Goal: Task Accomplishment & Management: Manage account settings

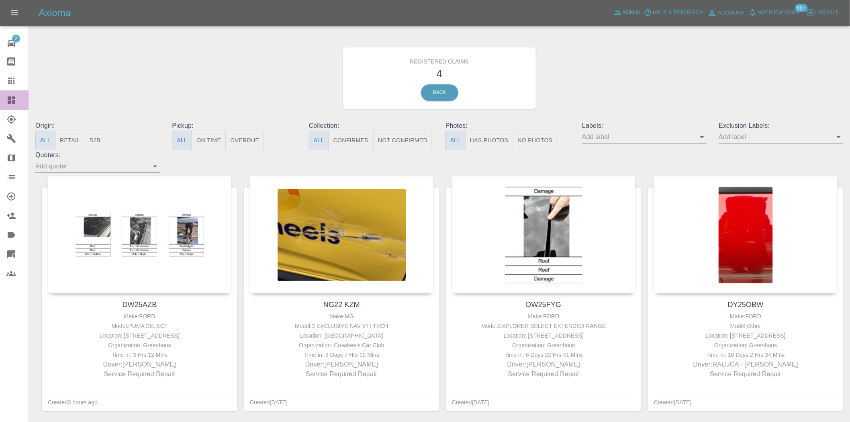
click at [15, 98] on icon at bounding box center [11, 100] width 10 height 10
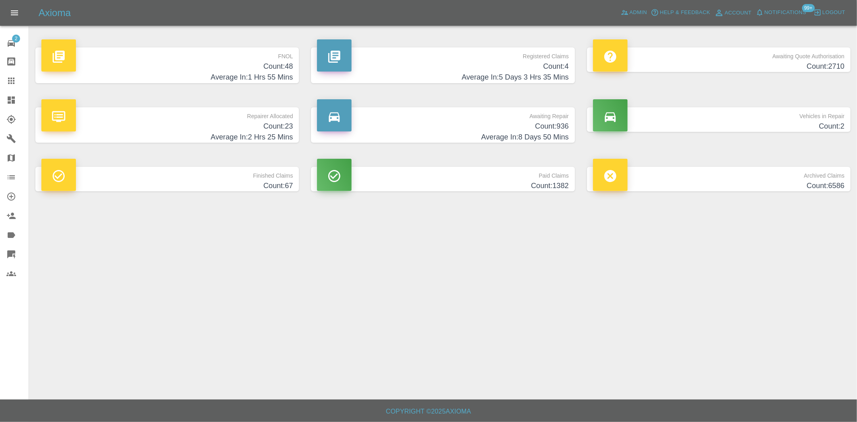
click at [491, 117] on p "Awaiting Repair" at bounding box center [443, 114] width 252 height 14
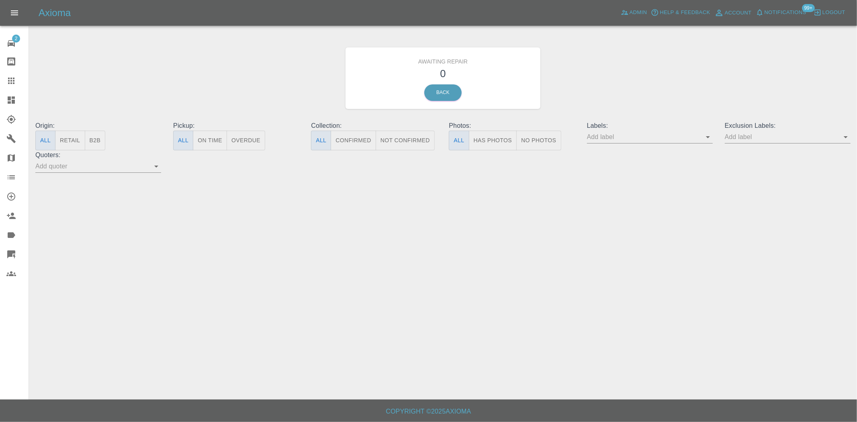
click at [9, 102] on icon at bounding box center [11, 99] width 7 height 7
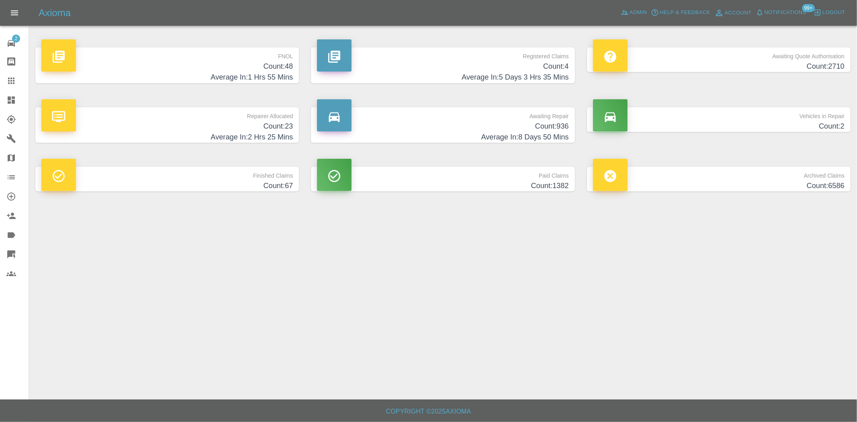
click at [277, 120] on p "Repairer Allocated" at bounding box center [167, 114] width 252 height 14
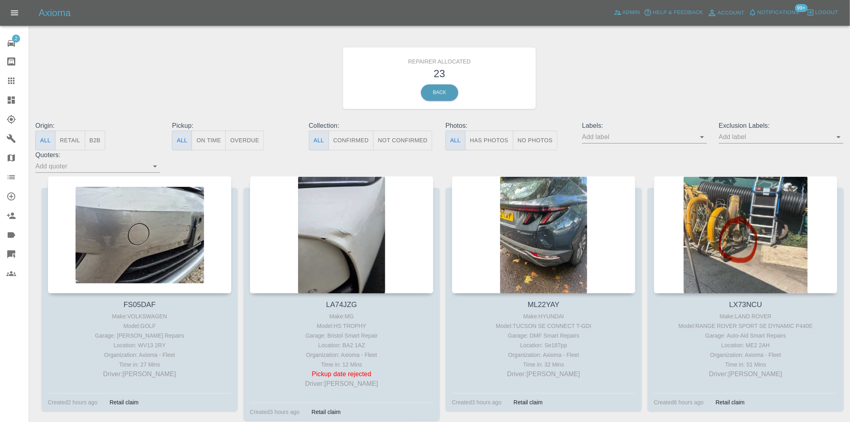
click at [97, 139] on button "B2B" at bounding box center [95, 141] width 21 height 20
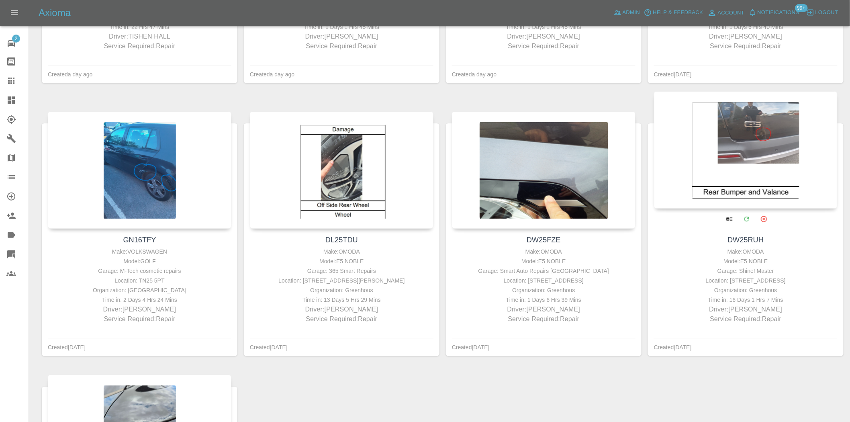
scroll to position [312, 0]
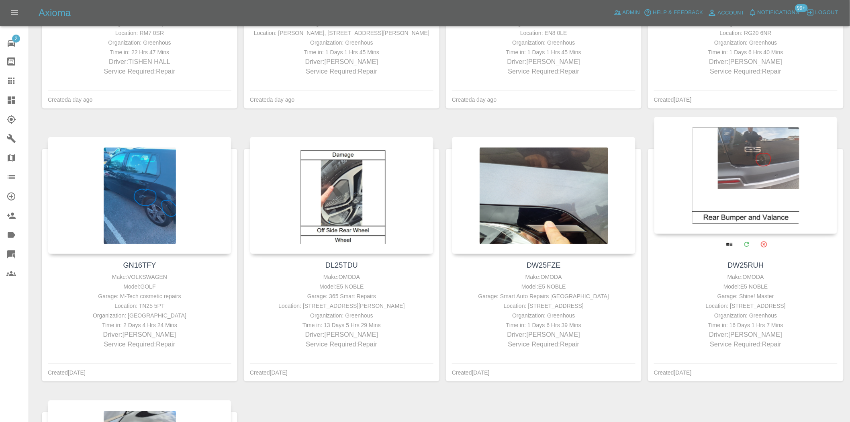
click at [766, 161] on div at bounding box center [746, 175] width 184 height 117
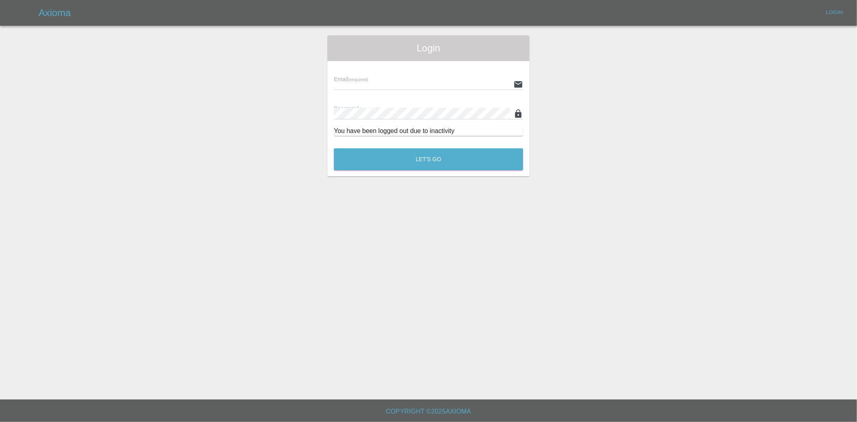
type input "ankur.mehta@axioma.co.uk"
click at [392, 165] on button "Let's Go" at bounding box center [428, 159] width 189 height 22
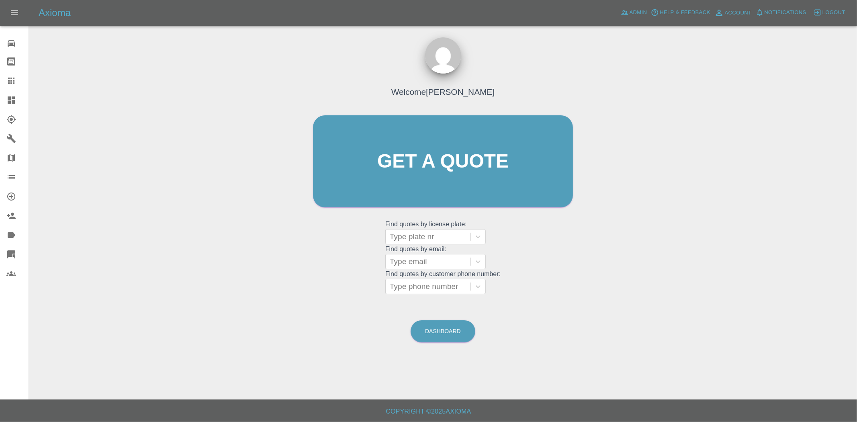
drag, startPoint x: 10, startPoint y: 96, endPoint x: 22, endPoint y: 97, distance: 12.5
click at [10, 97] on icon at bounding box center [11, 99] width 7 height 7
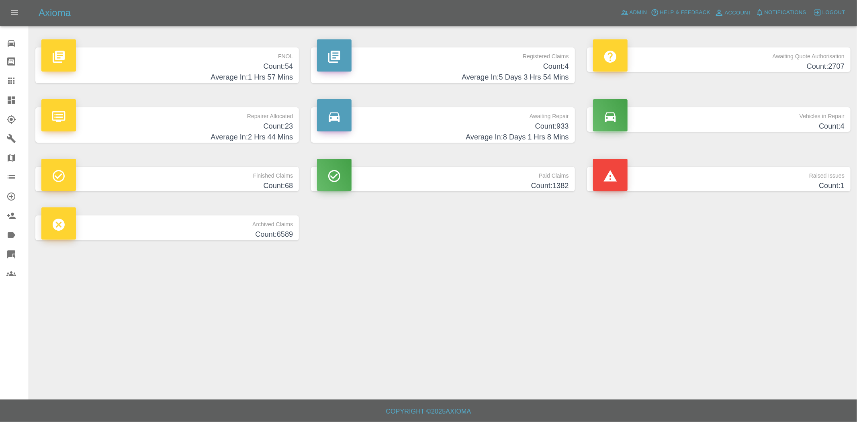
click at [279, 125] on h4 "Count: 23" at bounding box center [167, 126] width 252 height 11
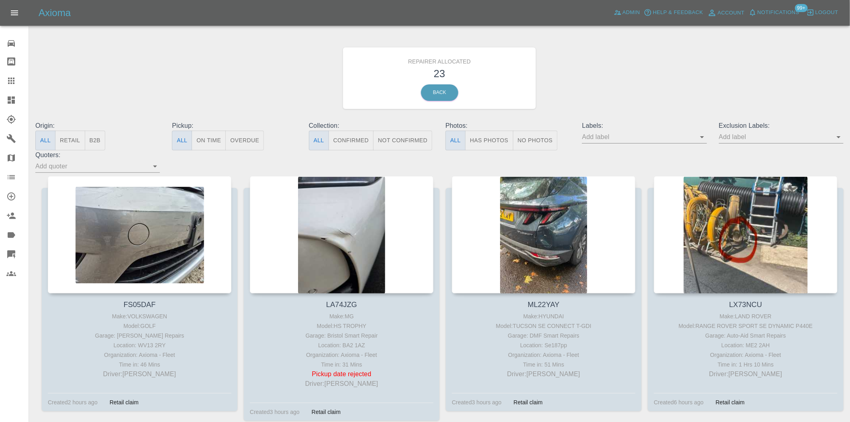
click at [97, 143] on button "B2B" at bounding box center [95, 141] width 21 height 20
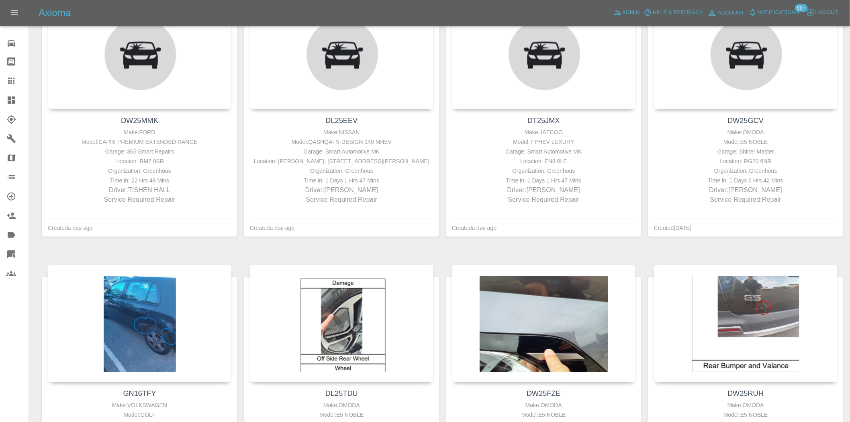
scroll to position [183, 0]
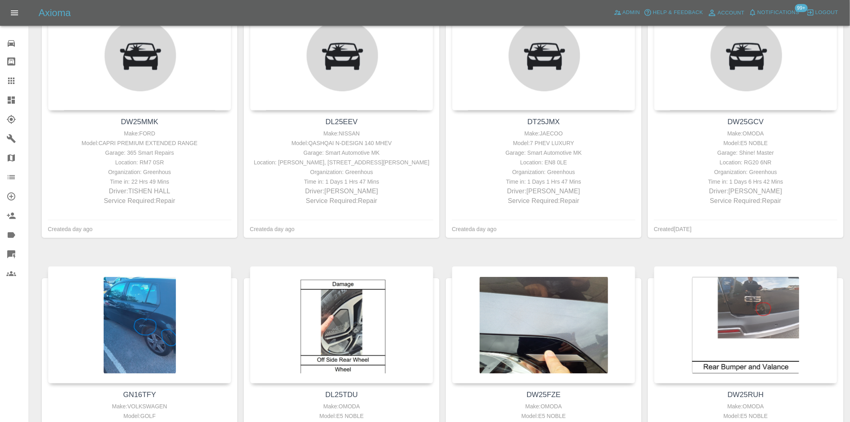
click at [10, 92] on link "Dashboard" at bounding box center [14, 99] width 29 height 19
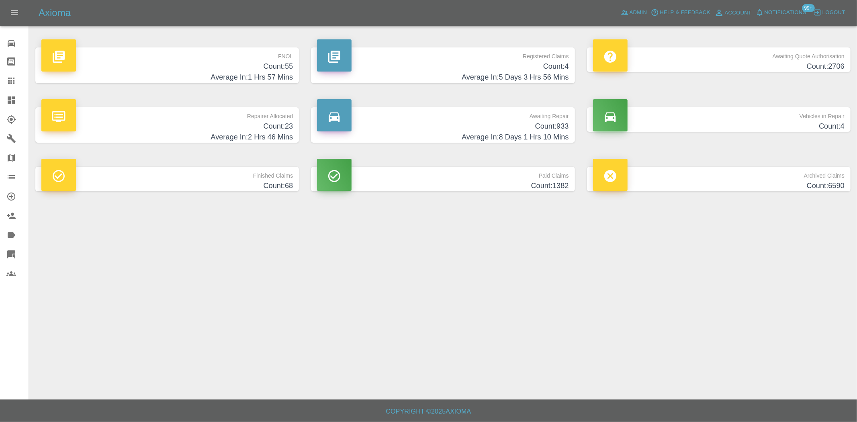
click at [282, 65] on h4 "Count: 55" at bounding box center [167, 66] width 252 height 11
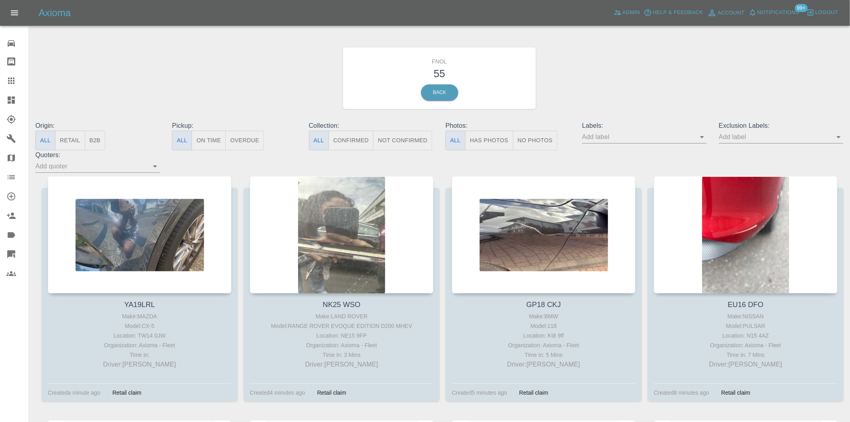
click at [752, 132] on input "text" at bounding box center [775, 137] width 113 height 12
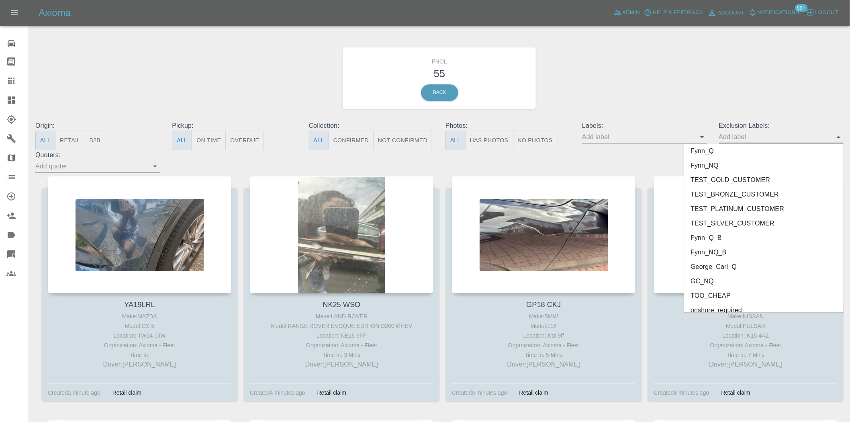
scroll to position [1718, 0]
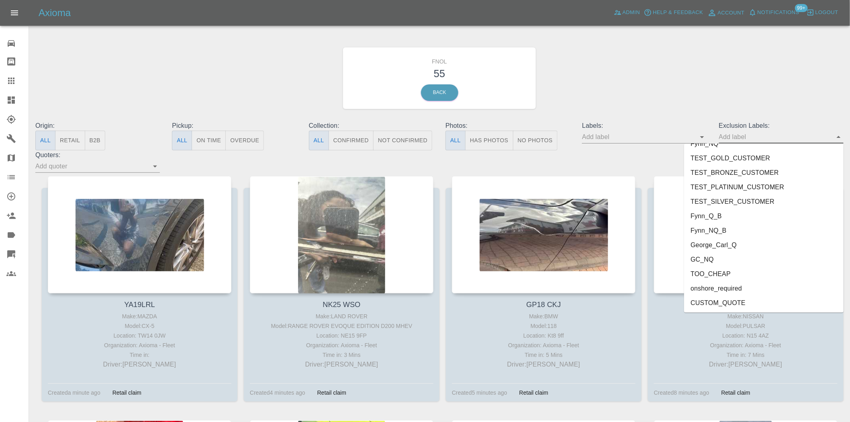
click at [720, 245] on li "George_Carl_Q" at bounding box center [764, 245] width 160 height 14
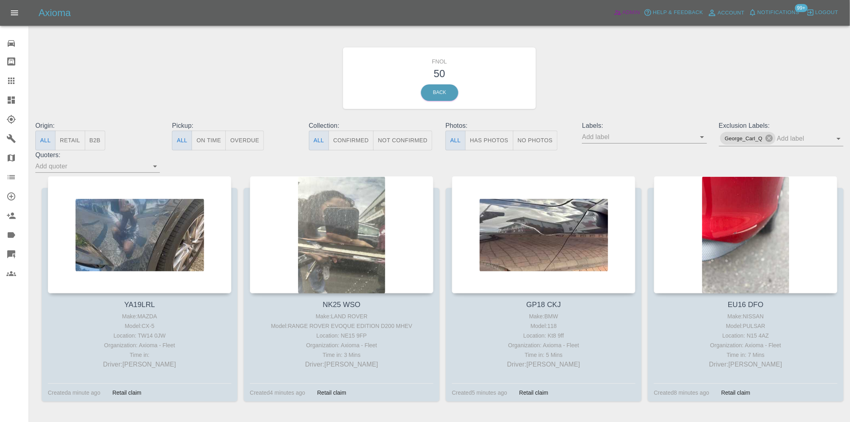
drag, startPoint x: 634, startPoint y: 11, endPoint x: 594, endPoint y: 143, distance: 137.8
click at [634, 11] on span "Admin" at bounding box center [632, 12] width 18 height 9
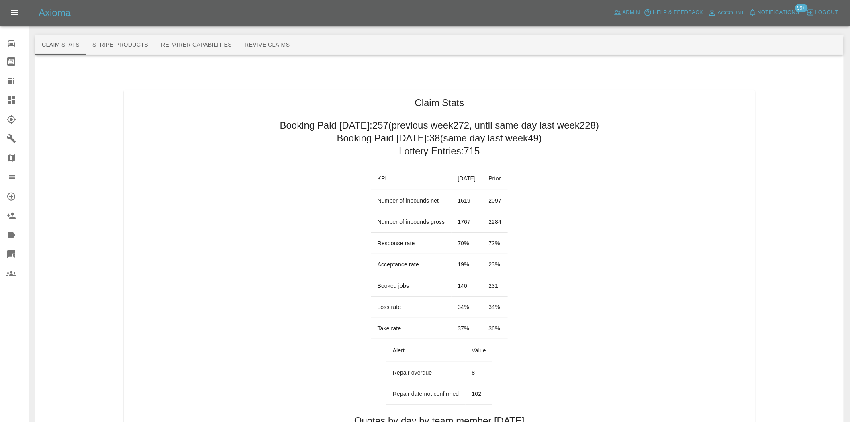
click at [14, 101] on icon at bounding box center [11, 99] width 7 height 7
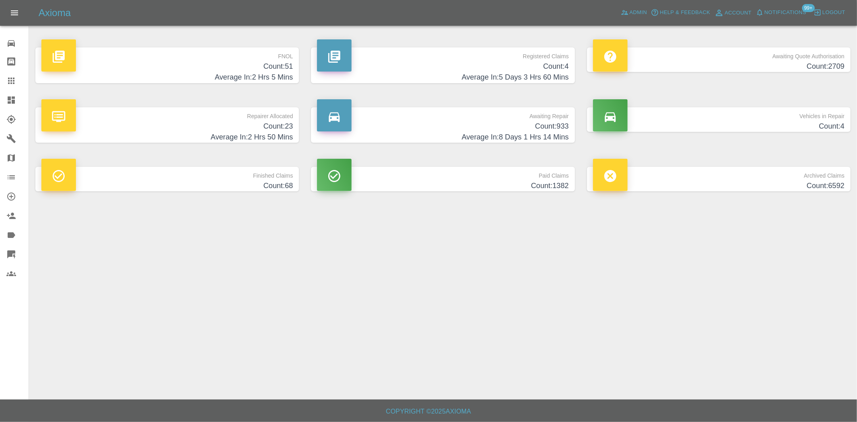
click at [236, 61] on h4 "Count: 51" at bounding box center [167, 66] width 252 height 11
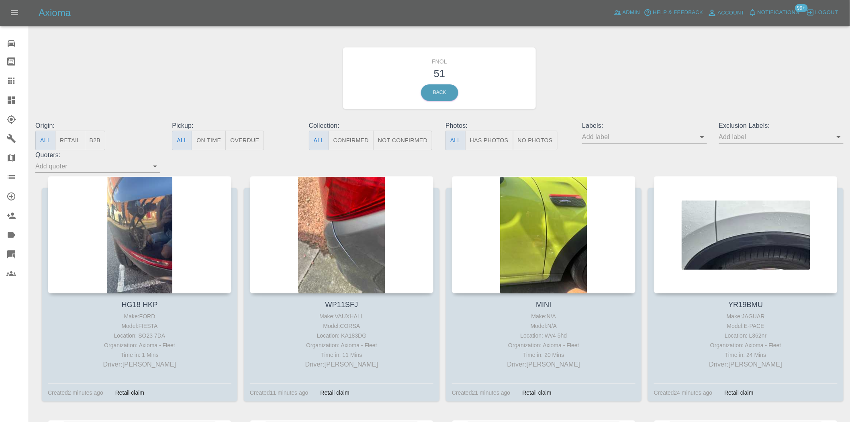
click at [491, 145] on button "Has Photos" at bounding box center [489, 141] width 48 height 20
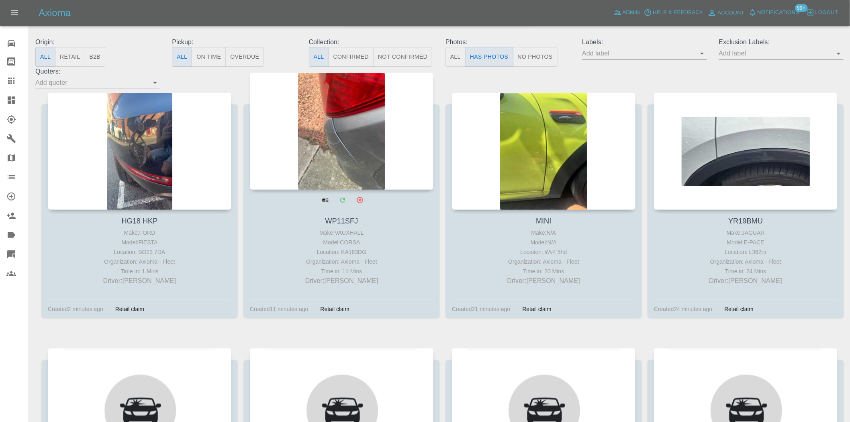
scroll to position [89, 0]
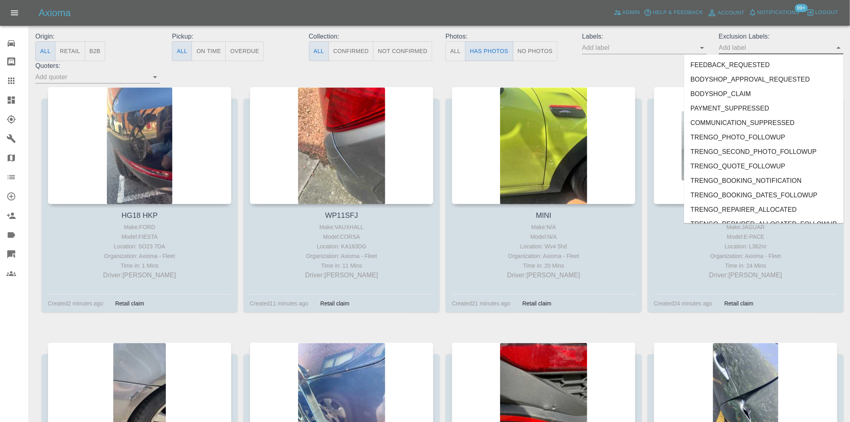
drag, startPoint x: 758, startPoint y: 44, endPoint x: 802, endPoint y: 67, distance: 49.6
click at [758, 46] on input "text" at bounding box center [775, 47] width 113 height 12
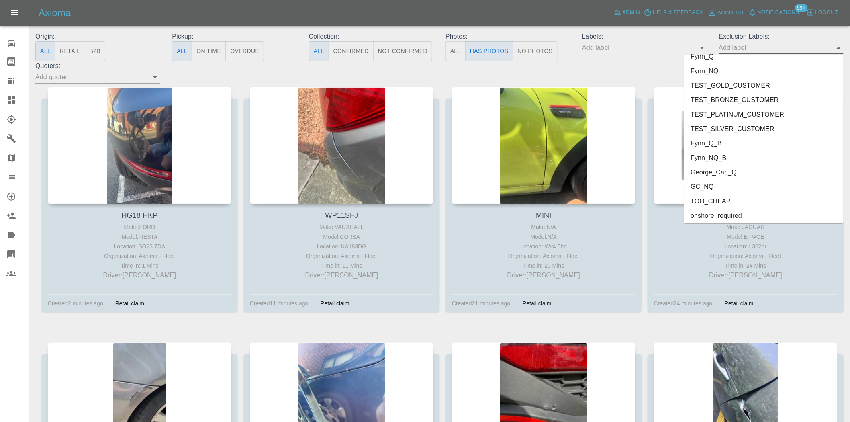
scroll to position [1718, 0]
click at [732, 154] on li "George_Carl_Q" at bounding box center [764, 156] width 160 height 14
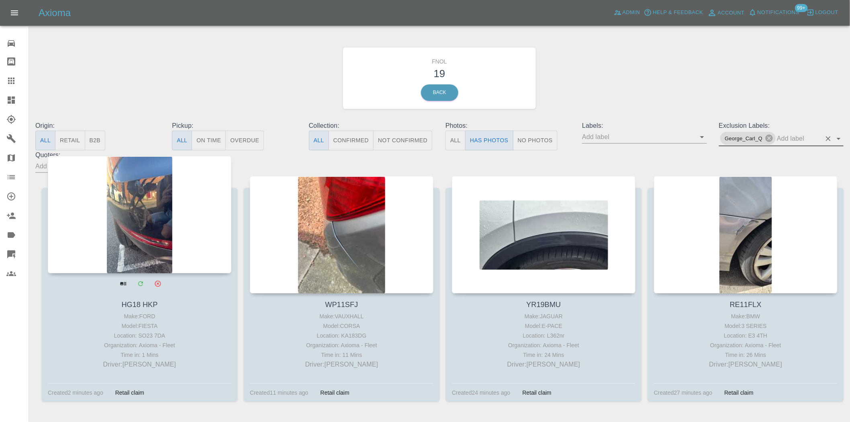
scroll to position [45, 0]
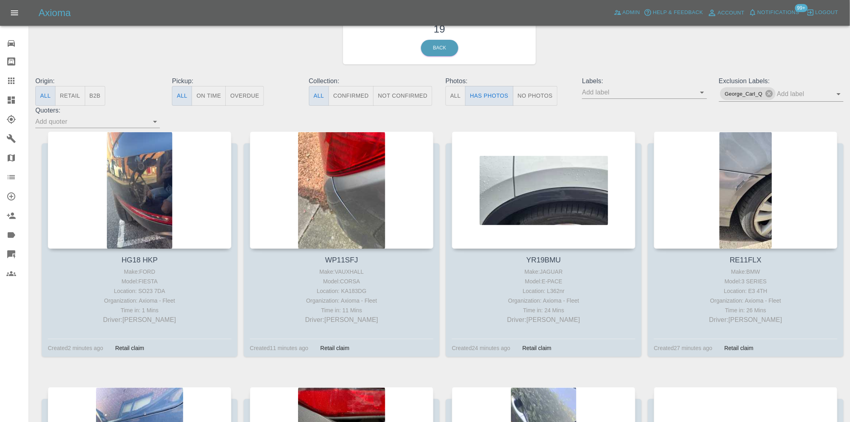
drag, startPoint x: 756, startPoint y: 165, endPoint x: 645, endPoint y: 160, distance: 111.0
click at [803, 168] on div at bounding box center [746, 189] width 184 height 117
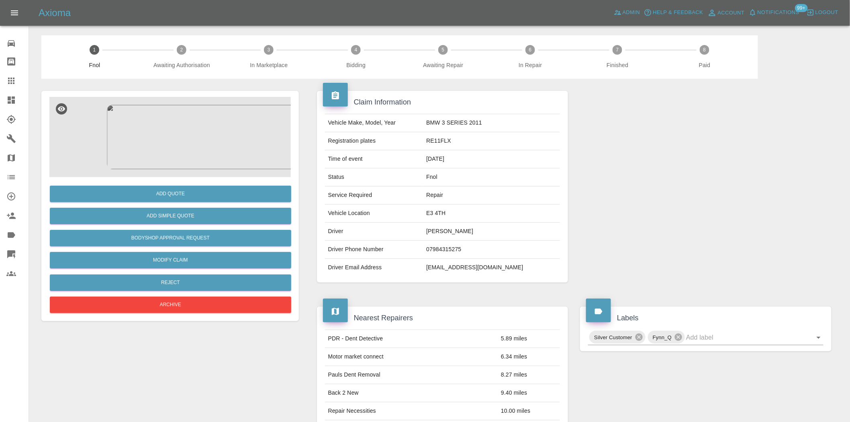
click at [174, 127] on img at bounding box center [170, 137] width 242 height 80
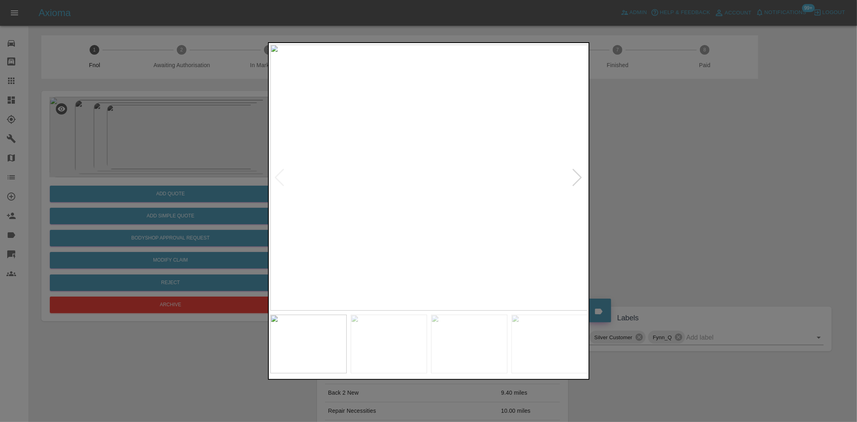
click at [419, 154] on img at bounding box center [428, 178] width 317 height 266
click at [478, 163] on img at bounding box center [458, 249] width 952 height 799
click at [438, 170] on img at bounding box center [428, 178] width 317 height 266
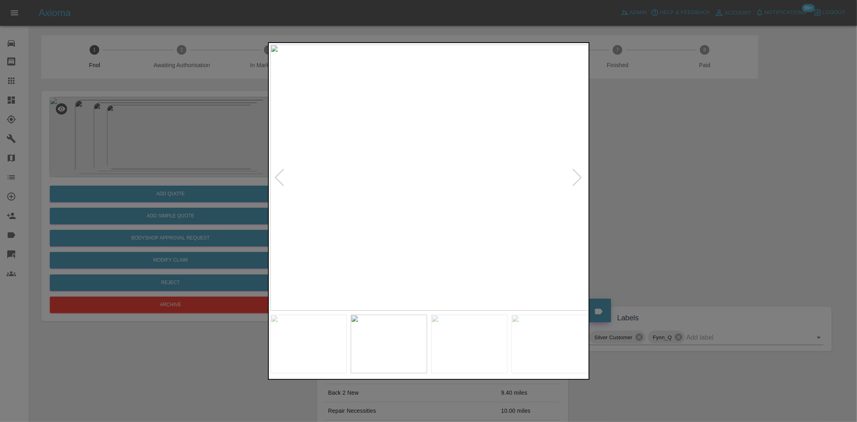
click at [469, 173] on img at bounding box center [428, 178] width 317 height 266
click at [433, 173] on img at bounding box center [428, 178] width 317 height 266
click at [422, 175] on img at bounding box center [428, 178] width 317 height 266
click at [424, 181] on img at bounding box center [428, 178] width 317 height 266
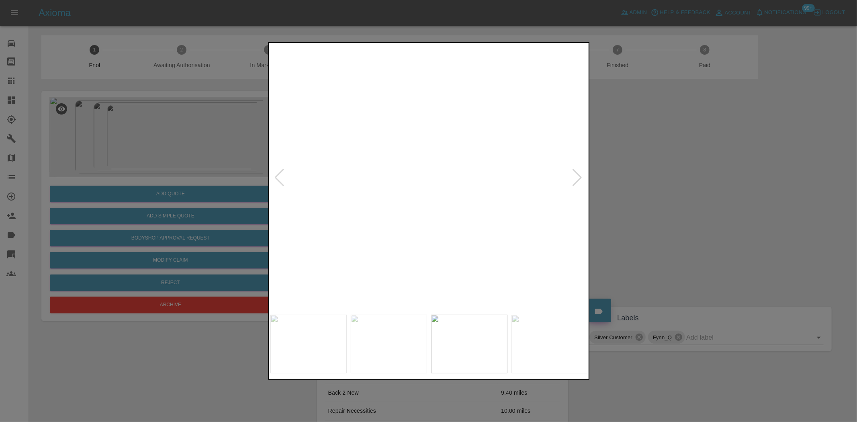
click at [424, 181] on img at bounding box center [443, 167] width 952 height 799
click at [414, 184] on img at bounding box center [428, 178] width 317 height 266
click at [348, 174] on img at bounding box center [428, 178] width 317 height 266
click at [461, 174] on img at bounding box center [428, 178] width 317 height 266
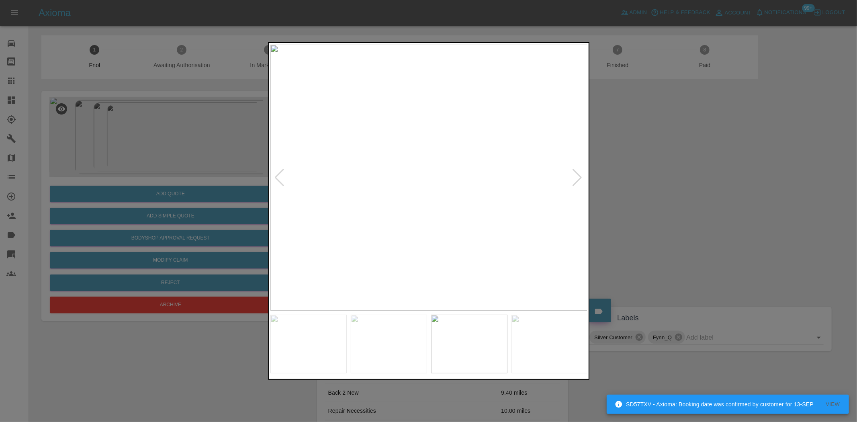
click at [435, 180] on img at bounding box center [428, 178] width 317 height 266
click at [434, 182] on img at bounding box center [428, 178] width 317 height 266
click at [472, 170] on img at bounding box center [428, 178] width 317 height 266
click at [211, 162] on div at bounding box center [428, 211] width 857 height 422
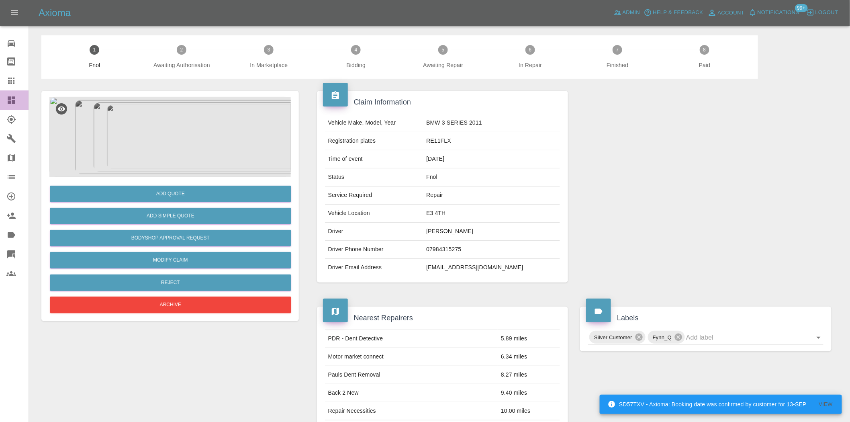
click at [11, 106] on link "Dashboard" at bounding box center [14, 99] width 29 height 19
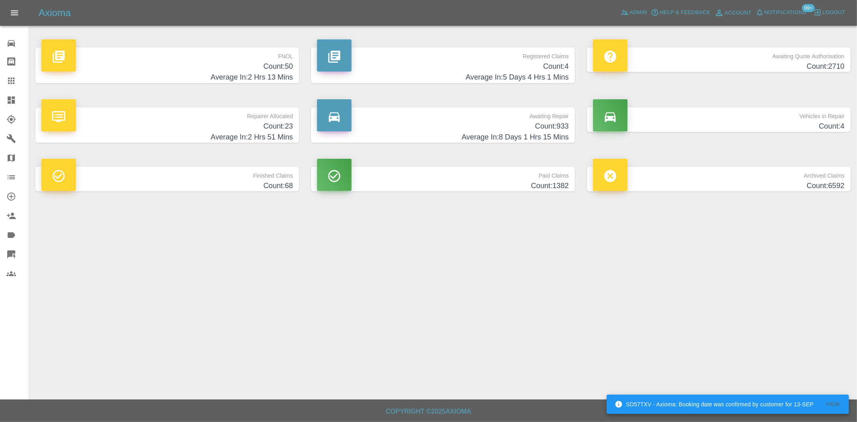
click at [270, 69] on h4 "Count: 50" at bounding box center [167, 66] width 252 height 11
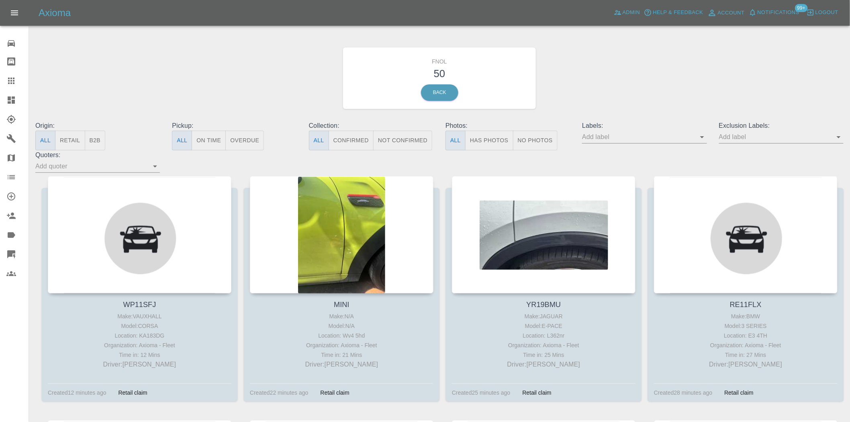
click at [500, 147] on button "Has Photos" at bounding box center [489, 141] width 48 height 20
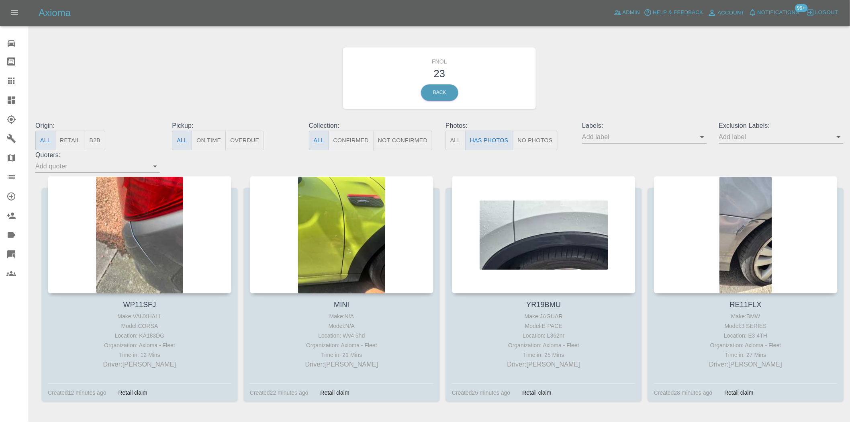
click at [764, 143] on div "Exclusion Labels:" at bounding box center [781, 135] width 137 height 29
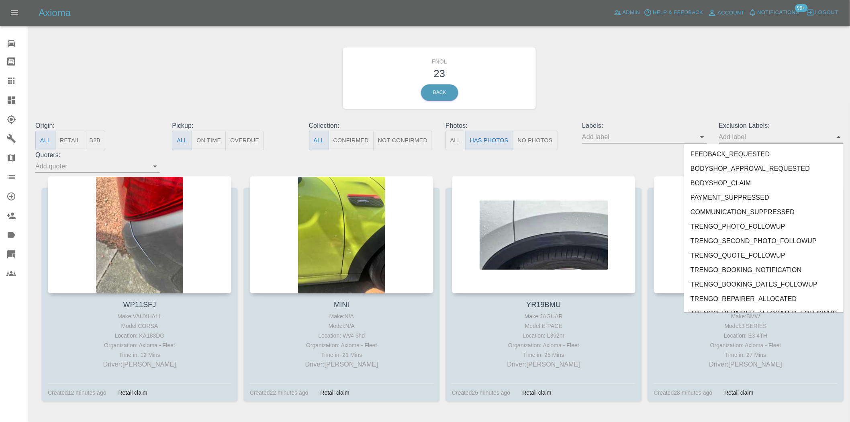
click at [769, 135] on input "text" at bounding box center [775, 137] width 113 height 12
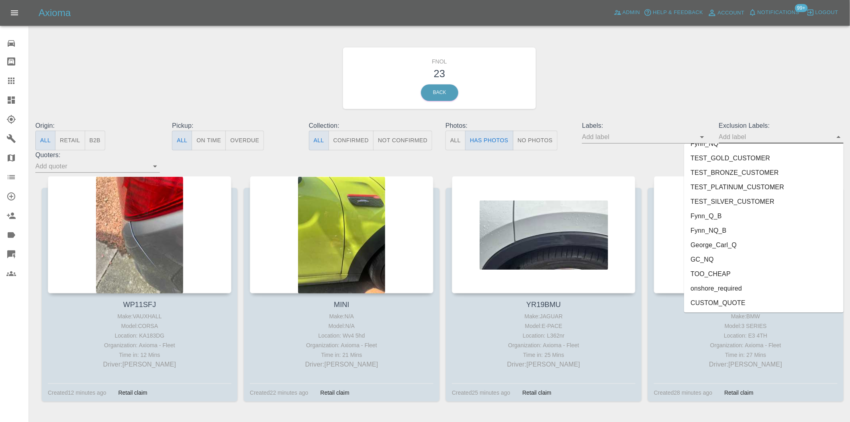
click at [723, 245] on li "George_Carl_Q" at bounding box center [764, 245] width 160 height 14
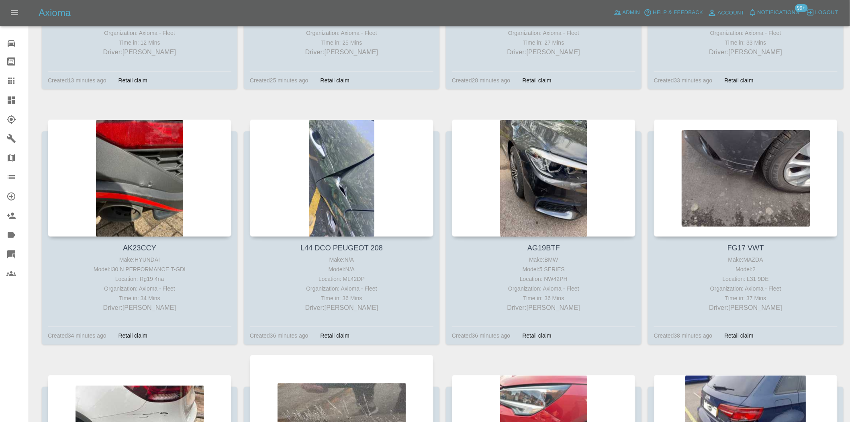
scroll to position [536, 0]
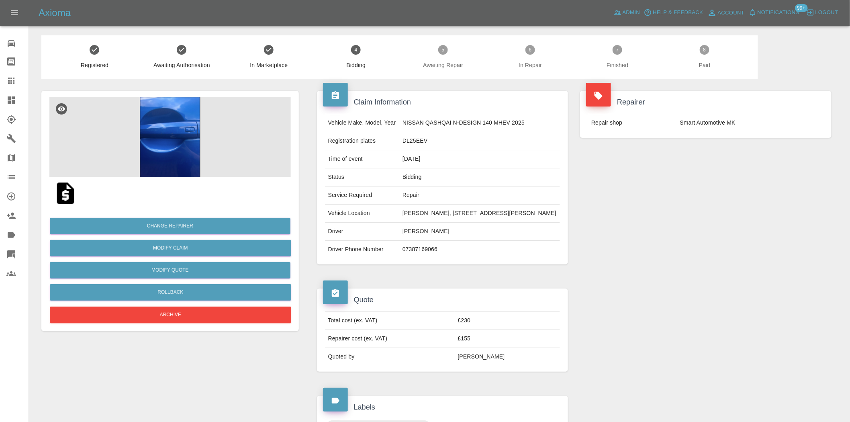
click at [400, 149] on td "DL25EEV" at bounding box center [479, 141] width 161 height 18
copy td "DL25EEV"
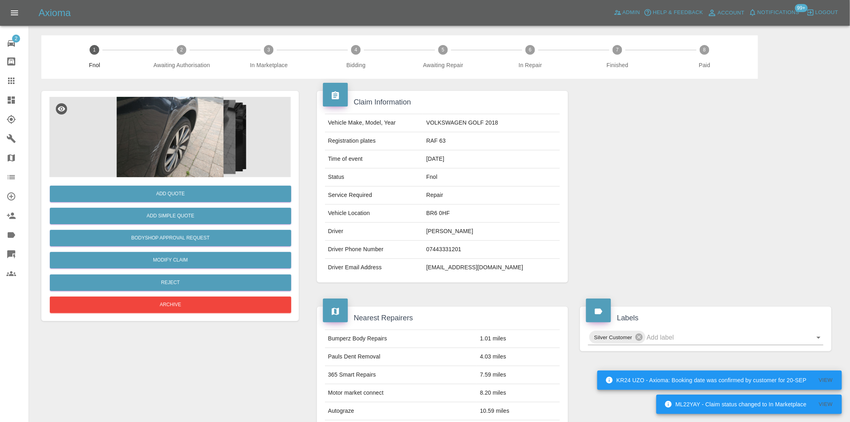
click at [13, 81] on icon at bounding box center [11, 81] width 6 height 6
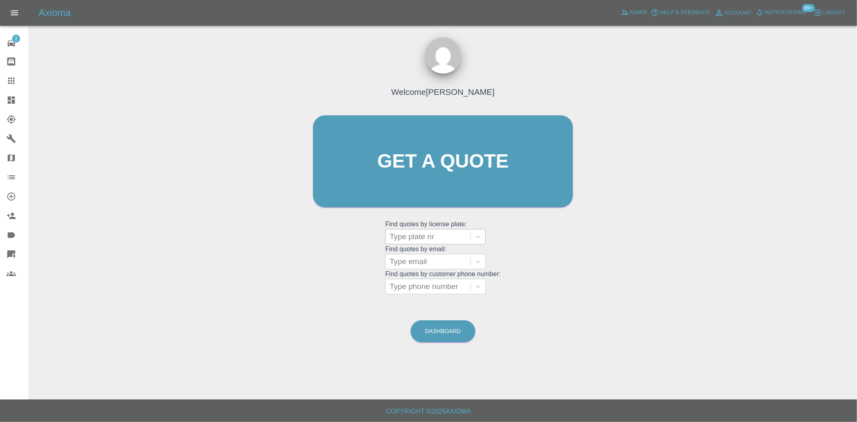
click at [403, 233] on div at bounding box center [428, 236] width 77 height 11
paste input "DW25GCV"
type input "DW25GCV"
click at [423, 263] on div "DW25GCV, Bidding" at bounding box center [435, 257] width 100 height 16
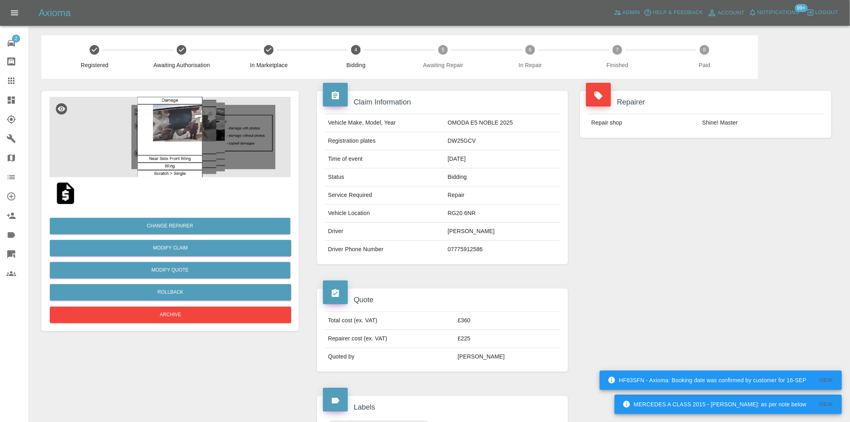
click at [460, 140] on td "DW25GCV" at bounding box center [503, 141] width 116 height 18
copy td "DW25GCV"
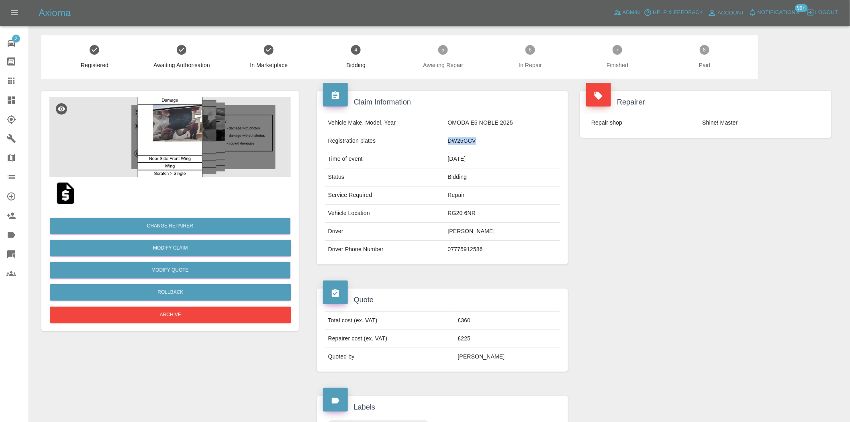
click at [186, 131] on img at bounding box center [170, 137] width 242 height 80
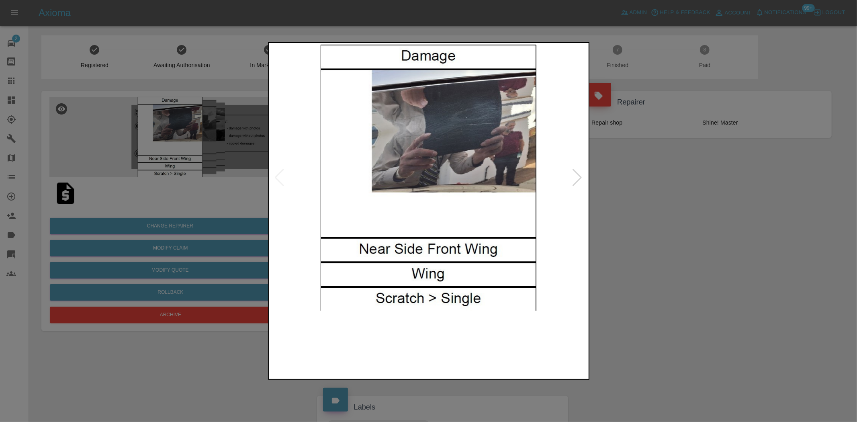
click at [386, 171] on img at bounding box center [428, 178] width 317 height 266
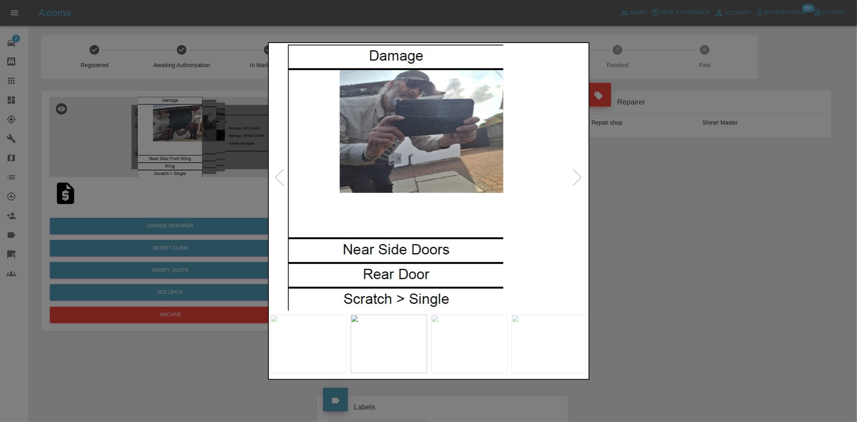
click at [373, 166] on img at bounding box center [395, 178] width 317 height 266
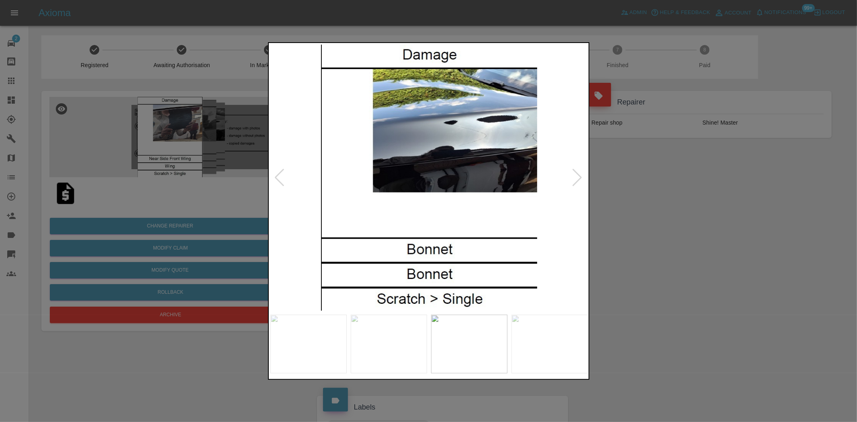
click at [386, 177] on img at bounding box center [428, 178] width 317 height 266
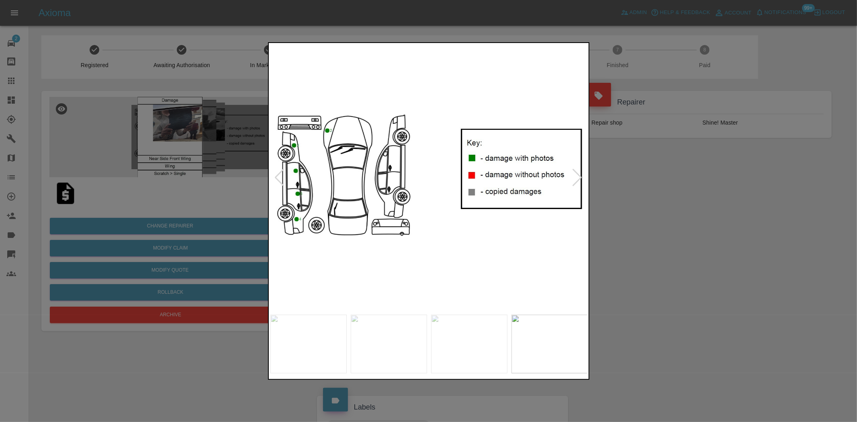
click at [393, 185] on img at bounding box center [428, 178] width 317 height 266
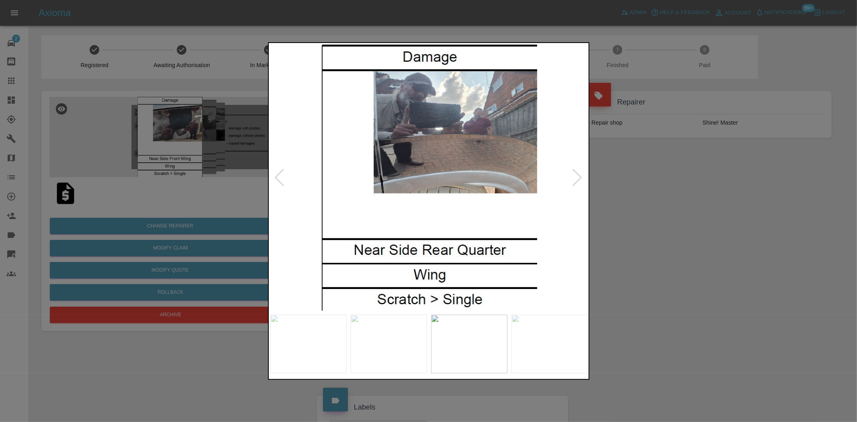
click at [347, 185] on img at bounding box center [428, 178] width 317 height 266
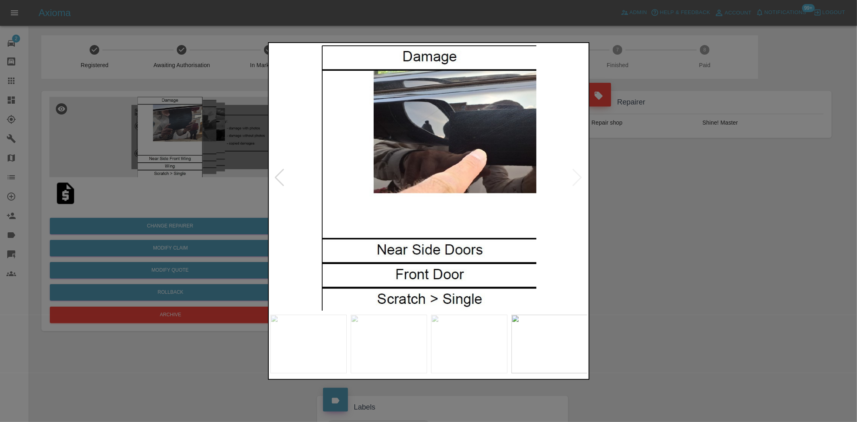
click at [328, 184] on img at bounding box center [428, 178] width 317 height 266
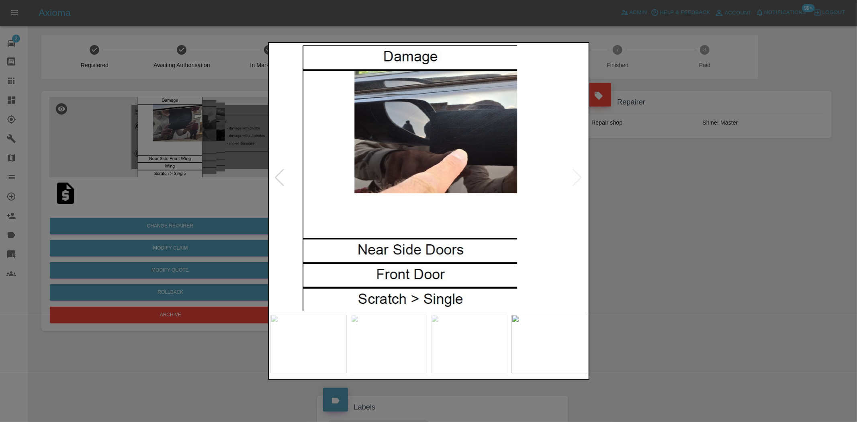
click at [385, 192] on img at bounding box center [409, 178] width 317 height 266
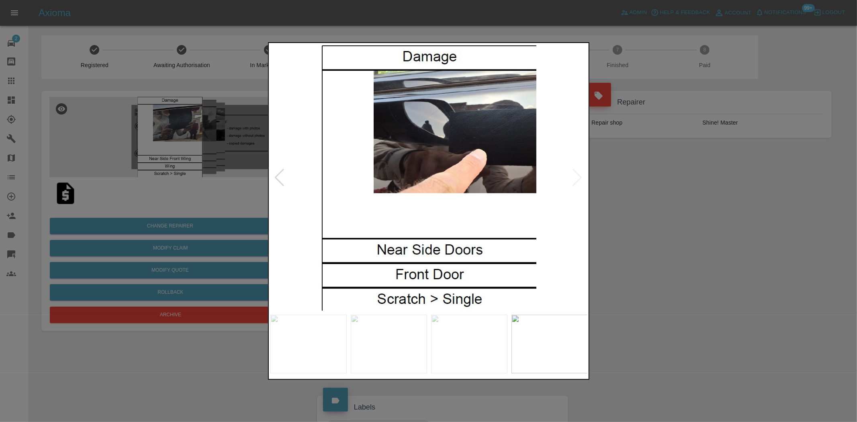
click at [502, 195] on img at bounding box center [428, 178] width 317 height 266
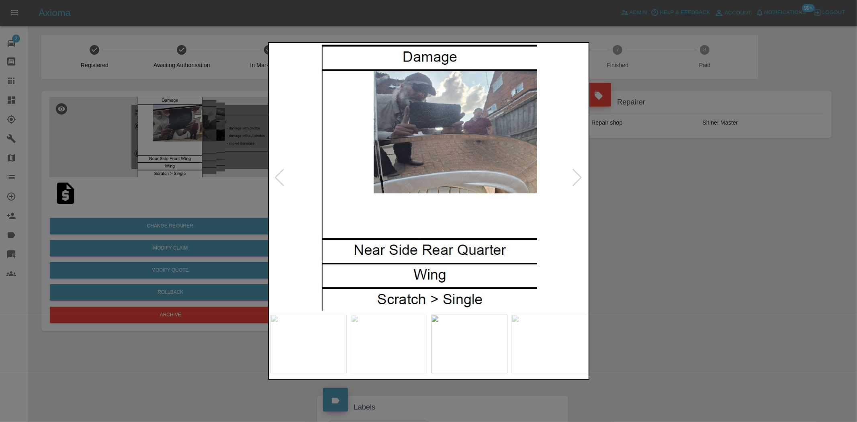
click at [510, 194] on img at bounding box center [428, 178] width 317 height 266
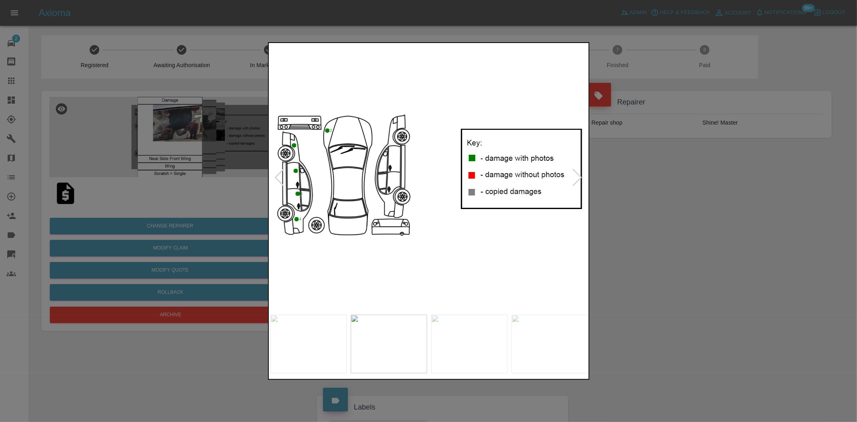
click at [480, 188] on img at bounding box center [428, 178] width 317 height 266
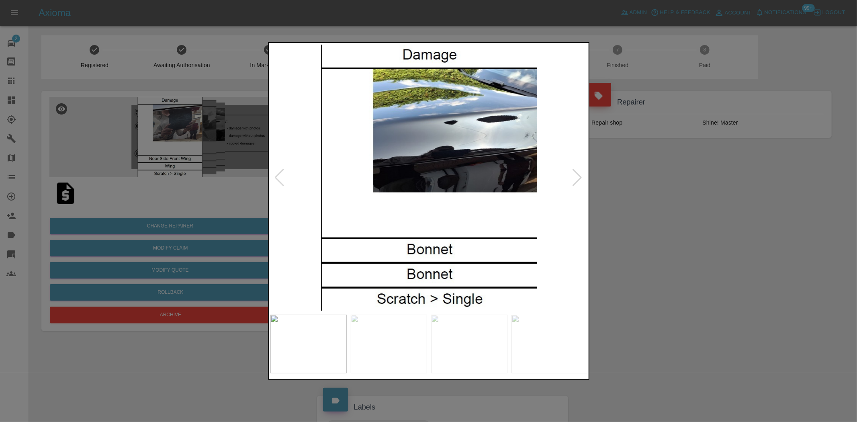
click at [487, 194] on img at bounding box center [428, 178] width 317 height 266
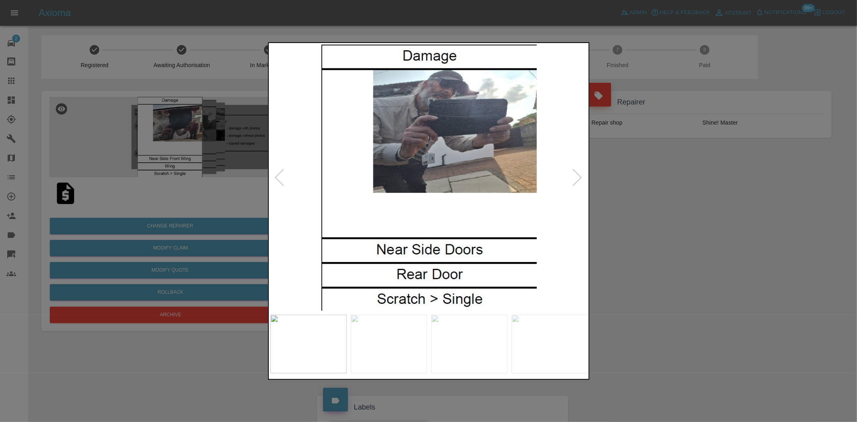
click at [505, 197] on img at bounding box center [428, 178] width 317 height 266
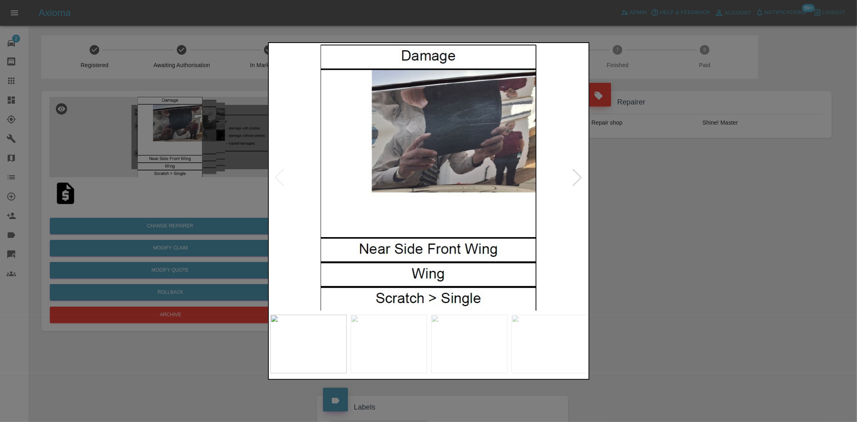
click at [448, 175] on img at bounding box center [428, 178] width 317 height 266
click at [516, 178] on img at bounding box center [428, 178] width 317 height 266
drag, startPoint x: 130, startPoint y: 100, endPoint x: 139, endPoint y: 102, distance: 9.1
click at [134, 100] on div at bounding box center [428, 211] width 857 height 422
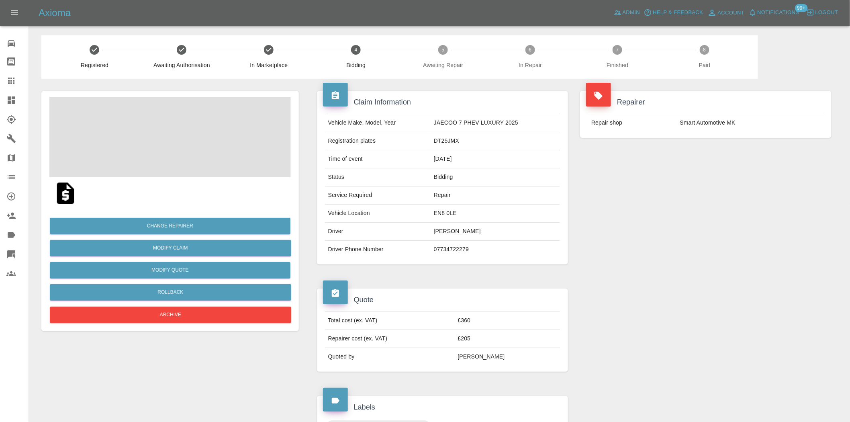
click at [443, 138] on td "DT25JMX" at bounding box center [495, 141] width 129 height 18
click at [444, 138] on td "DT25JMX" at bounding box center [495, 141] width 129 height 18
copy td "DT25JMX"
click at [445, 136] on td "DW25FZE" at bounding box center [503, 141] width 116 height 18
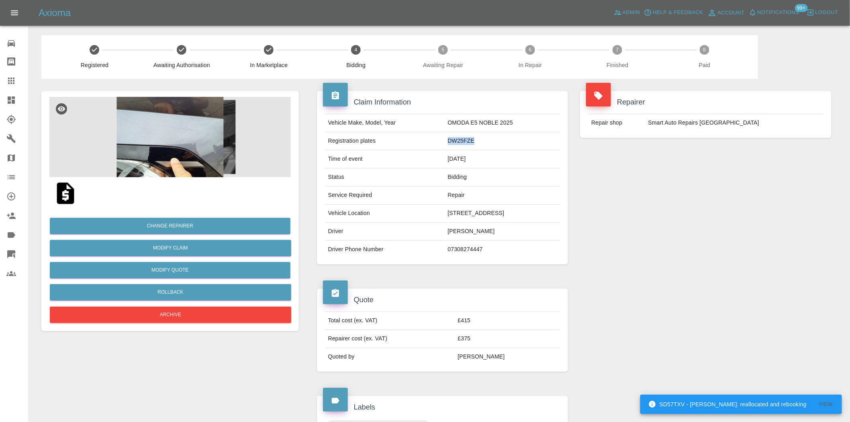
click at [306, 147] on div "Claim Information Vehicle Make, Model, Year OMODA E5 NOBLE 2025 Registration pl…" at bounding box center [574, 354] width 539 height 551
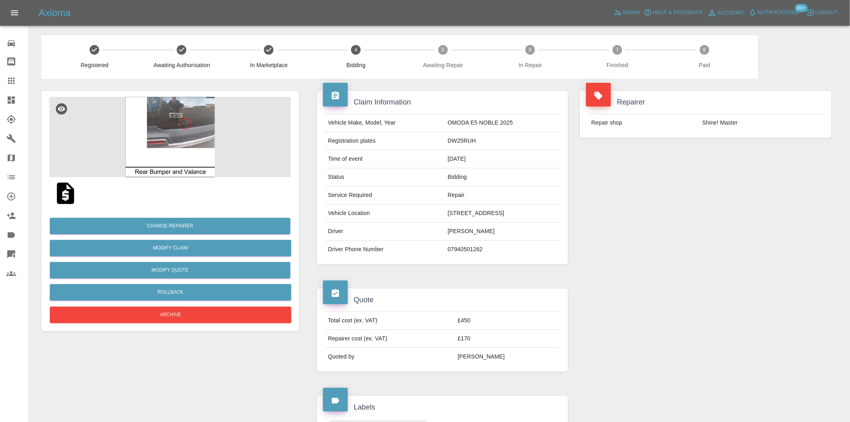
click at [445, 140] on td "DW25RUH" at bounding box center [503, 141] width 116 height 18
copy td "DW25RUH"
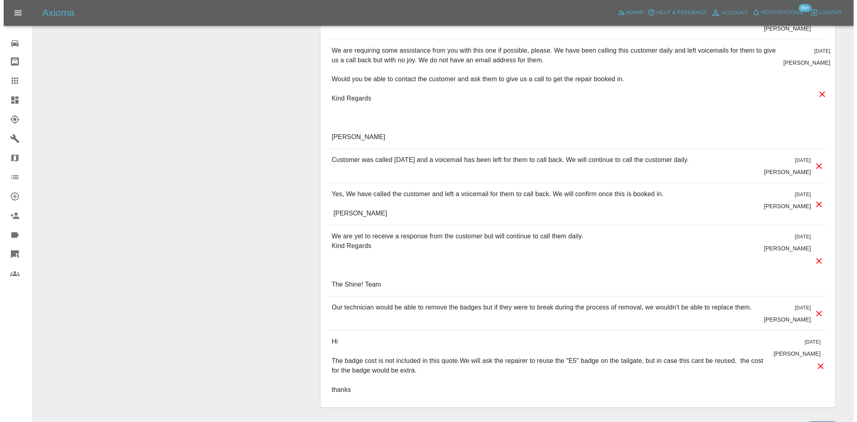
scroll to position [580, 0]
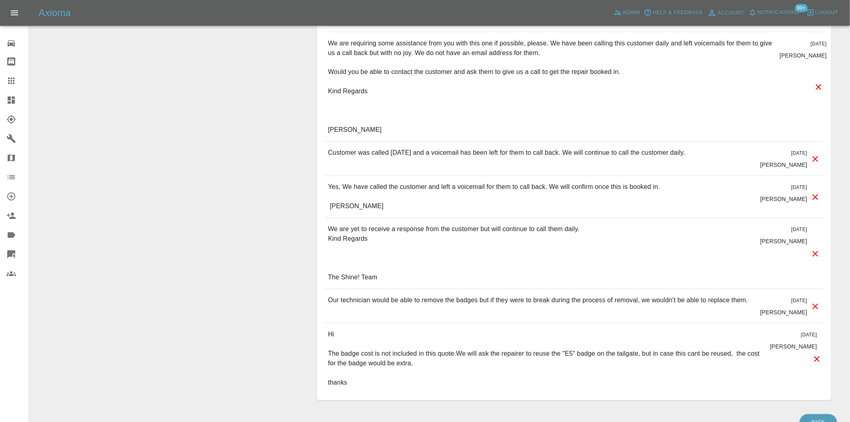
click at [816, 254] on icon at bounding box center [816, 254] width 10 height 10
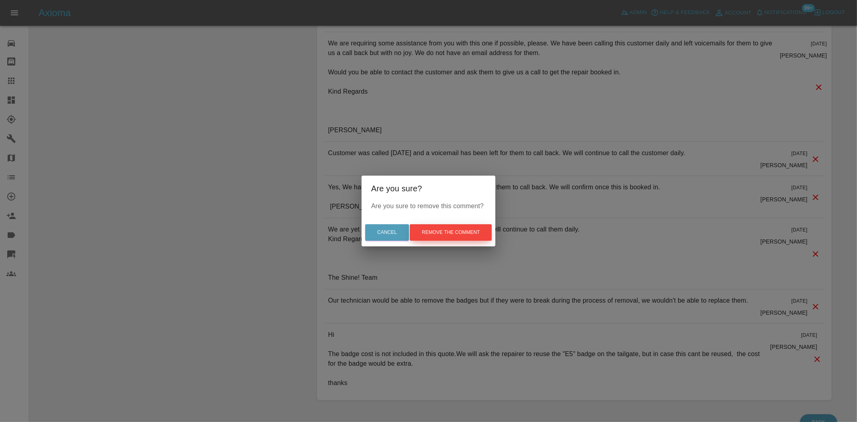
click at [438, 229] on button "Remove the comment" at bounding box center [451, 232] width 82 height 16
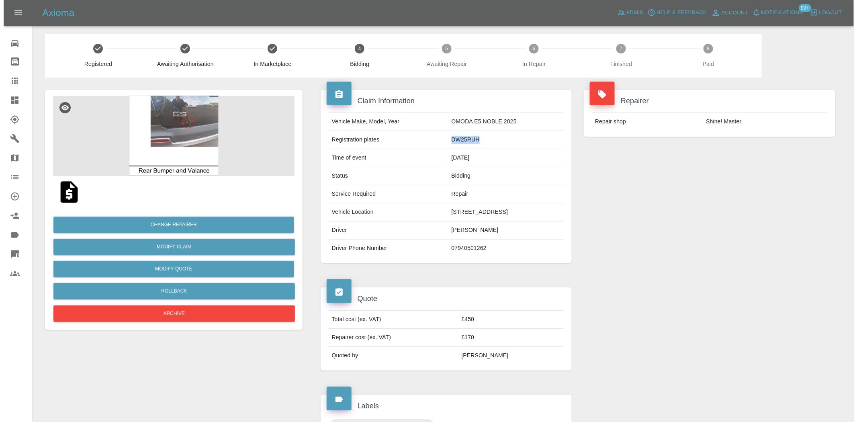
scroll to position [0, 0]
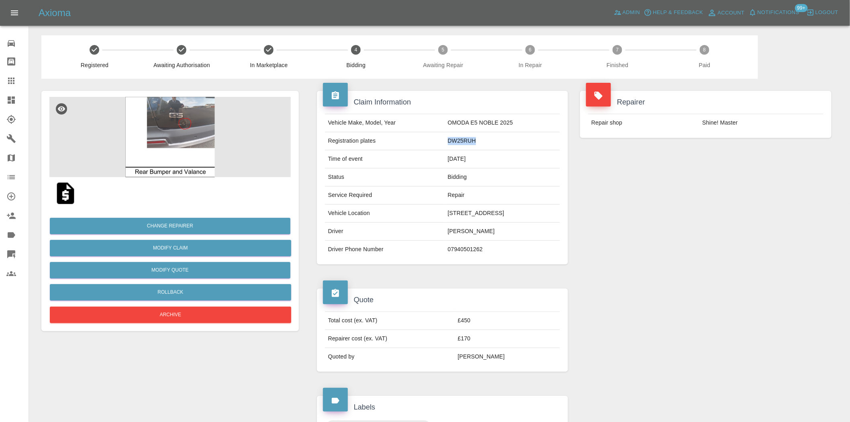
click at [190, 100] on img at bounding box center [170, 137] width 242 height 80
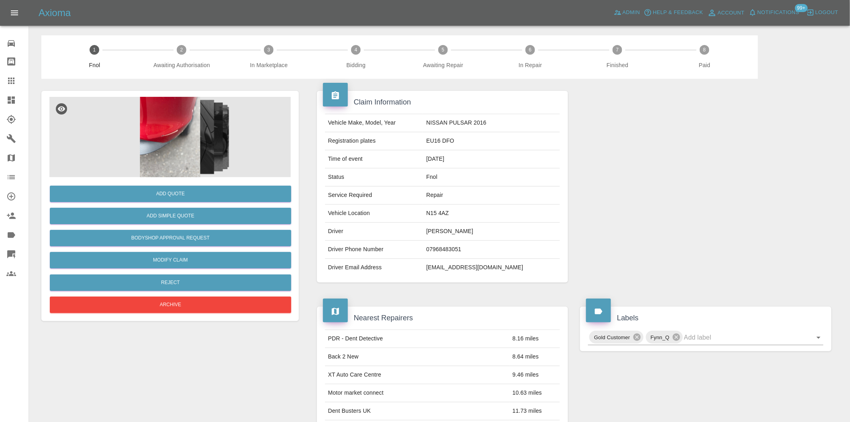
click at [185, 141] on img at bounding box center [170, 137] width 242 height 80
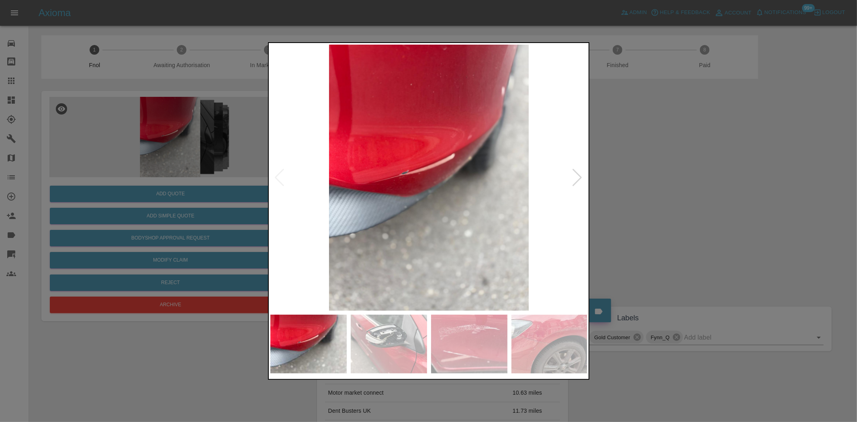
click at [368, 188] on img at bounding box center [428, 178] width 317 height 266
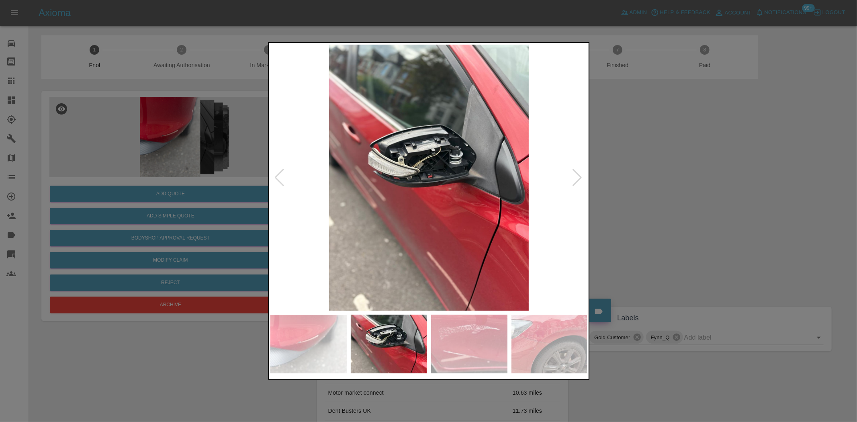
click at [357, 195] on img at bounding box center [428, 178] width 317 height 266
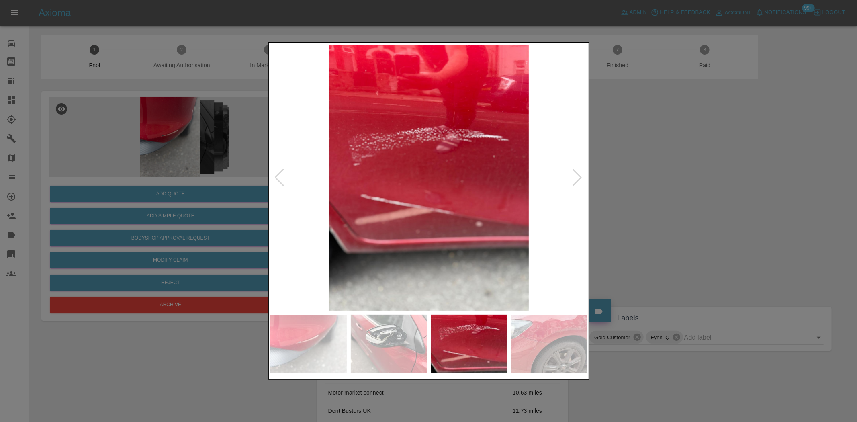
click at [362, 200] on img at bounding box center [428, 178] width 317 height 266
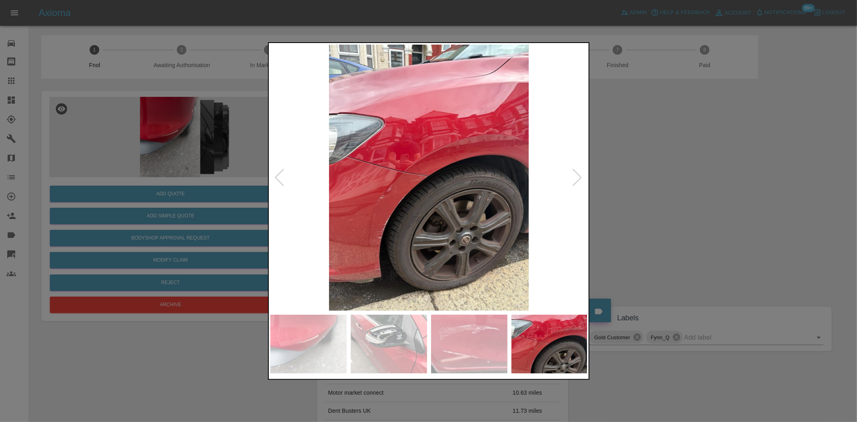
click at [317, 166] on img at bounding box center [428, 178] width 317 height 266
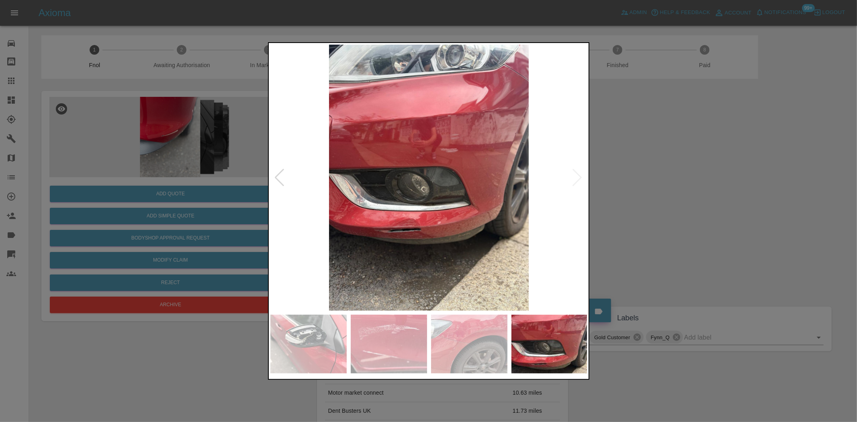
click at [281, 141] on img at bounding box center [428, 178] width 317 height 266
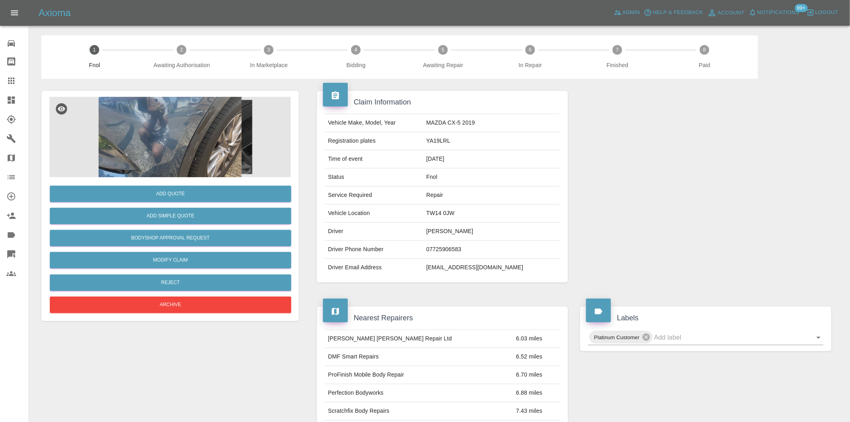
click at [141, 165] on img at bounding box center [170, 137] width 242 height 80
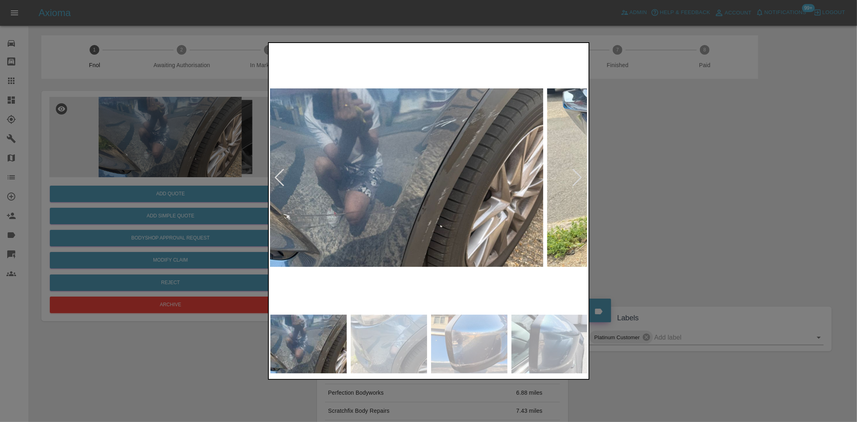
click at [334, 195] on img at bounding box center [383, 178] width 317 height 266
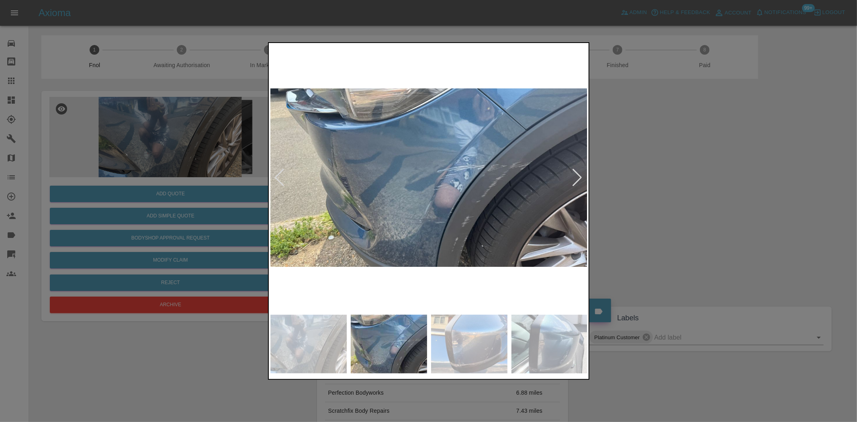
click at [340, 186] on img at bounding box center [428, 178] width 317 height 266
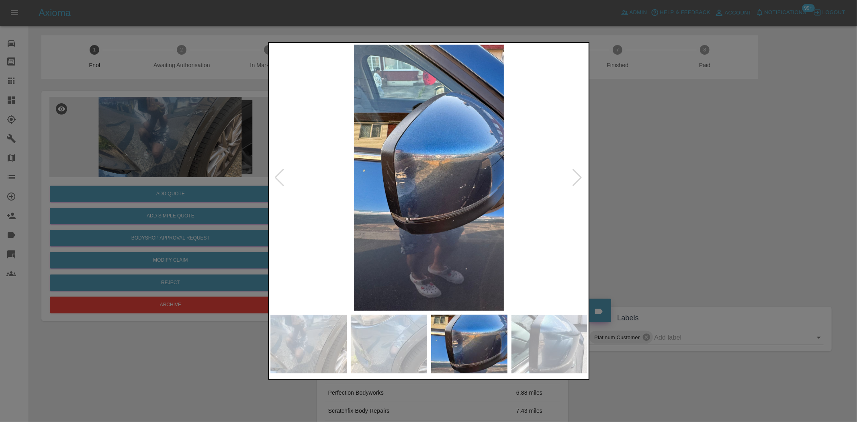
click at [416, 182] on img at bounding box center [428, 178] width 317 height 266
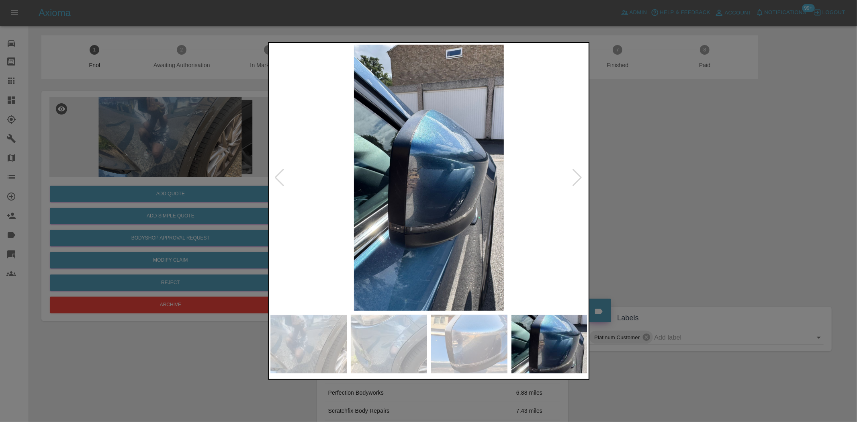
click at [134, 151] on div at bounding box center [428, 211] width 857 height 422
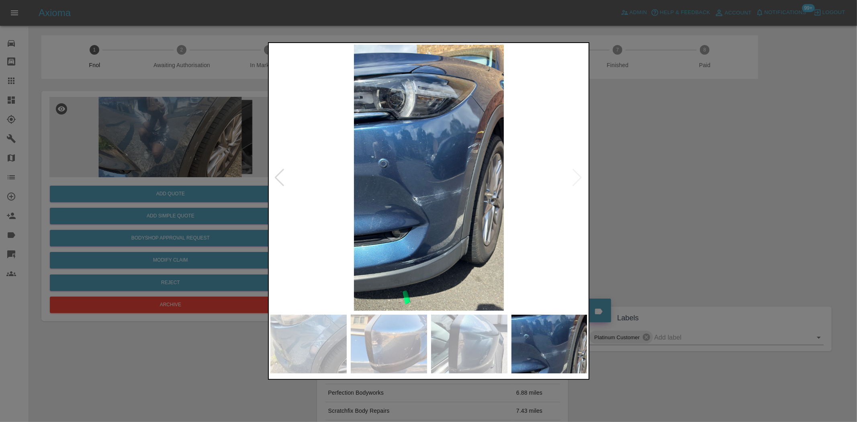
click at [250, 137] on div at bounding box center [428, 211] width 857 height 422
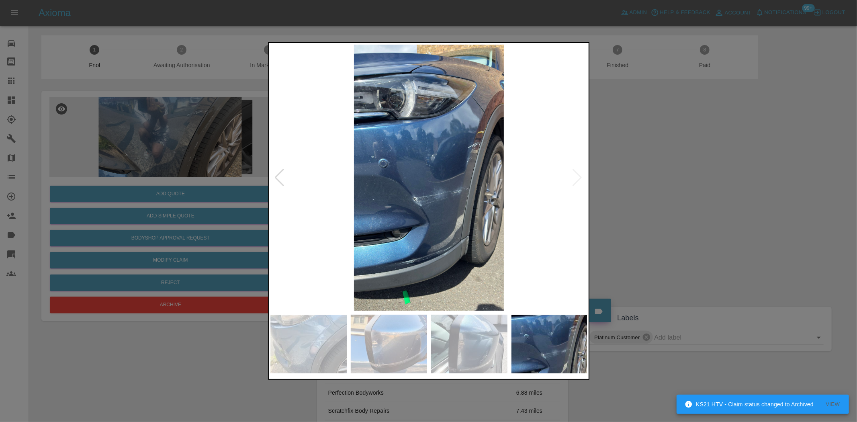
click at [638, 214] on div at bounding box center [428, 211] width 857 height 422
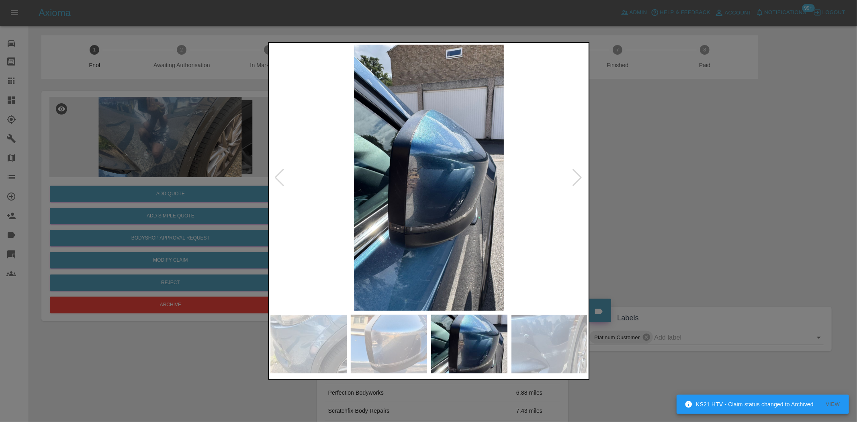
click at [497, 199] on img at bounding box center [428, 178] width 317 height 266
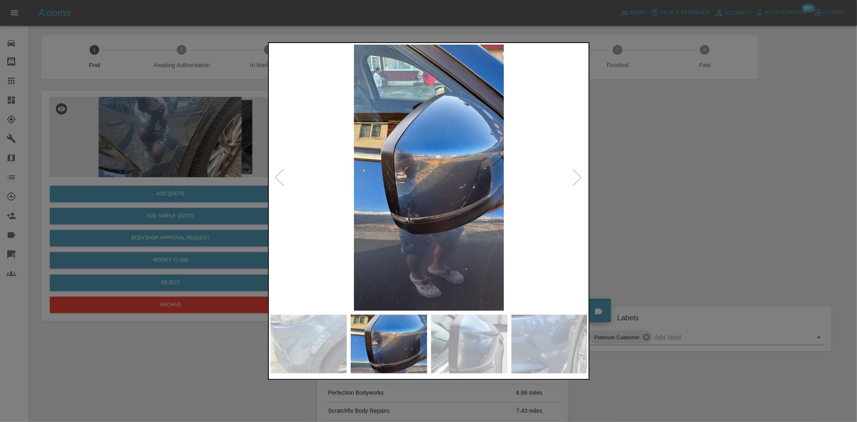
click at [526, 197] on img at bounding box center [428, 178] width 317 height 266
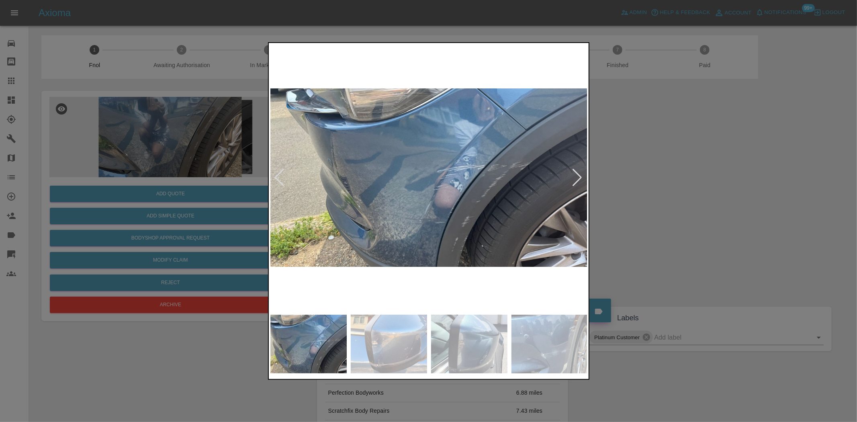
click at [537, 200] on img at bounding box center [428, 178] width 317 height 266
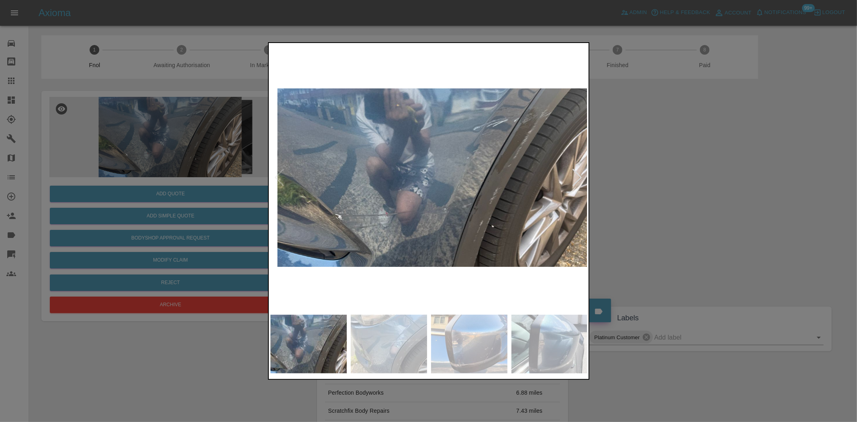
click at [540, 189] on img at bounding box center [435, 178] width 317 height 266
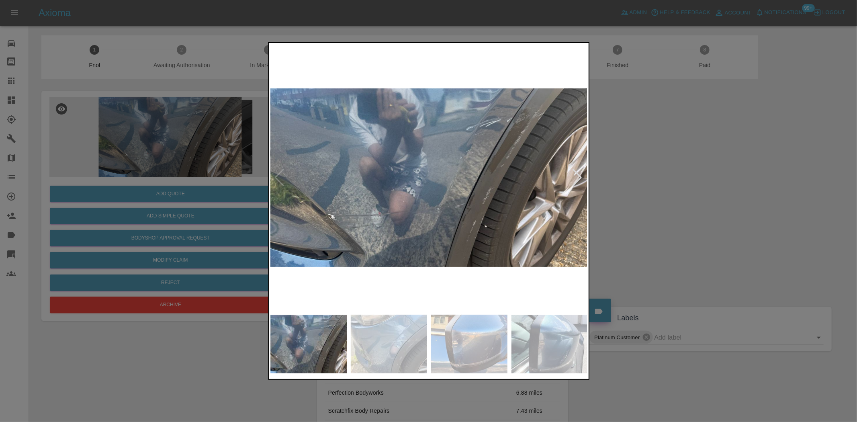
click at [98, 138] on div at bounding box center [428, 211] width 857 height 422
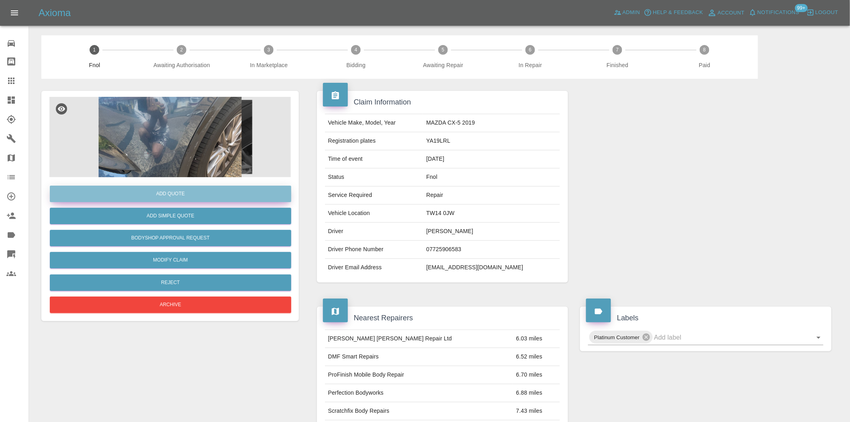
click at [136, 187] on button "Add Quote" at bounding box center [171, 194] width 242 height 16
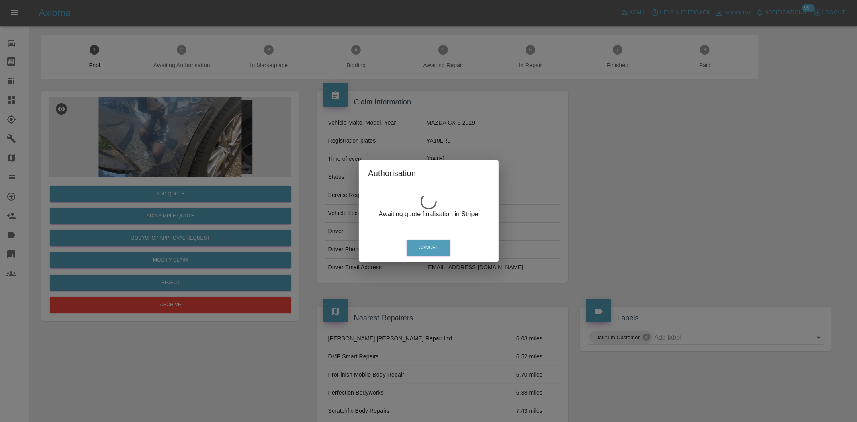
click at [170, 153] on div "Authorisation Awaiting quote finalisation in Stripe Cancel" at bounding box center [428, 211] width 857 height 422
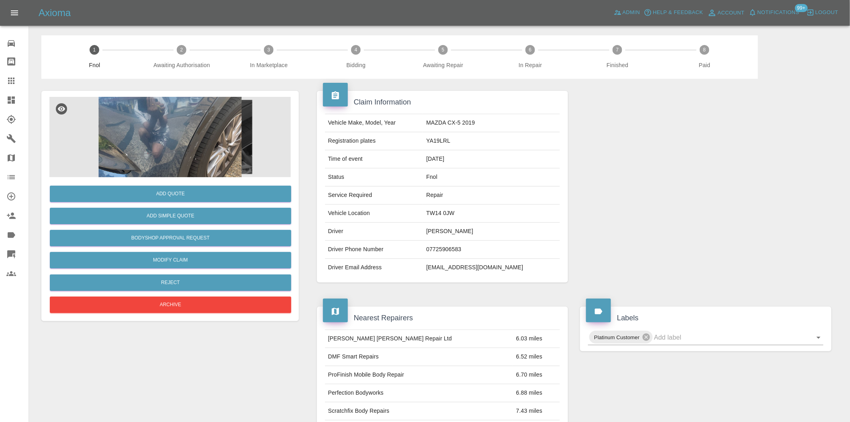
click at [184, 154] on img at bounding box center [170, 137] width 242 height 80
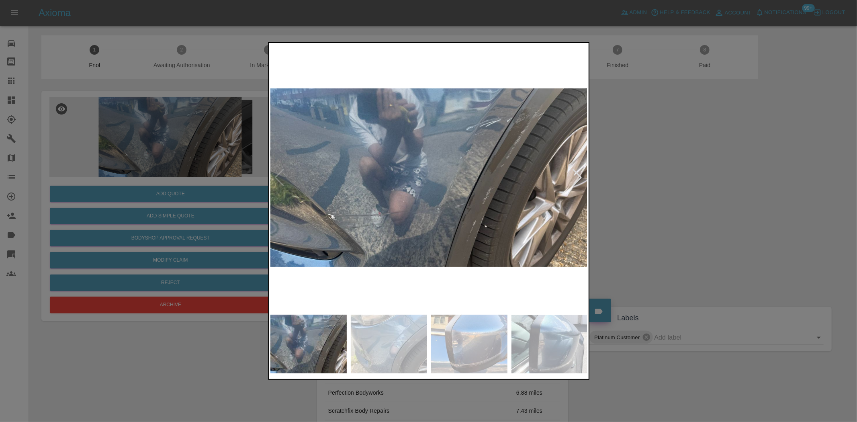
click at [277, 169] on div at bounding box center [428, 178] width 317 height 266
click at [311, 186] on img at bounding box center [428, 178] width 317 height 266
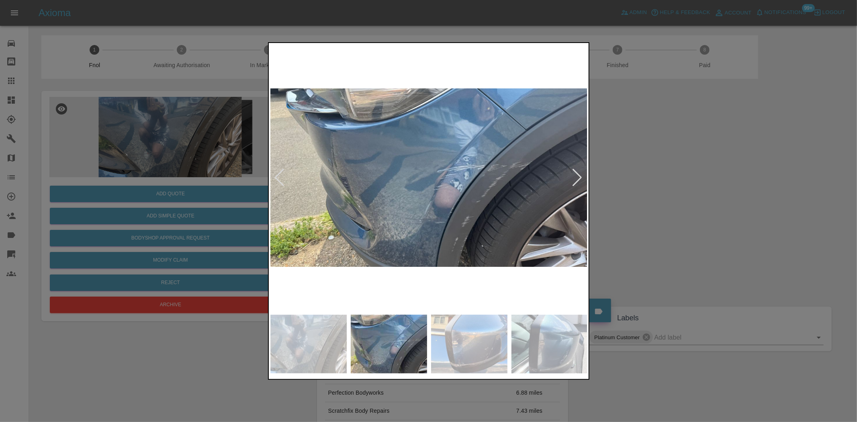
click at [416, 201] on img at bounding box center [428, 178] width 317 height 266
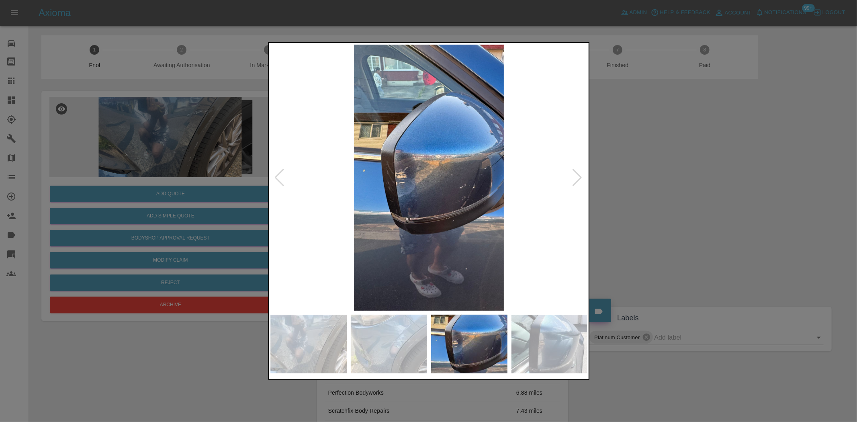
click at [423, 188] on img at bounding box center [428, 178] width 317 height 266
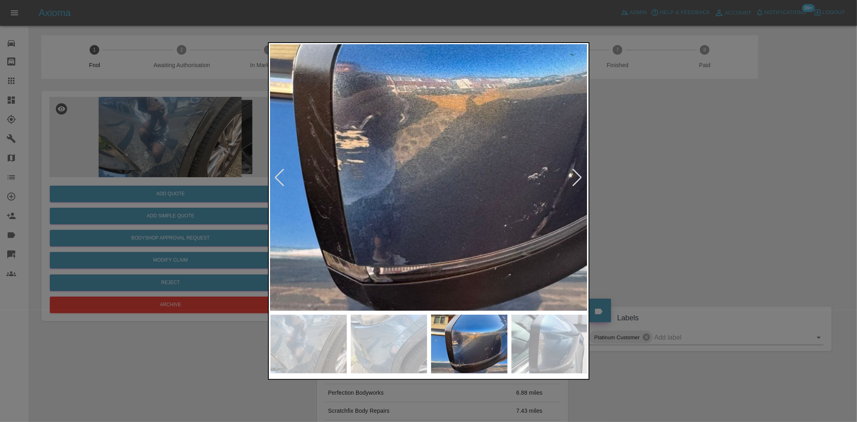
click at [373, 187] on img at bounding box center [435, 147] width 952 height 799
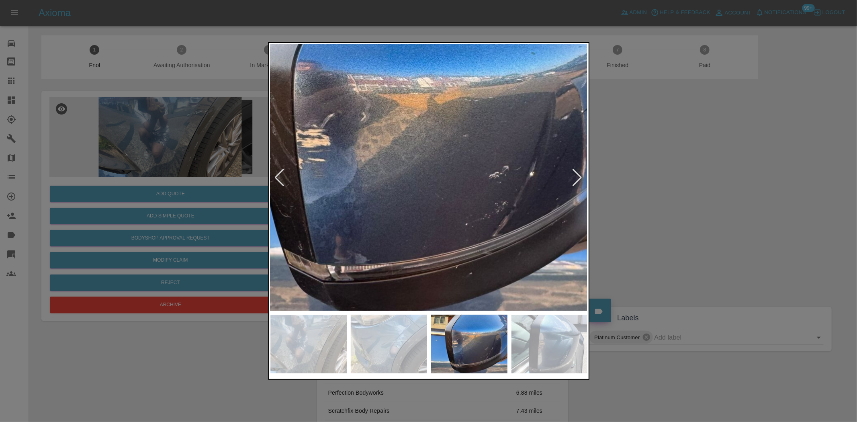
click at [189, 123] on div at bounding box center [428, 211] width 857 height 422
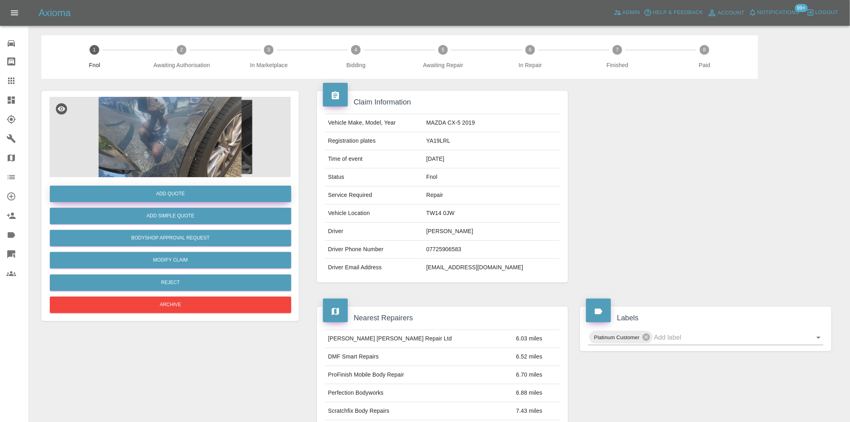
click at [187, 197] on button "Add Quote" at bounding box center [171, 194] width 242 height 16
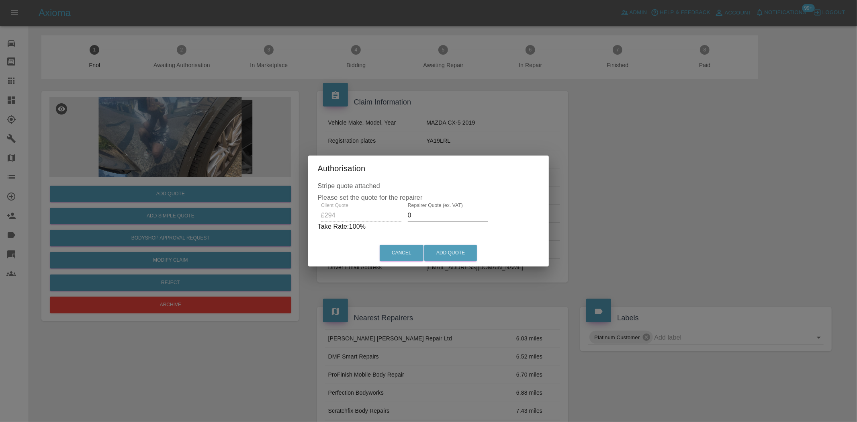
drag, startPoint x: 417, startPoint y: 211, endPoint x: 393, endPoint y: 203, distance: 25.4
click at [402, 218] on div "Client Quote £294 Repairer Quote (ex. VAT) 0 Take Rate: 100 %" at bounding box center [429, 217] width 222 height 29
drag, startPoint x: 425, startPoint y: 213, endPoint x: 51, endPoint y: 202, distance: 373.9
click at [159, 197] on div "Authorisation Stripe quote attached Please set the quote for the repairer Clien…" at bounding box center [428, 211] width 857 height 422
drag, startPoint x: 425, startPoint y: 216, endPoint x: 266, endPoint y: 219, distance: 158.8
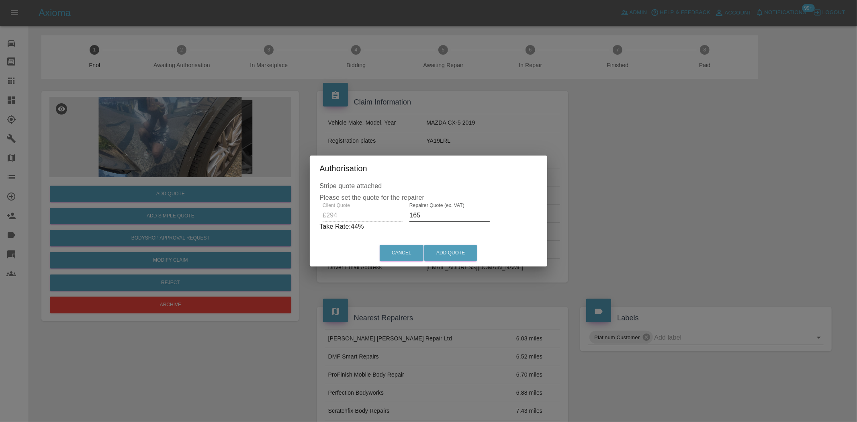
click at [287, 219] on div "Authorisation Stripe quote attached Please set the quote for the repairer Clien…" at bounding box center [428, 211] width 857 height 422
type input "180"
click at [469, 250] on button "Add Quote" at bounding box center [450, 253] width 53 height 16
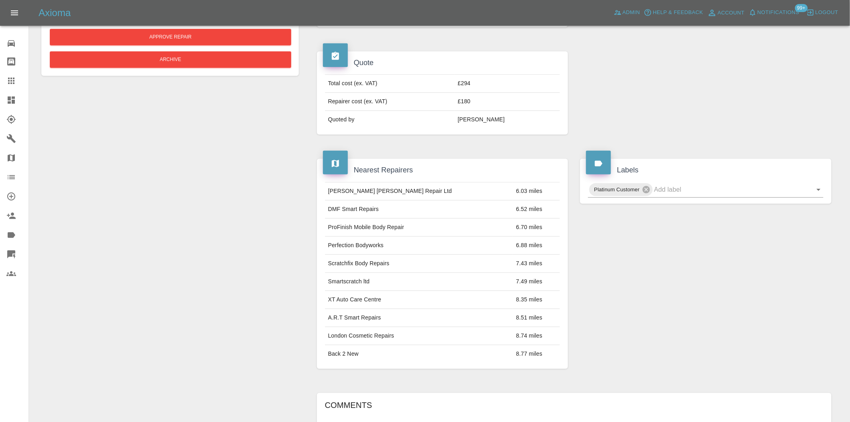
scroll to position [254, 0]
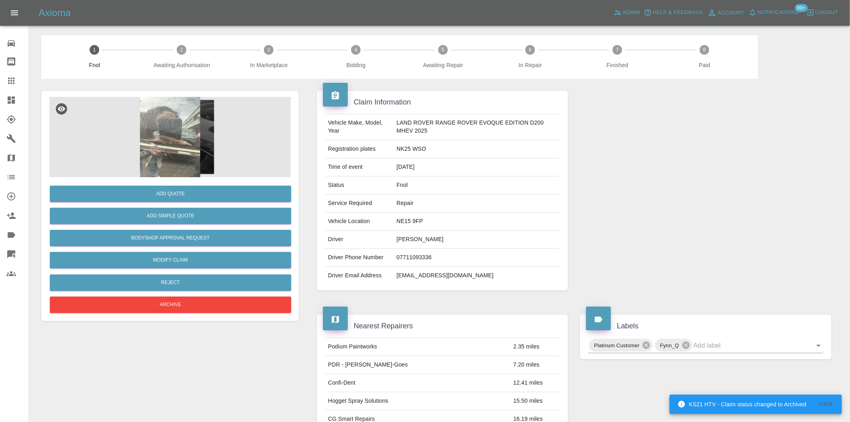
click at [177, 143] on img at bounding box center [170, 137] width 242 height 80
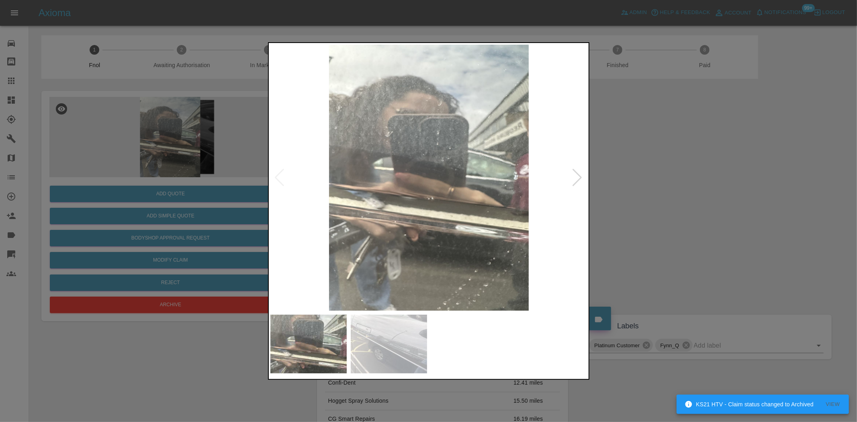
click at [400, 179] on img at bounding box center [428, 178] width 317 height 266
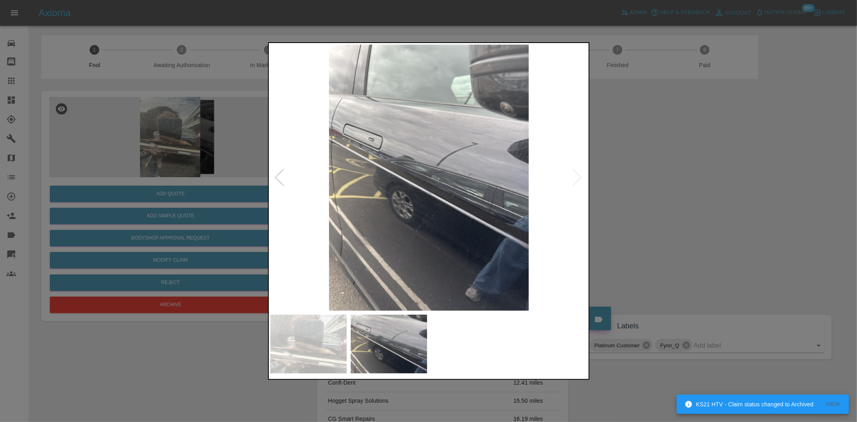
click at [357, 182] on img at bounding box center [428, 178] width 317 height 266
click at [230, 153] on div at bounding box center [428, 211] width 857 height 422
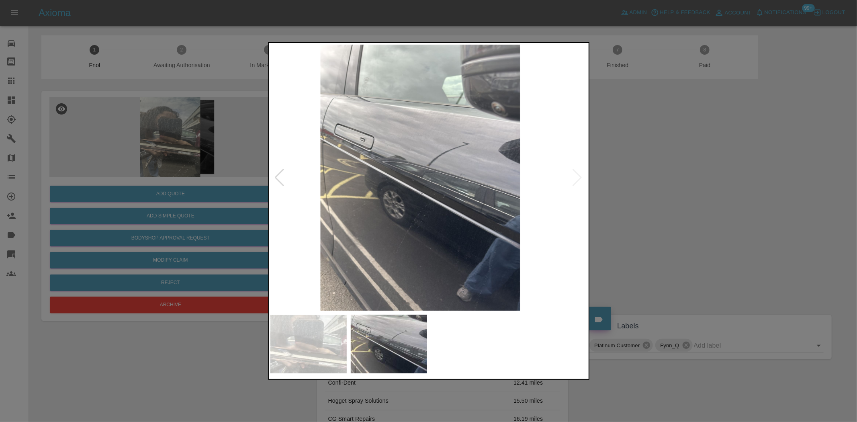
click at [397, 179] on img at bounding box center [420, 178] width 317 height 266
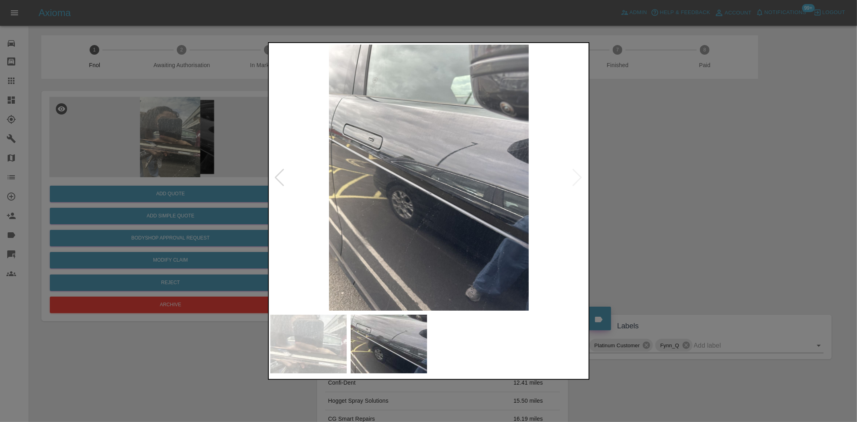
click at [333, 181] on img at bounding box center [428, 178] width 317 height 266
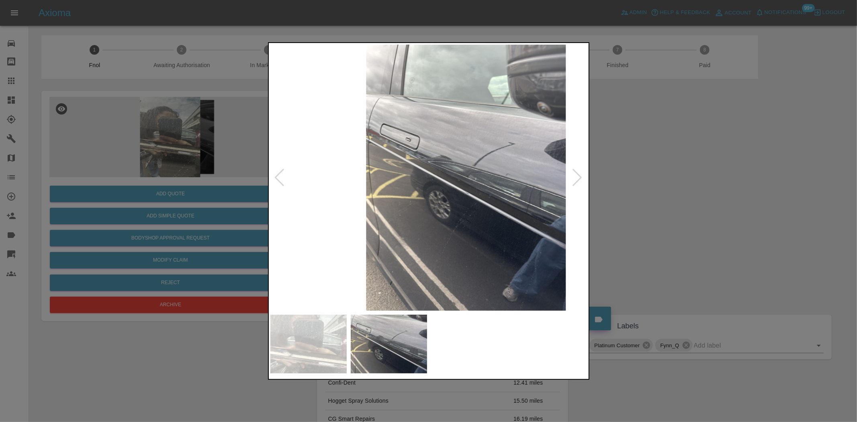
click at [459, 201] on img at bounding box center [465, 178] width 317 height 266
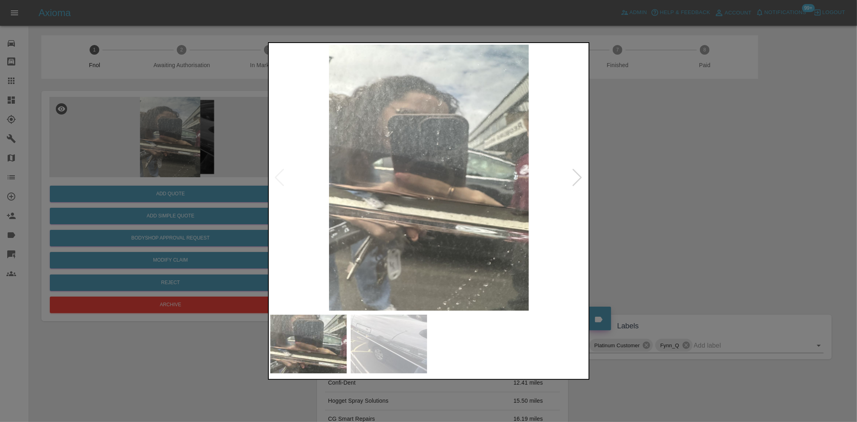
click at [498, 227] on img at bounding box center [428, 178] width 317 height 266
click at [247, 180] on div at bounding box center [428, 211] width 857 height 422
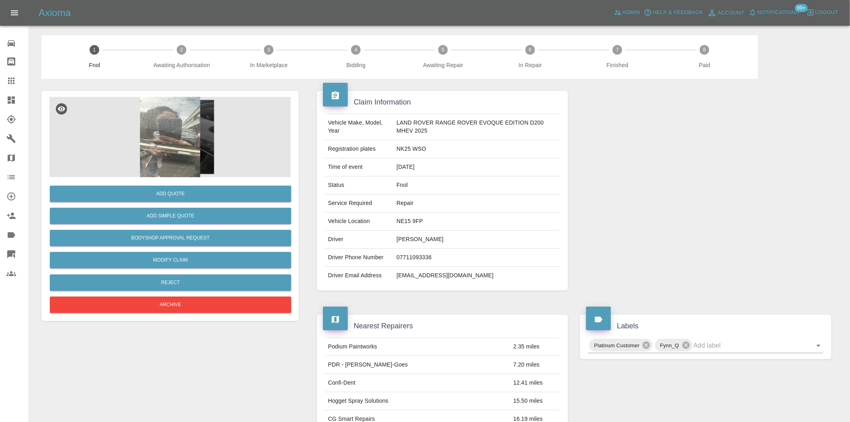
click at [193, 143] on img at bounding box center [170, 137] width 242 height 80
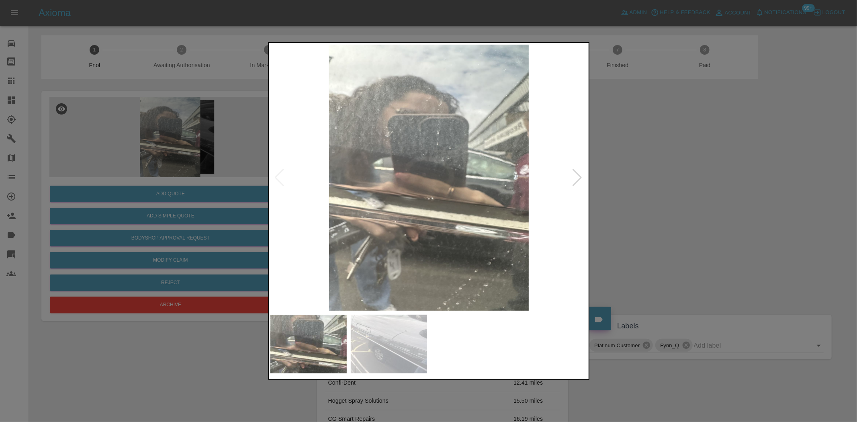
click at [409, 200] on img at bounding box center [428, 178] width 317 height 266
click at [409, 201] on img at bounding box center [428, 178] width 317 height 266
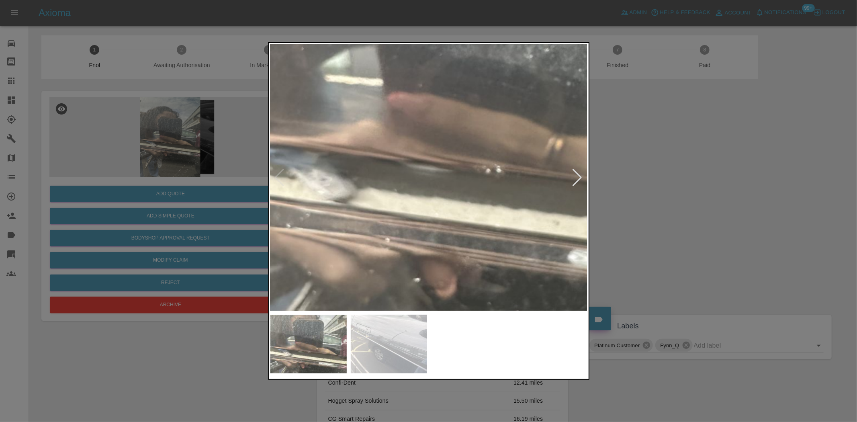
click at [422, 211] on img at bounding box center [488, 108] width 952 height 799
click at [444, 211] on img at bounding box center [488, 108] width 952 height 799
click at [443, 211] on img at bounding box center [488, 108] width 952 height 799
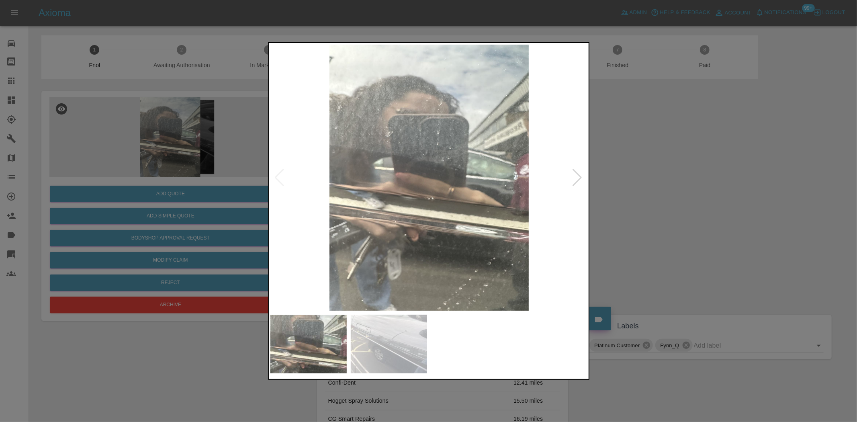
click at [378, 215] on img at bounding box center [428, 178] width 317 height 266
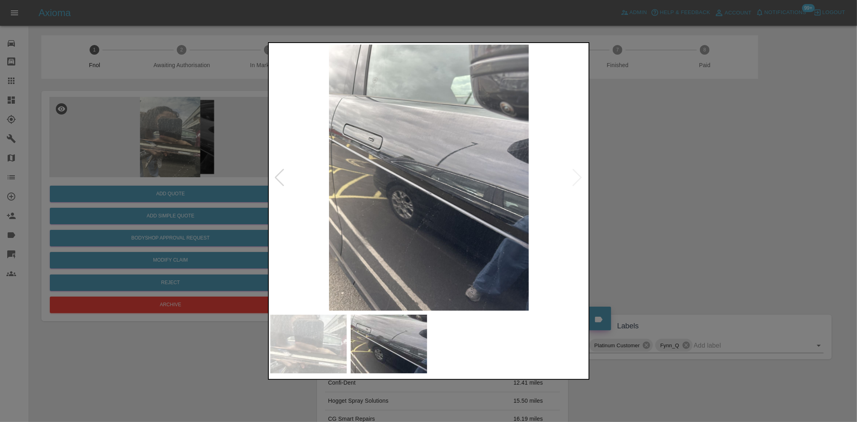
click at [460, 213] on img at bounding box center [428, 178] width 317 height 266
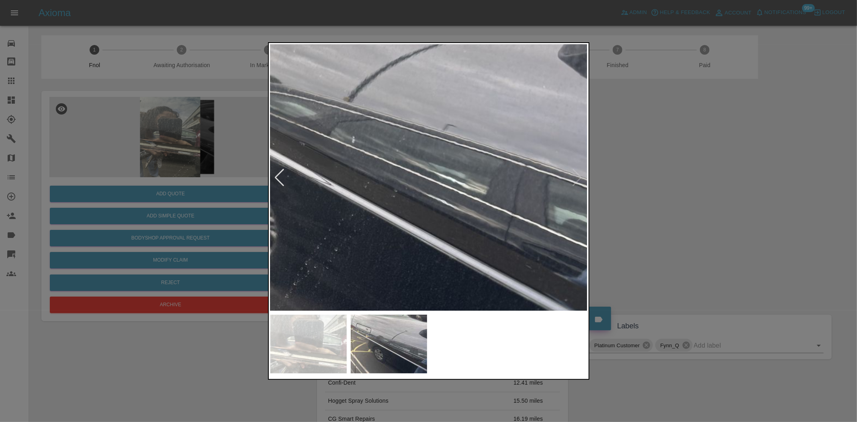
click at [460, 272] on img at bounding box center [324, 136] width 952 height 799
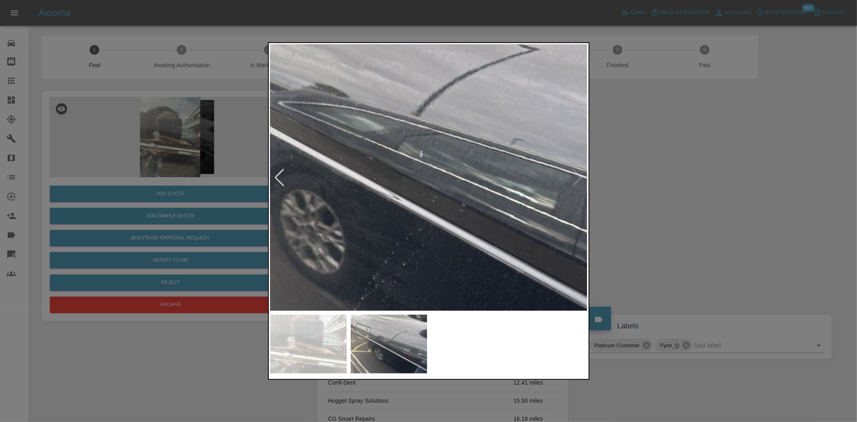
click at [539, 288] on img at bounding box center [391, 151] width 952 height 799
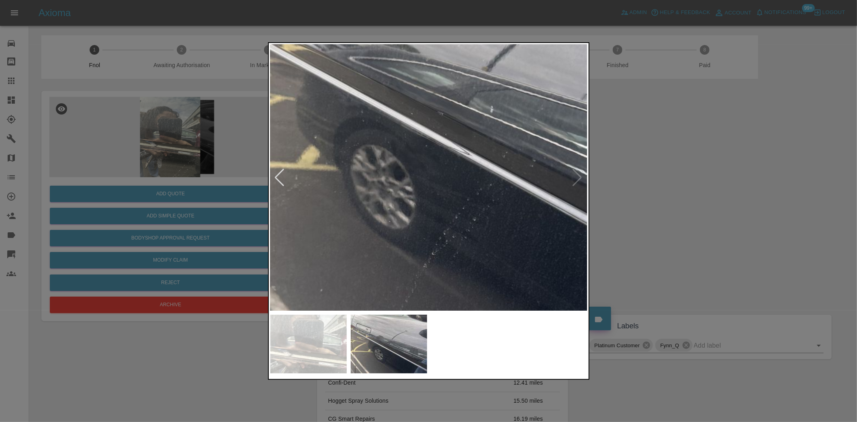
click at [437, 121] on img at bounding box center [462, 106] width 952 height 799
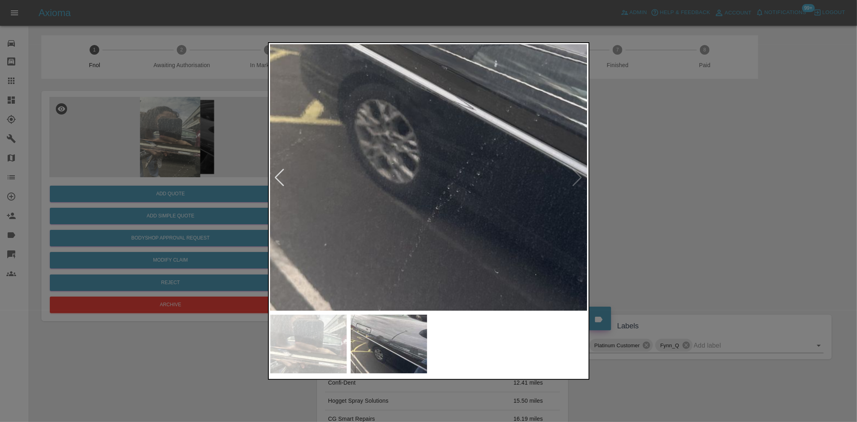
click at [417, 294] on img at bounding box center [466, 60] width 952 height 799
click at [415, 243] on img at bounding box center [466, 61] width 952 height 799
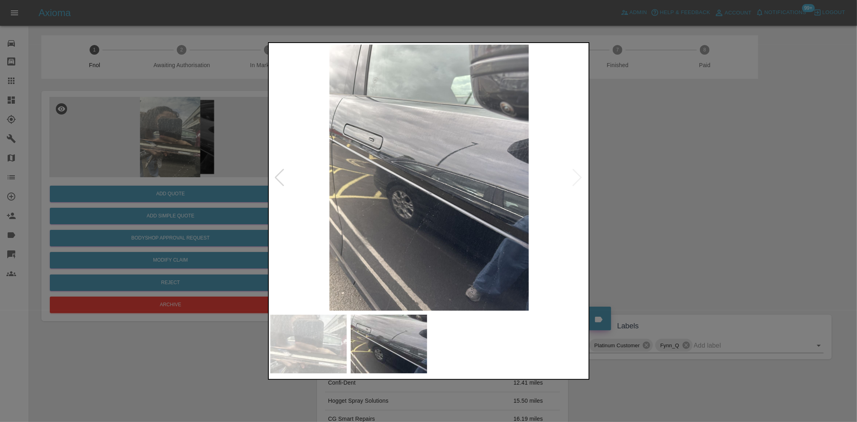
click at [508, 268] on img at bounding box center [428, 178] width 317 height 266
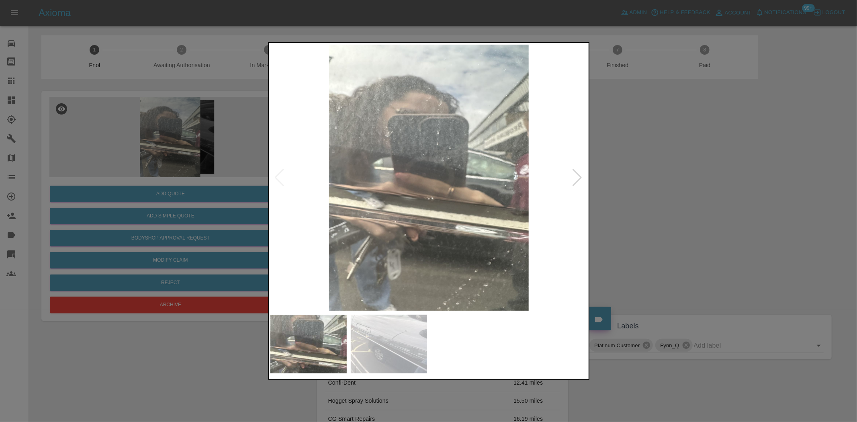
click at [439, 183] on img at bounding box center [428, 178] width 317 height 266
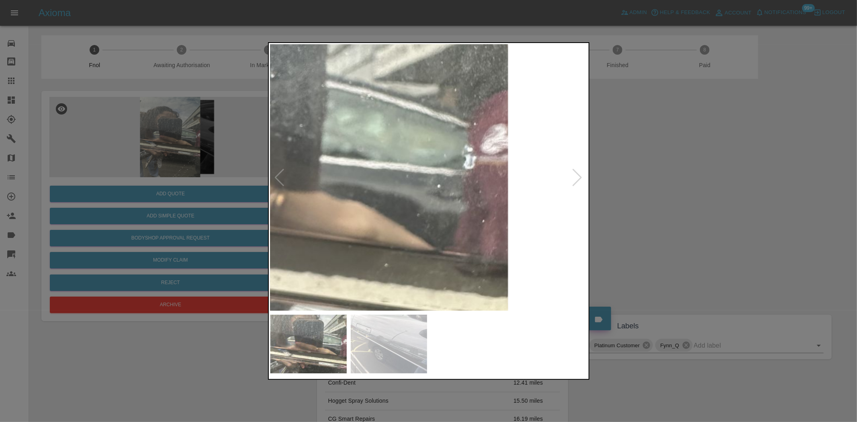
click at [268, 194] on div at bounding box center [429, 211] width 322 height 338
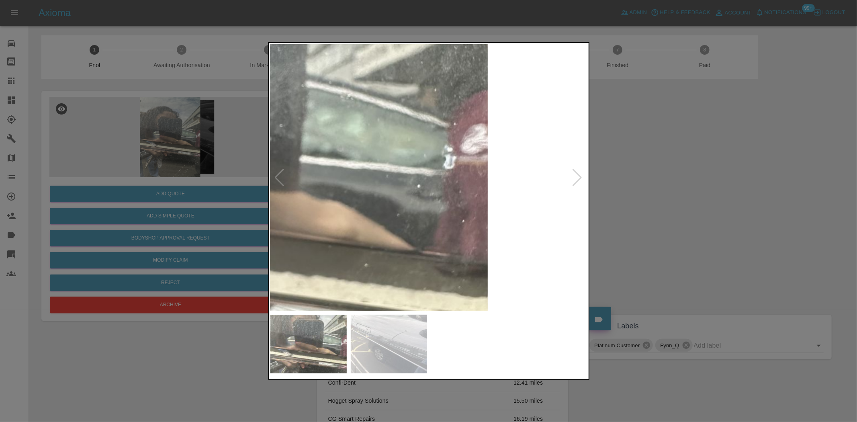
click at [549, 241] on img at bounding box center [189, 163] width 952 height 799
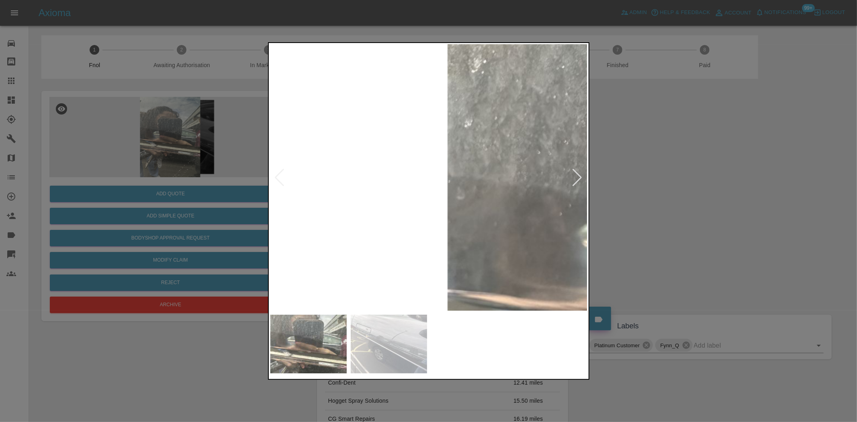
click at [492, 240] on img at bounding box center [746, 273] width 952 height 799
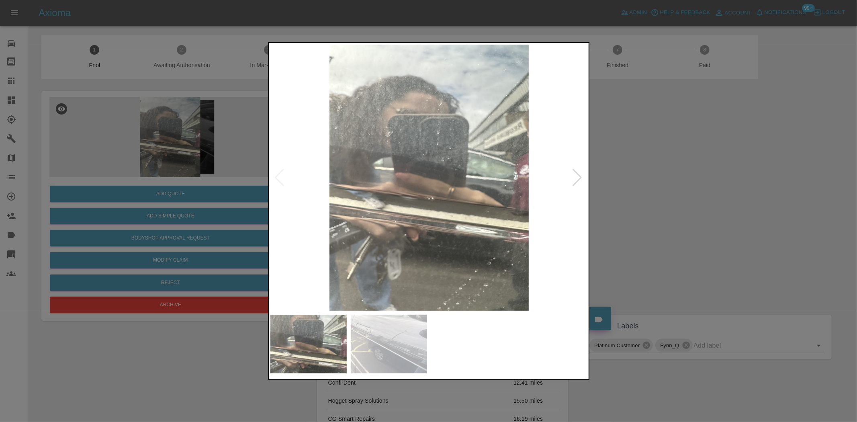
click at [213, 157] on div at bounding box center [428, 211] width 857 height 422
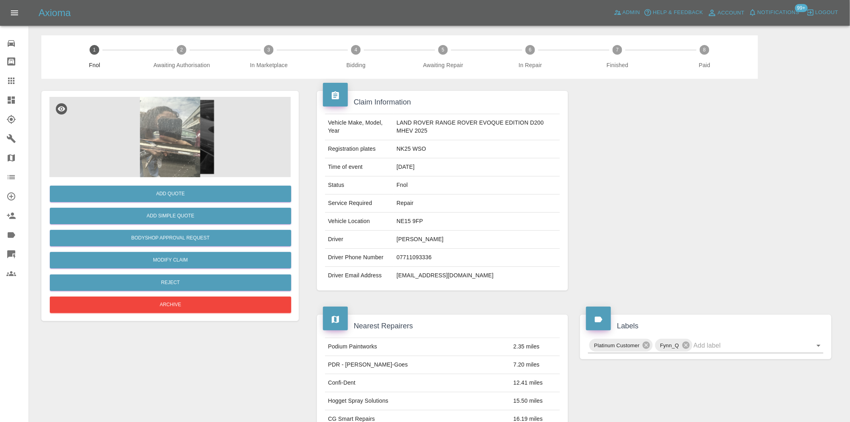
click at [173, 125] on img at bounding box center [170, 137] width 242 height 80
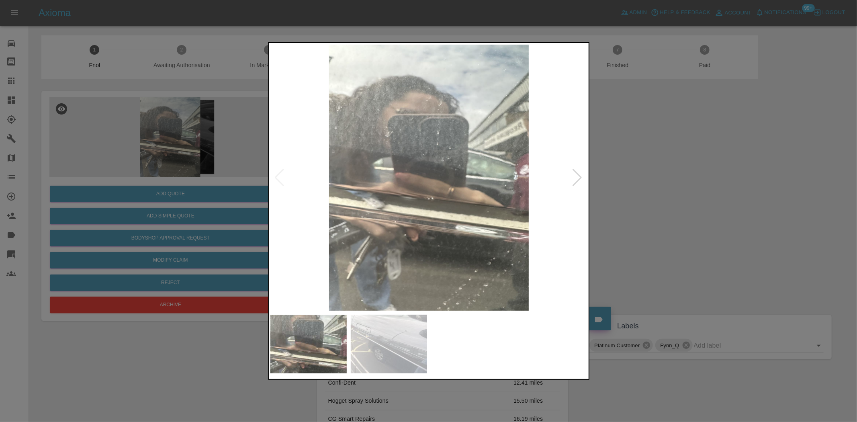
click at [336, 242] on img at bounding box center [428, 178] width 317 height 266
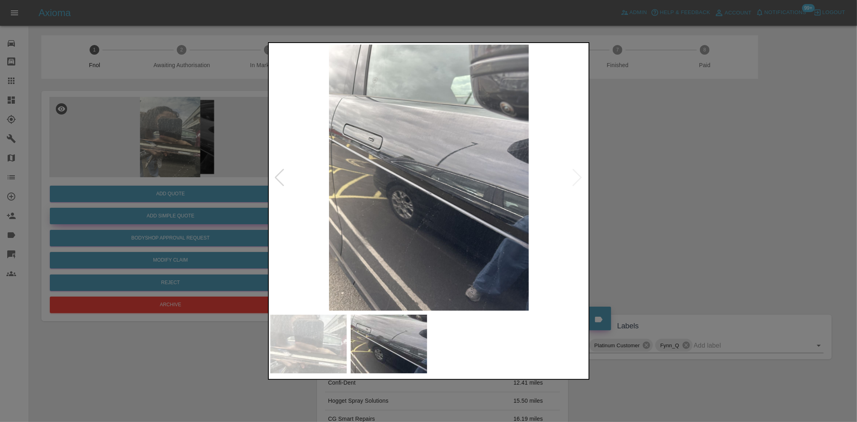
drag, startPoint x: 173, startPoint y: 223, endPoint x: 176, endPoint y: 219, distance: 5.5
click at [174, 223] on div at bounding box center [428, 211] width 857 height 422
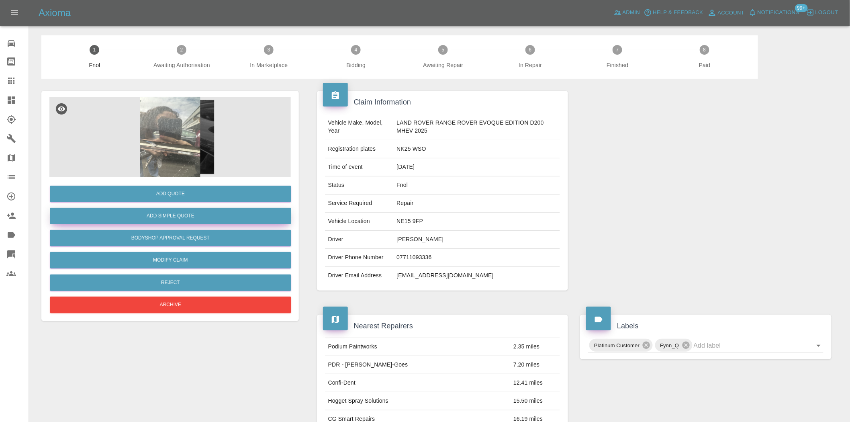
click at [177, 218] on button "Add Simple Quote" at bounding box center [171, 216] width 242 height 16
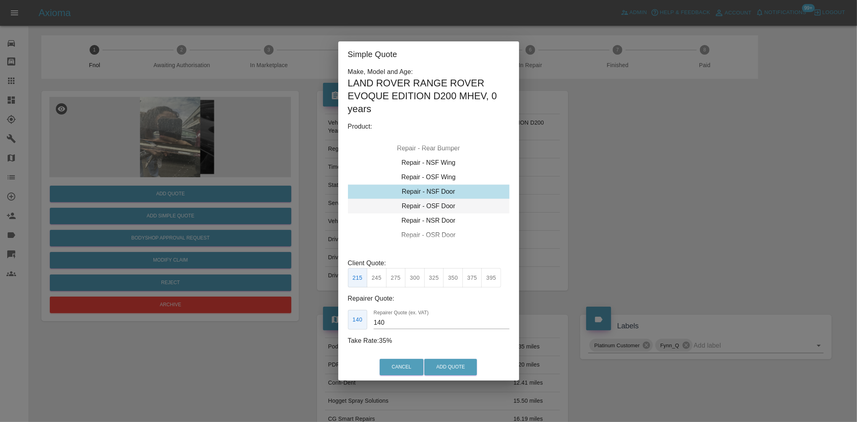
click at [430, 203] on div "Repair - OSF Door" at bounding box center [429, 206] width 162 height 14
click at [393, 282] on button "275" at bounding box center [396, 278] width 20 height 20
drag, startPoint x: 389, startPoint y: 318, endPoint x: 214, endPoint y: 310, distance: 175.4
click at [231, 313] on div "Simple Quote Make, Model and Age: LAND ROVER RANGE ROVER EVOQUE EDITION D200 MH…" at bounding box center [428, 211] width 857 height 422
type input "170"
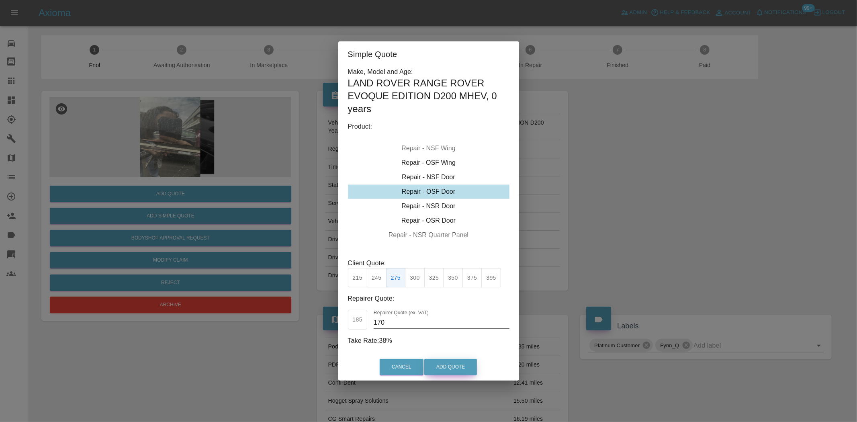
click at [452, 363] on button "Add Quote" at bounding box center [450, 367] width 53 height 16
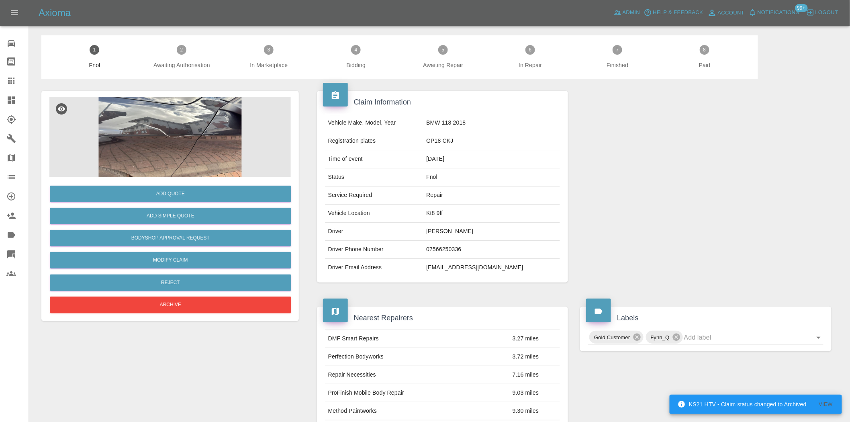
click at [152, 119] on img at bounding box center [170, 137] width 242 height 80
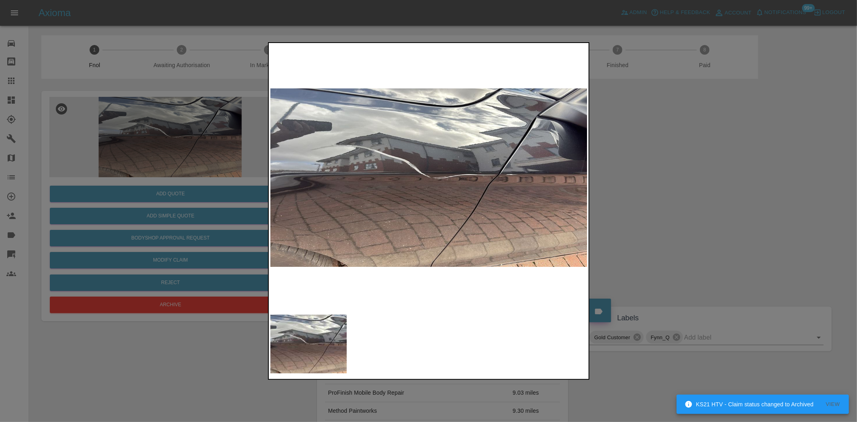
click at [339, 174] on img at bounding box center [428, 178] width 317 height 266
click at [421, 181] on img at bounding box center [428, 178] width 317 height 266
click at [422, 180] on img at bounding box center [428, 178] width 317 height 266
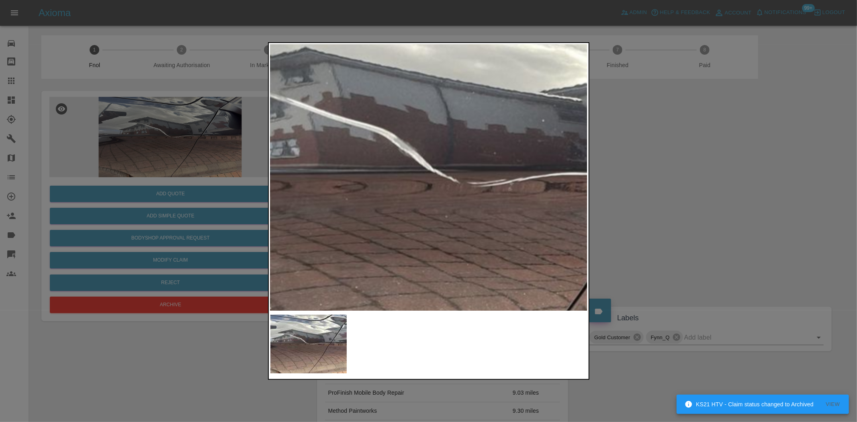
click at [519, 229] on img at bounding box center [455, 183] width 952 height 799
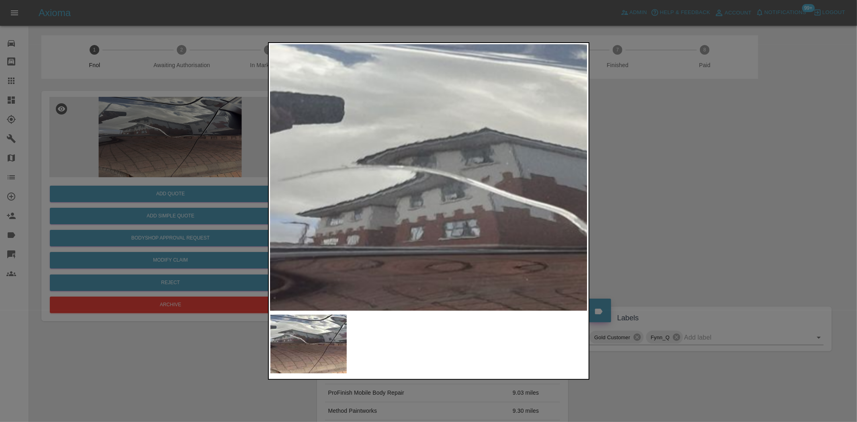
click at [440, 233] on img at bounding box center [635, 263] width 952 height 799
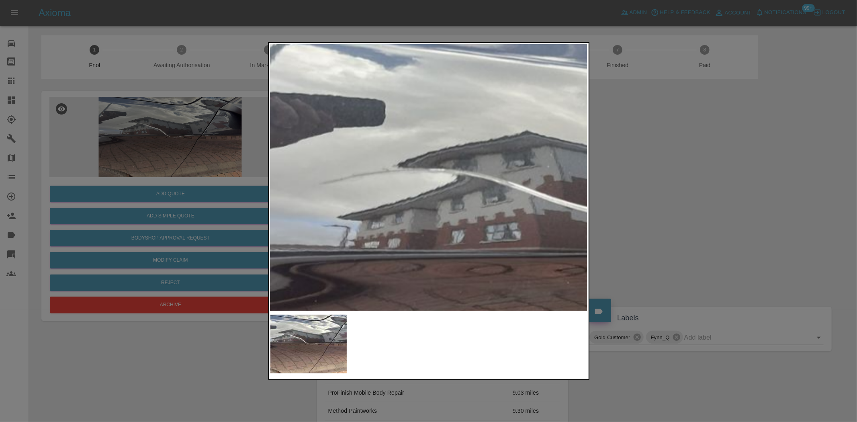
click at [432, 227] on img at bounding box center [676, 266] width 952 height 799
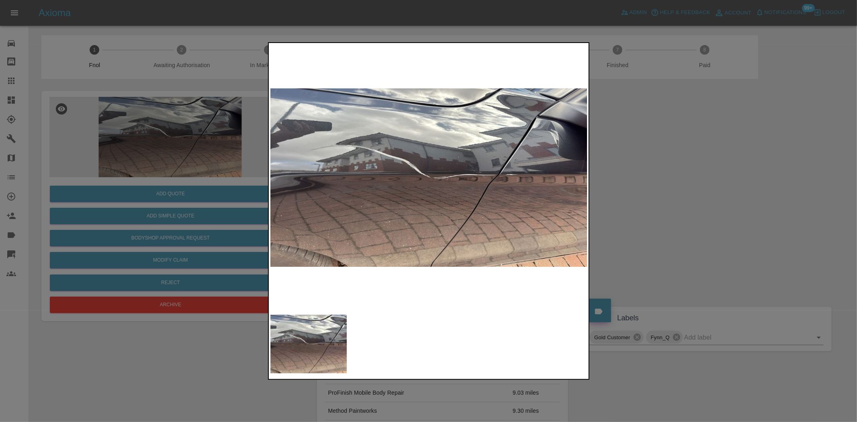
click at [505, 181] on img at bounding box center [428, 178] width 317 height 266
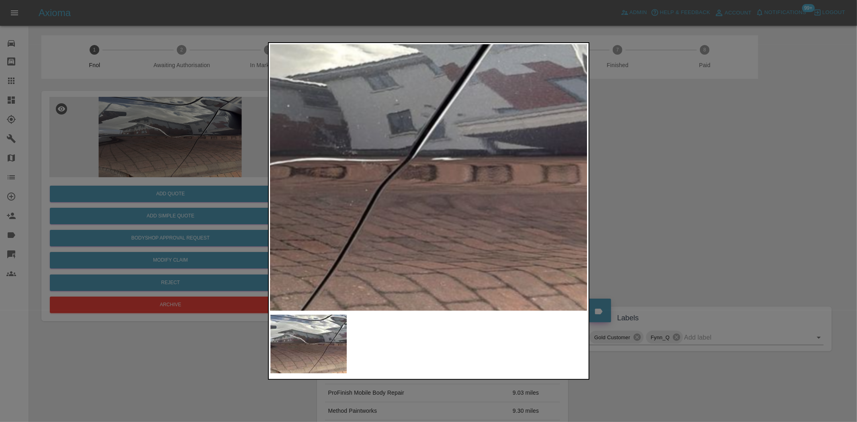
click at [415, 187] on img at bounding box center [200, 168] width 952 height 799
click at [414, 187] on img at bounding box center [200, 168] width 952 height 799
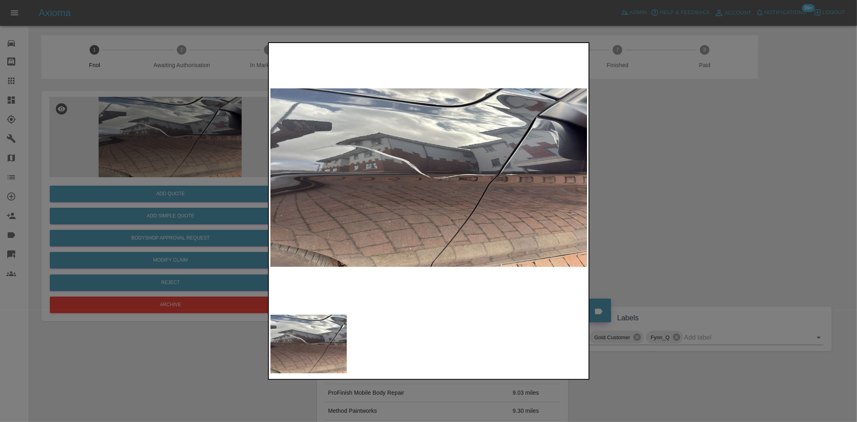
click at [123, 168] on div at bounding box center [428, 211] width 857 height 422
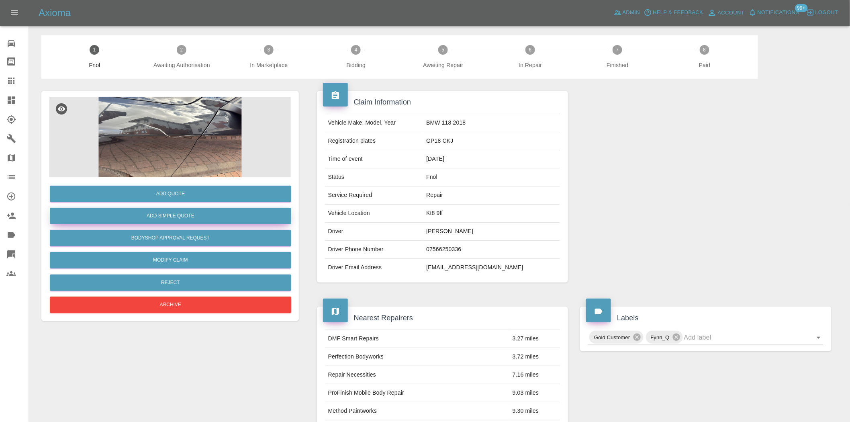
click at [145, 216] on button "Add Simple Quote" at bounding box center [171, 216] width 242 height 16
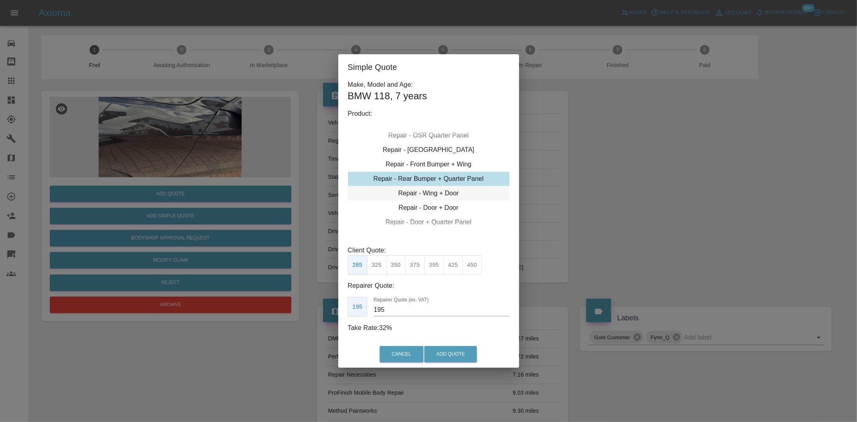
click at [429, 195] on div "Repair - Wing + Door" at bounding box center [429, 193] width 162 height 14
type input "245"
click at [178, 118] on div "Simple Quote Make, Model and Age: BMW 118 , 7 years Product: Repair - Front Bum…" at bounding box center [428, 211] width 857 height 422
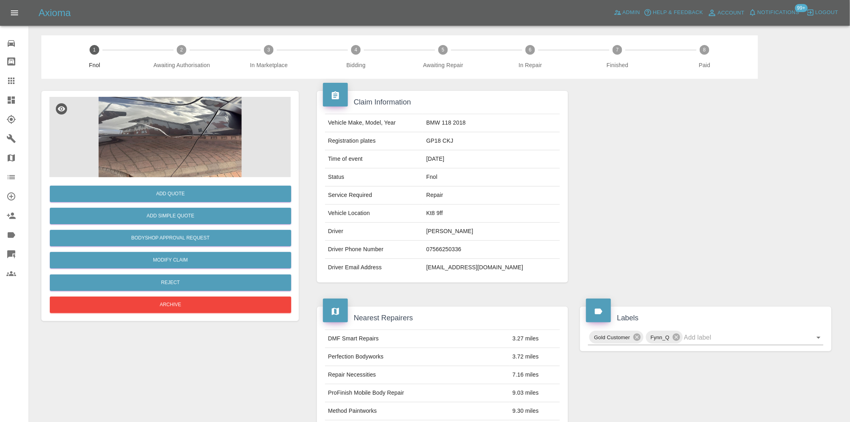
click at [202, 127] on img at bounding box center [170, 137] width 242 height 80
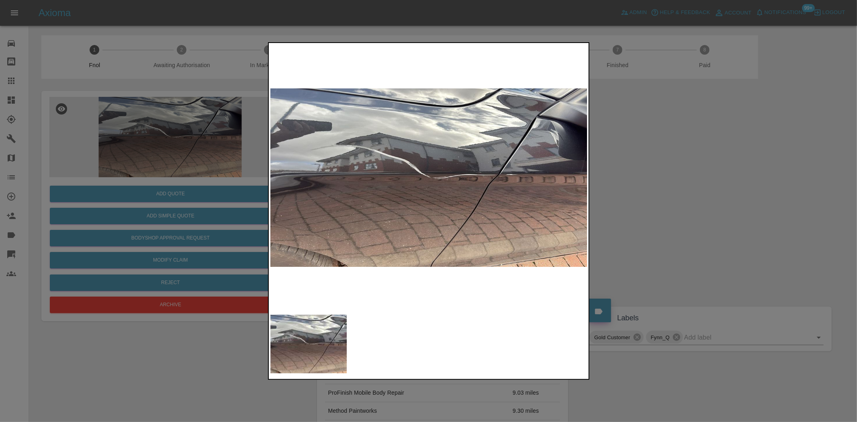
drag, startPoint x: 147, startPoint y: 161, endPoint x: 182, endPoint y: 198, distance: 50.9
click at [148, 162] on div at bounding box center [428, 211] width 857 height 422
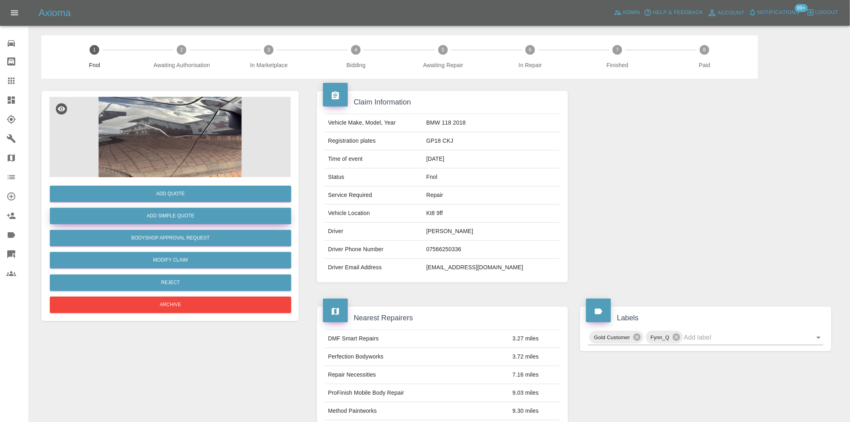
click at [179, 213] on button "Add Simple Quote" at bounding box center [171, 216] width 242 height 16
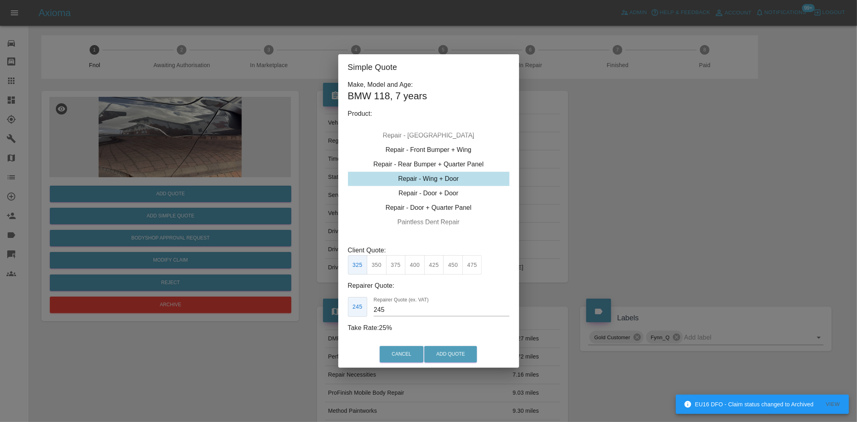
click at [429, 184] on div "Repair - Wing + Door" at bounding box center [429, 179] width 162 height 14
click at [397, 270] on button "375" at bounding box center [396, 265] width 20 height 20
drag, startPoint x: 392, startPoint y: 311, endPoint x: 161, endPoint y: 231, distance: 244.8
click at [186, 289] on div "Simple Quote Make, Model and Age: BMW 118 , 7 years Product: Repair - Front Bum…" at bounding box center [428, 211] width 857 height 422
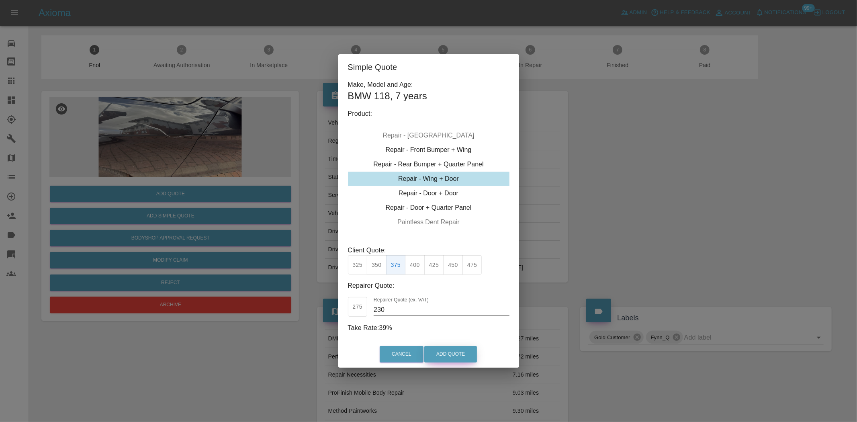
type input "230"
click at [437, 355] on button "Add Quote" at bounding box center [450, 354] width 53 height 16
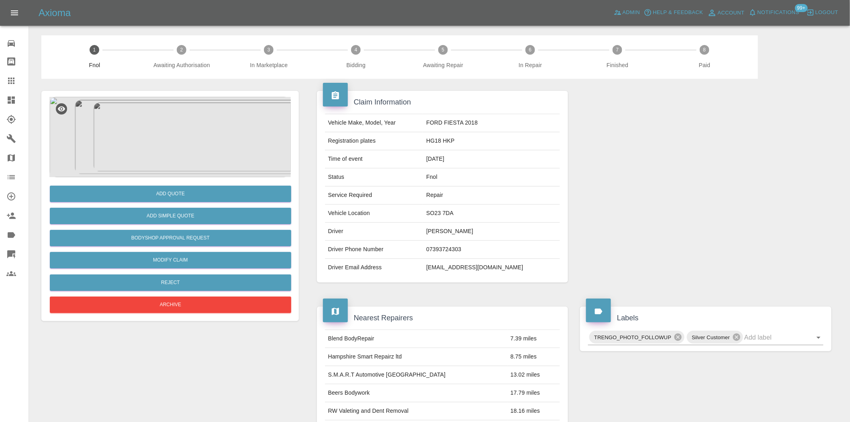
click at [178, 127] on img at bounding box center [170, 137] width 242 height 80
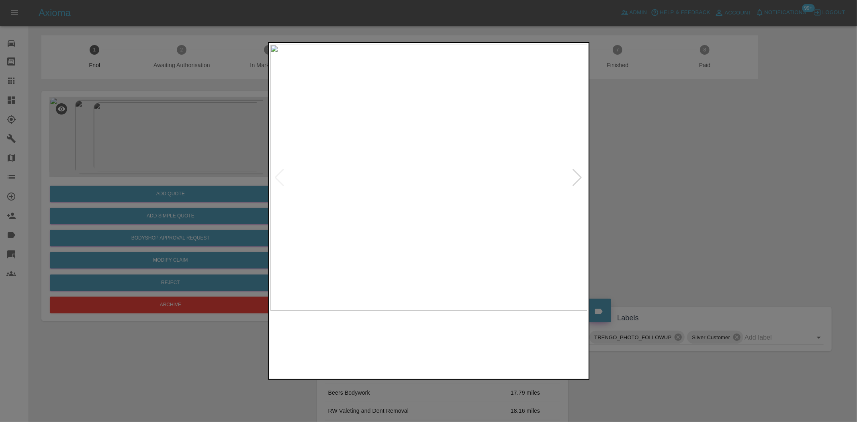
click at [412, 189] on img at bounding box center [428, 178] width 317 height 266
click at [379, 215] on img at bounding box center [428, 178] width 317 height 266
click at [315, 211] on img at bounding box center [410, 178] width 317 height 266
click at [493, 194] on img at bounding box center [428, 178] width 317 height 266
click at [488, 193] on img at bounding box center [428, 178] width 317 height 266
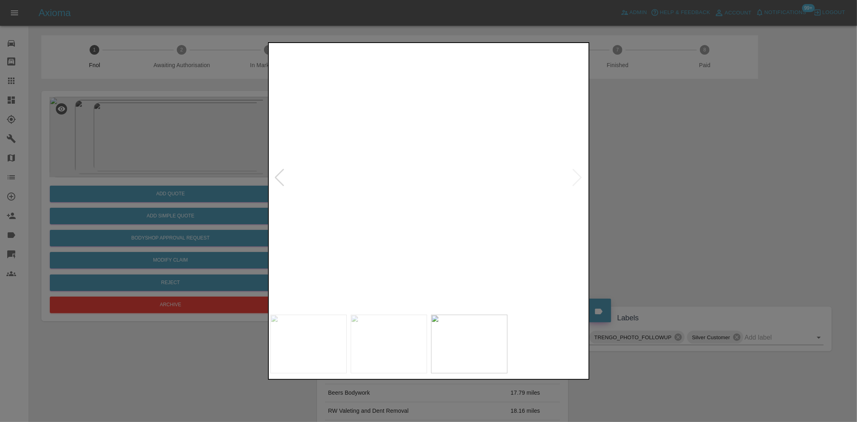
click at [424, 183] on img at bounding box center [249, 132] width 952 height 799
click at [445, 114] on img at bounding box center [428, 178] width 317 height 266
click at [445, 114] on img at bounding box center [378, 369] width 952 height 799
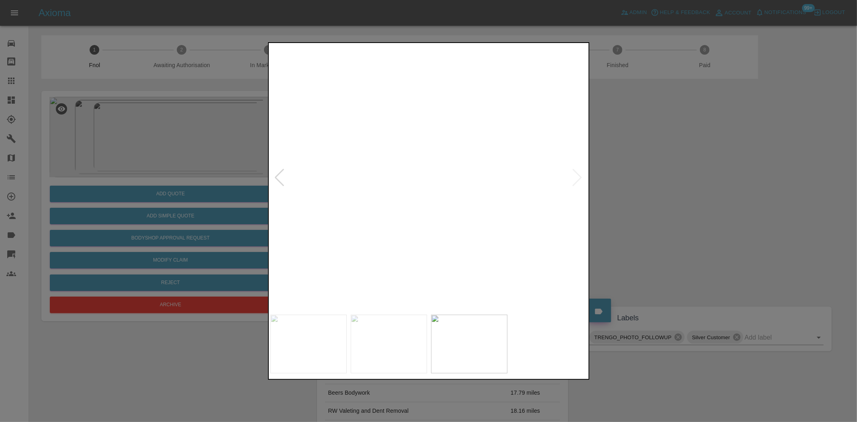
click at [445, 114] on img at bounding box center [378, 369] width 952 height 799
click at [498, 158] on img at bounding box center [443, 178] width 317 height 266
click at [462, 150] on img at bounding box center [428, 178] width 317 height 266
click at [462, 150] on img at bounding box center [329, 259] width 952 height 799
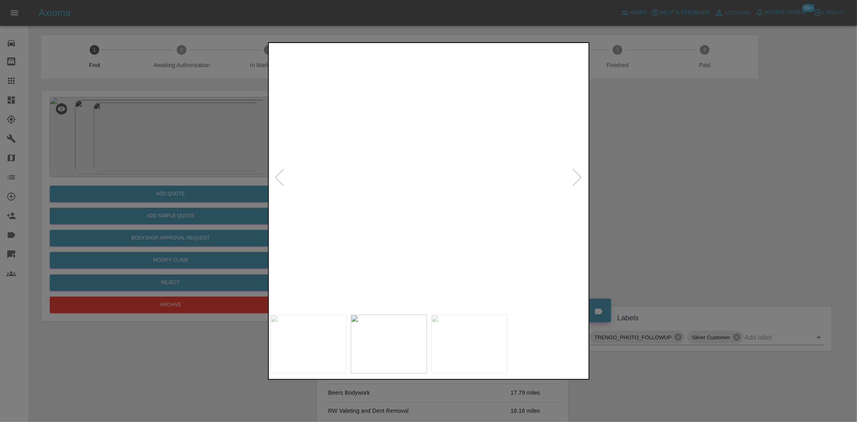
click at [462, 150] on img at bounding box center [329, 259] width 952 height 799
click at [478, 185] on img at bounding box center [428, 178] width 317 height 266
click at [458, 178] on img at bounding box center [428, 178] width 317 height 266
click at [457, 178] on img at bounding box center [428, 178] width 317 height 266
click at [528, 70] on img at bounding box center [352, 163] width 952 height 799
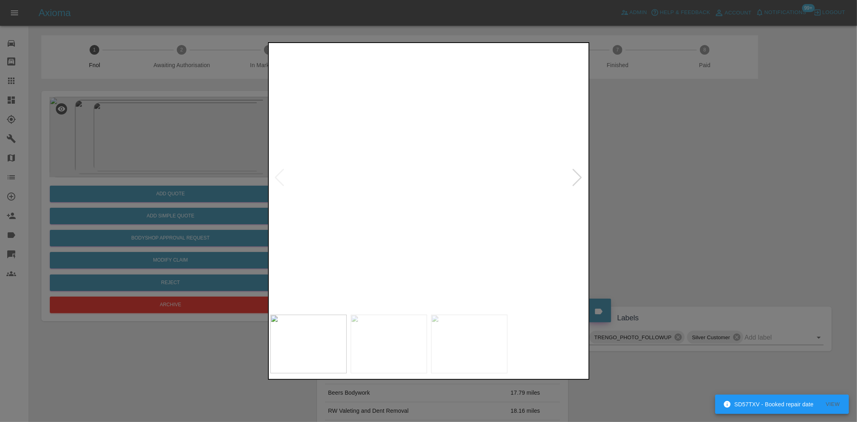
click at [496, 134] on img at bounding box center [422, 31] width 952 height 799
click at [487, 133] on img at bounding box center [422, 31] width 952 height 799
click at [140, 110] on div at bounding box center [428, 211] width 857 height 422
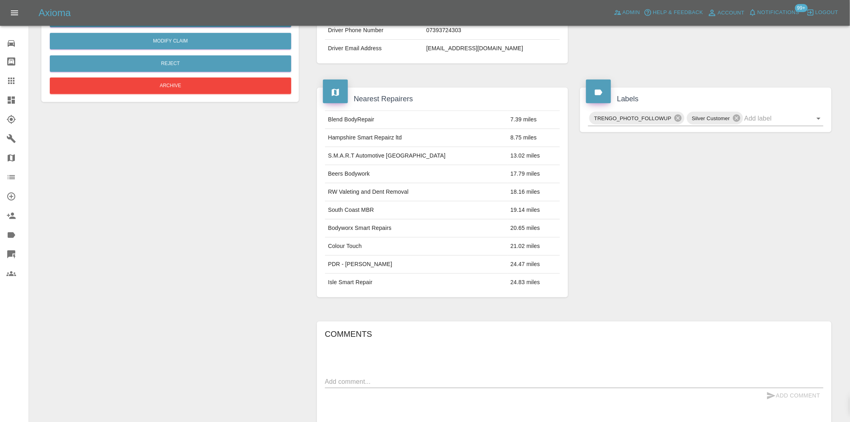
scroll to position [14, 0]
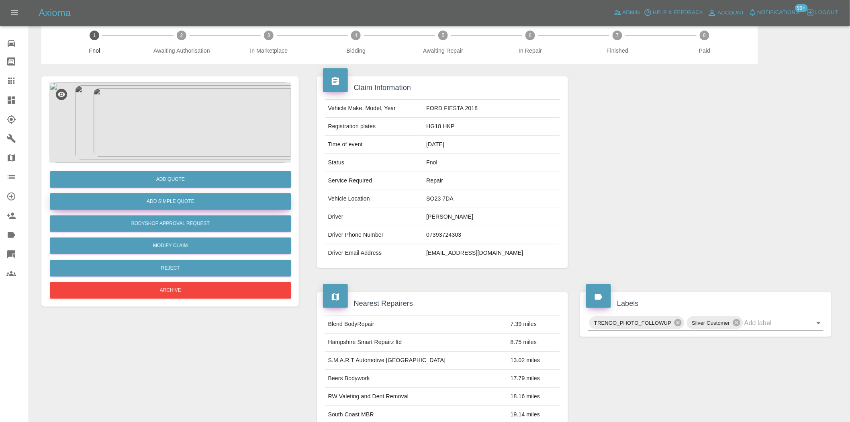
click at [190, 193] on button "Add Simple Quote" at bounding box center [171, 201] width 242 height 16
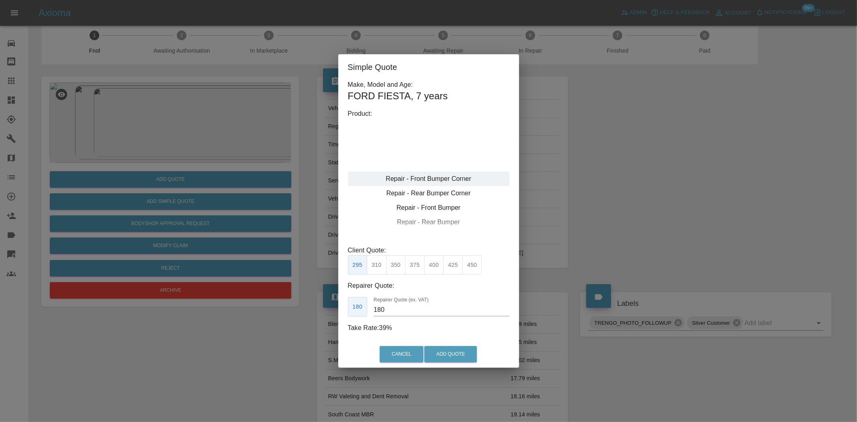
type input "120"
click at [432, 188] on div "Repair - Rear Bumper Corner" at bounding box center [429, 193] width 162 height 14
click at [375, 267] on button "199" at bounding box center [377, 265] width 20 height 20
click at [451, 354] on button "Add Quote" at bounding box center [450, 354] width 53 height 16
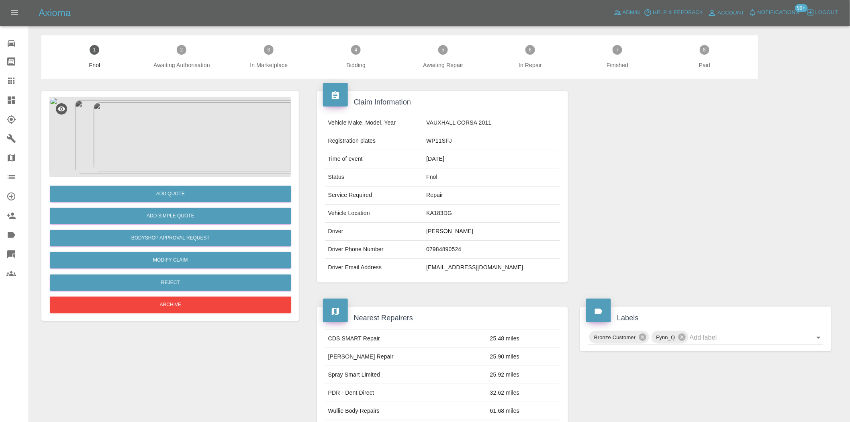
click at [172, 113] on img at bounding box center [170, 137] width 242 height 80
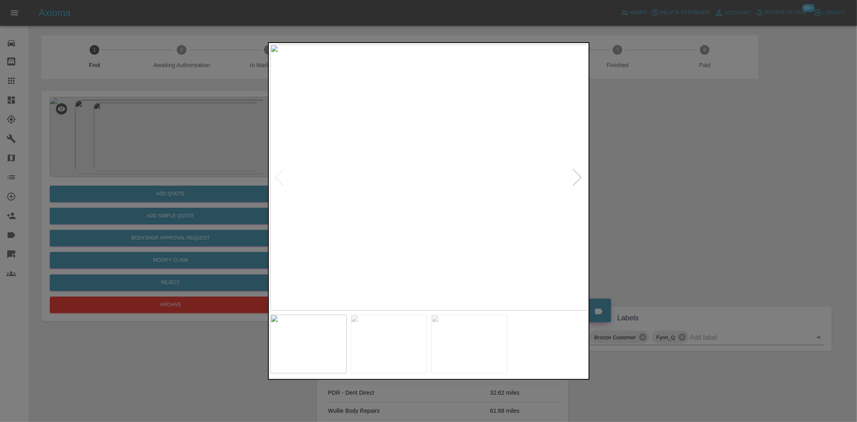
click at [403, 199] on img at bounding box center [428, 178] width 317 height 266
click at [405, 203] on img at bounding box center [428, 178] width 317 height 266
click at [357, 179] on img at bounding box center [406, 178] width 317 height 266
click at [404, 179] on img at bounding box center [428, 178] width 317 height 266
click at [405, 178] on img at bounding box center [428, 178] width 317 height 266
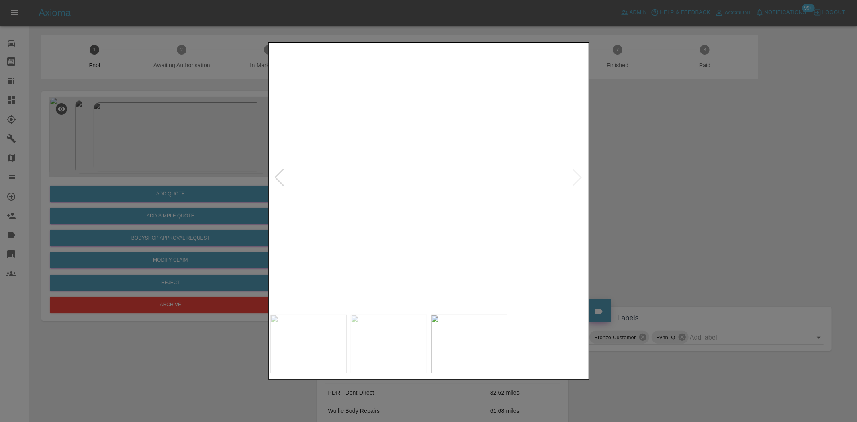
click at [401, 180] on img at bounding box center [500, 175] width 952 height 799
click at [437, 189] on img at bounding box center [428, 178] width 317 height 266
click at [432, 189] on img at bounding box center [428, 178] width 317 height 266
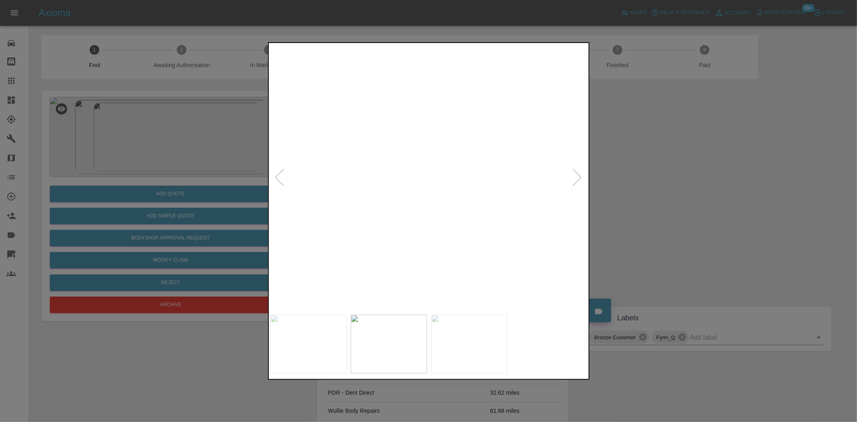
click at [432, 189] on img at bounding box center [417, 143] width 952 height 799
click at [461, 199] on img at bounding box center [428, 178] width 317 height 266
click at [440, 185] on img at bounding box center [428, 178] width 317 height 266
click at [211, 147] on div at bounding box center [428, 211] width 857 height 422
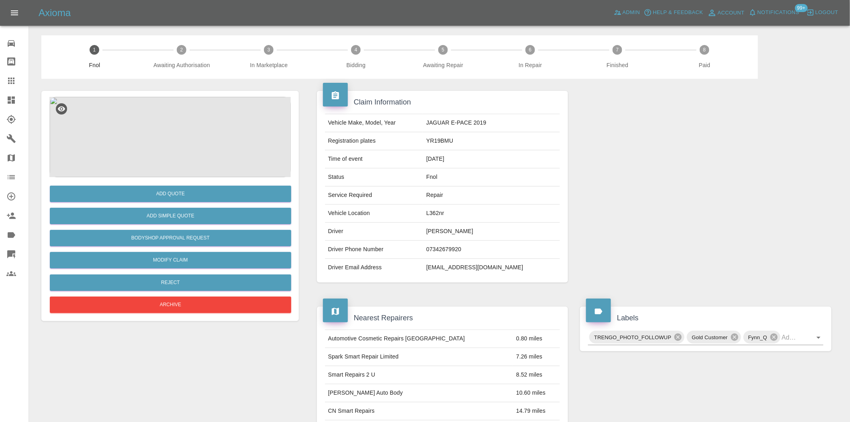
click at [166, 138] on img at bounding box center [170, 137] width 242 height 80
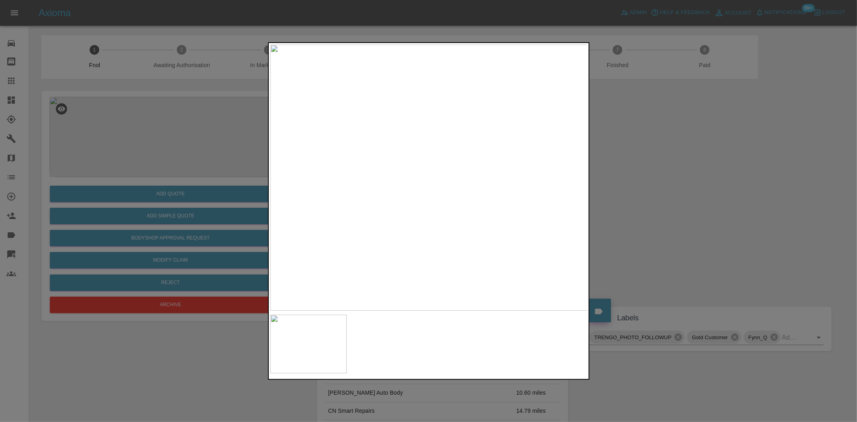
click at [399, 201] on img at bounding box center [428, 178] width 317 height 266
click at [436, 205] on img at bounding box center [428, 178] width 317 height 266
click at [444, 196] on img at bounding box center [428, 178] width 317 height 266
click at [444, 196] on img at bounding box center [382, 121] width 952 height 799
drag, startPoint x: 269, startPoint y: 182, endPoint x: 241, endPoint y: 192, distance: 29.7
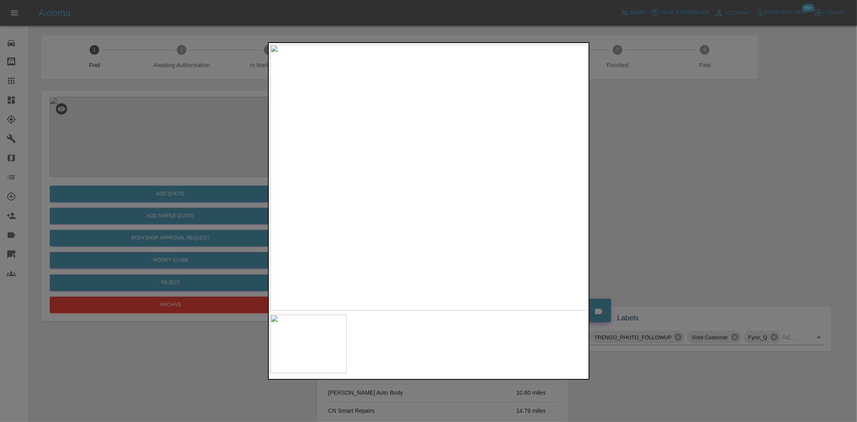
click at [268, 182] on div at bounding box center [429, 211] width 322 height 338
click at [229, 215] on div at bounding box center [428, 211] width 857 height 422
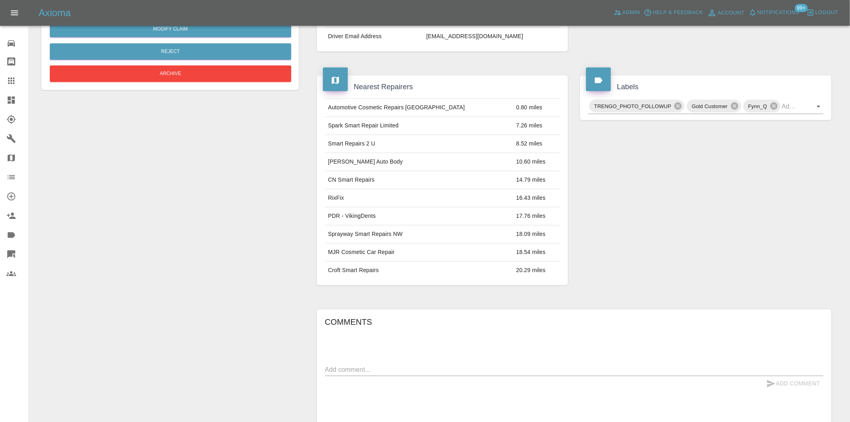
scroll to position [59, 0]
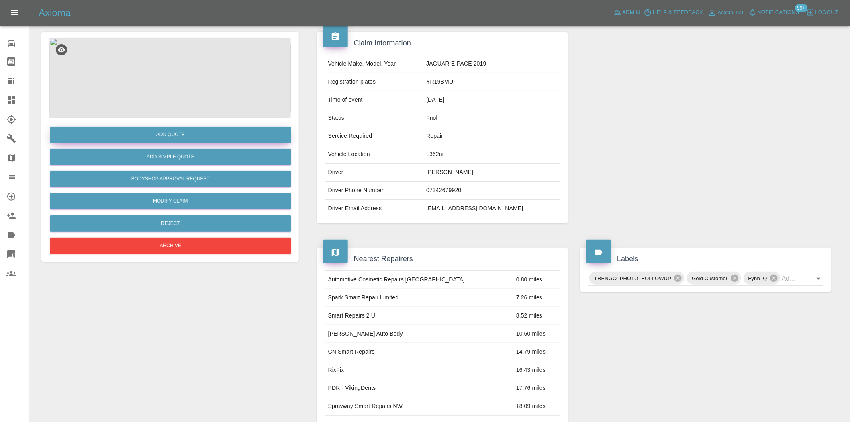
click at [181, 142] on button "Add Quote" at bounding box center [171, 135] width 242 height 16
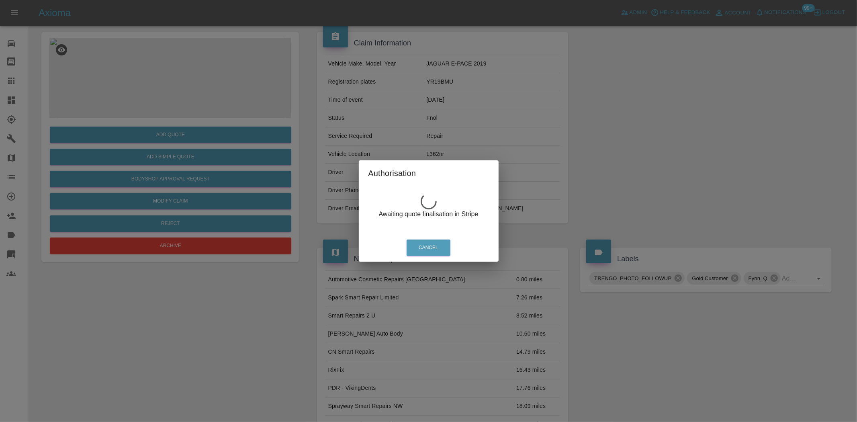
click at [138, 31] on div "Authorisation Awaiting quote finalisation in Stripe Cancel" at bounding box center [428, 211] width 857 height 422
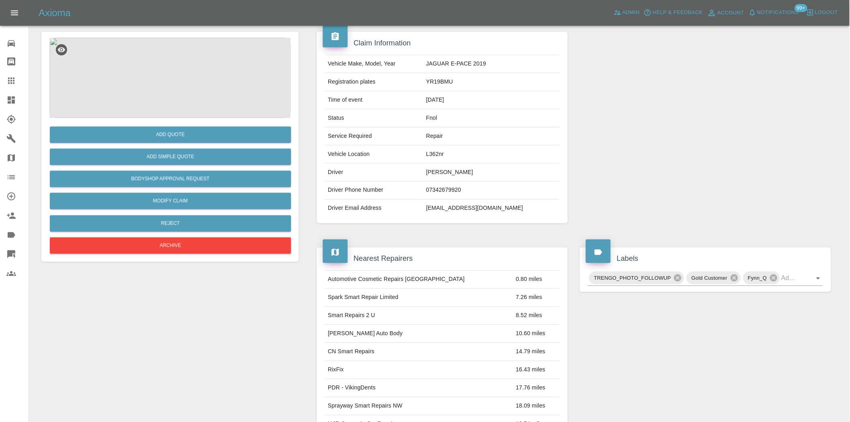
click at [150, 72] on img at bounding box center [170, 78] width 242 height 80
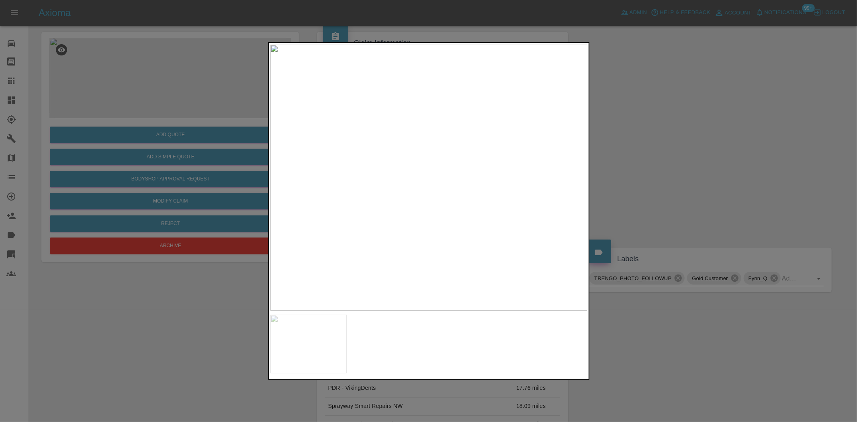
click at [314, 180] on img at bounding box center [428, 178] width 317 height 266
click at [314, 181] on img at bounding box center [428, 178] width 317 height 266
click at [217, 218] on div at bounding box center [428, 211] width 857 height 422
click at [360, 261] on img at bounding box center [361, 219] width 952 height 799
click at [347, 207] on img at bounding box center [228, 228] width 952 height 799
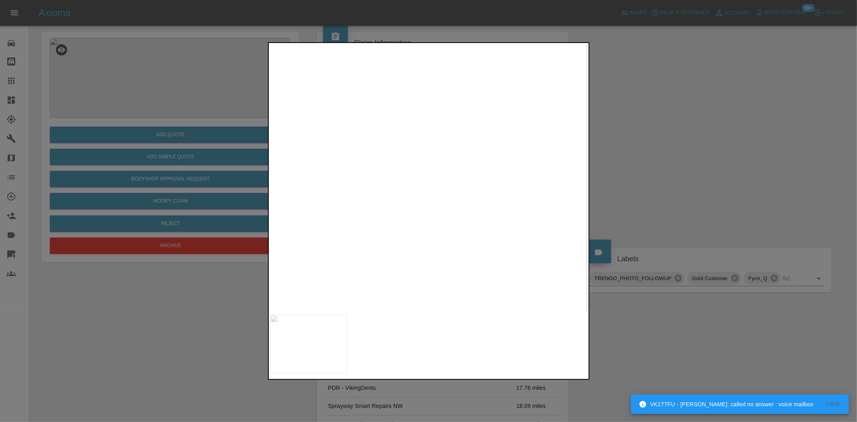
click at [123, 141] on div at bounding box center [428, 211] width 857 height 422
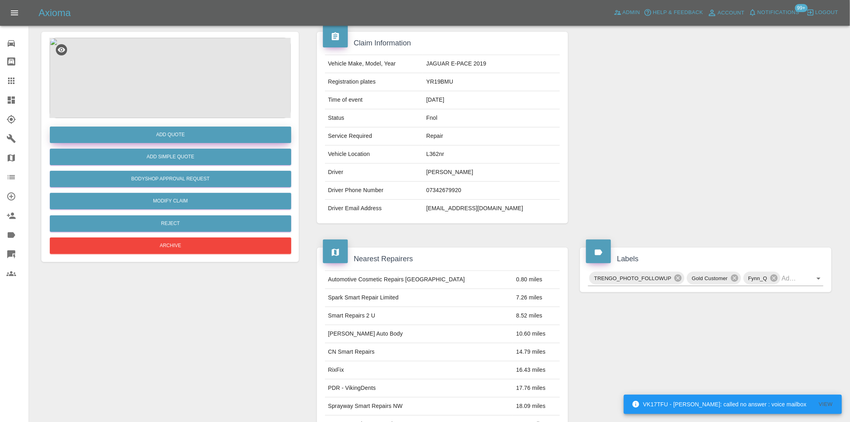
drag, startPoint x: 142, startPoint y: 125, endPoint x: 143, endPoint y: 131, distance: 6.4
click at [143, 127] on div "Add Quote" at bounding box center [170, 135] width 242 height 20
click at [143, 133] on button "Add Quote" at bounding box center [171, 135] width 242 height 16
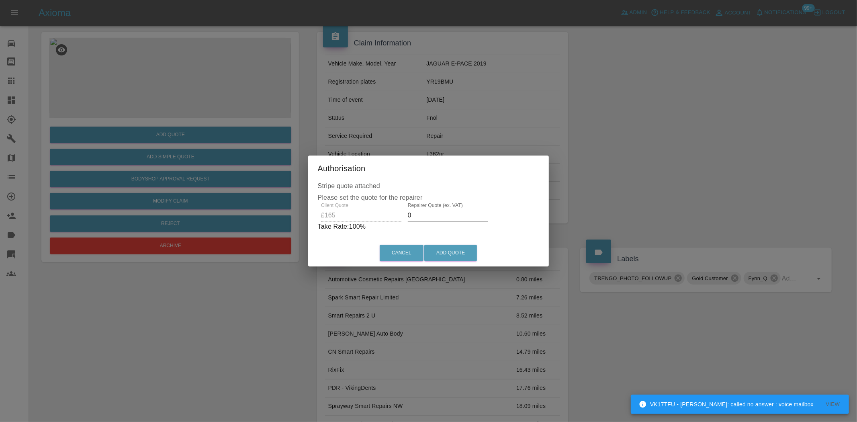
click at [358, 218] on div "Client Quote £165" at bounding box center [361, 212] width 87 height 19
drag, startPoint x: 417, startPoint y: 219, endPoint x: 296, endPoint y: 213, distance: 121.1
click at [296, 213] on div "Authorisation Stripe quote attached Please set the quote for the repairer Clien…" at bounding box center [428, 211] width 857 height 422
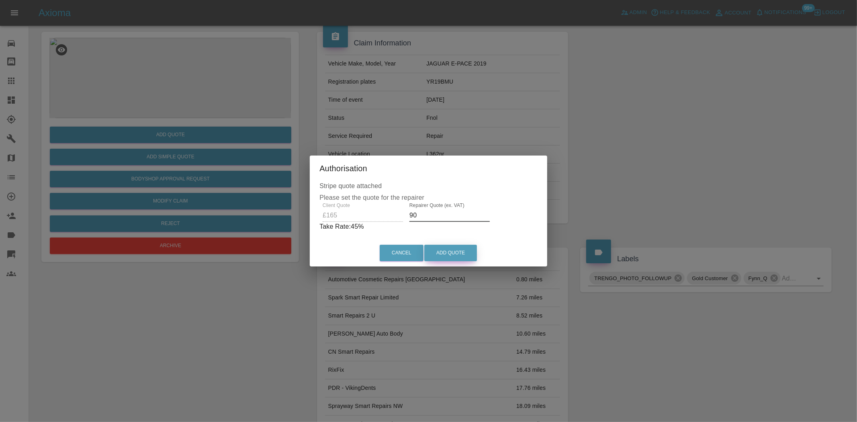
type input "90"
click at [453, 248] on button "Add Quote" at bounding box center [450, 253] width 53 height 16
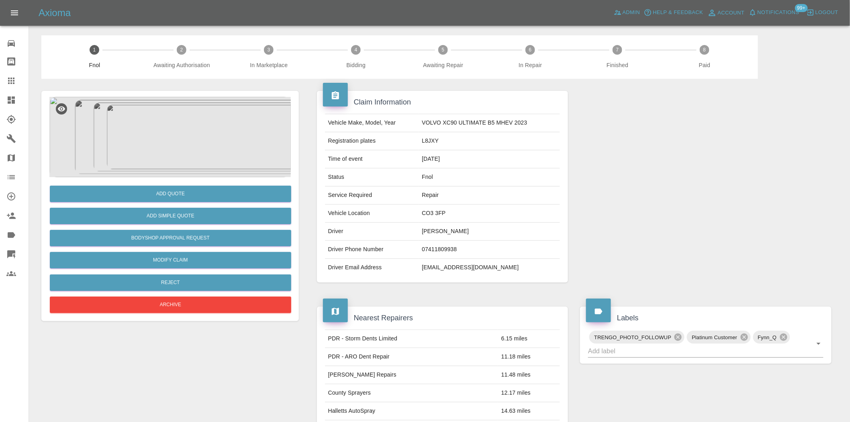
click at [172, 129] on img at bounding box center [170, 137] width 242 height 80
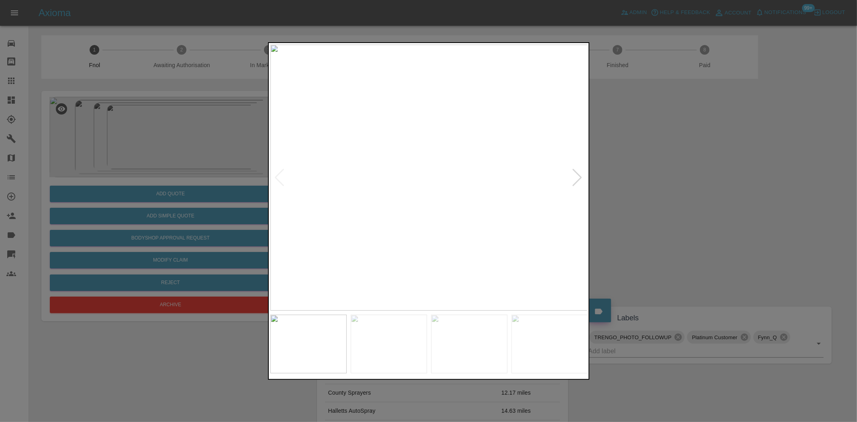
click at [399, 225] on img at bounding box center [428, 178] width 317 height 266
click at [312, 209] on img at bounding box center [428, 178] width 317 height 266
click at [206, 197] on div at bounding box center [428, 211] width 857 height 422
click at [253, 191] on div at bounding box center [428, 211] width 857 height 422
click at [455, 180] on img at bounding box center [428, 178] width 317 height 266
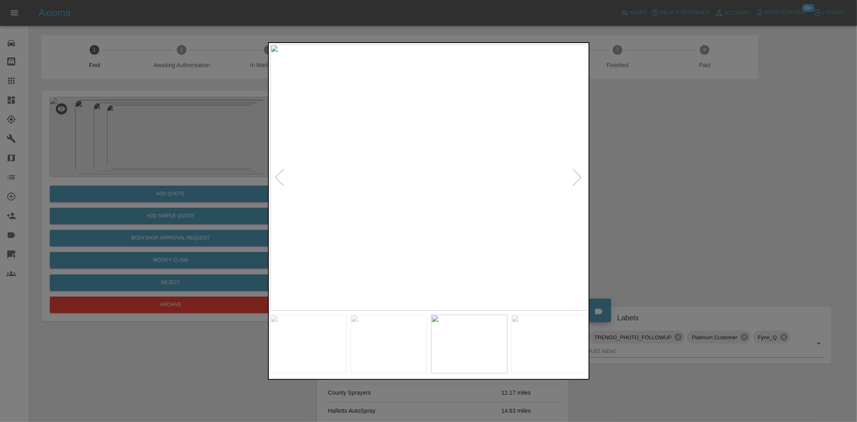
click at [433, 154] on img at bounding box center [428, 178] width 317 height 266
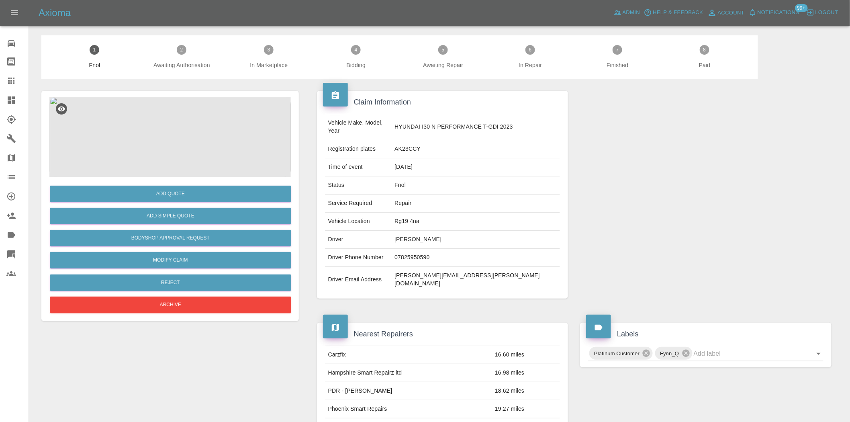
click at [183, 147] on img at bounding box center [170, 137] width 242 height 80
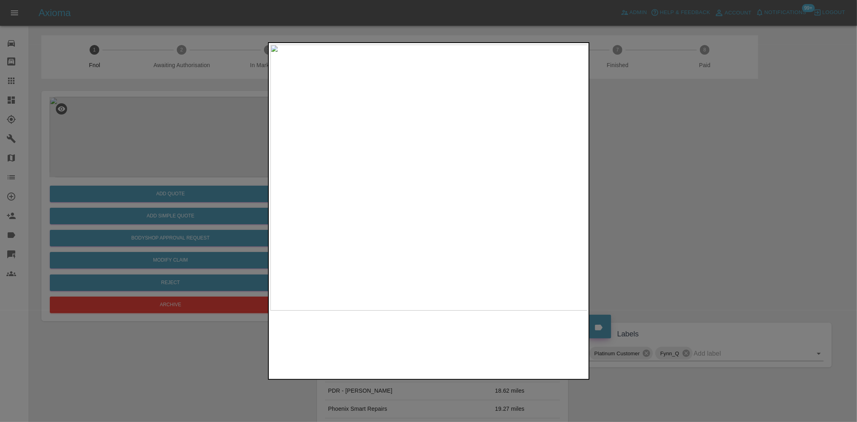
click at [393, 175] on img at bounding box center [428, 178] width 317 height 266
click at [368, 185] on img at bounding box center [428, 178] width 317 height 266
click at [430, 210] on img at bounding box center [428, 178] width 317 height 266
click at [441, 208] on img at bounding box center [428, 178] width 317 height 266
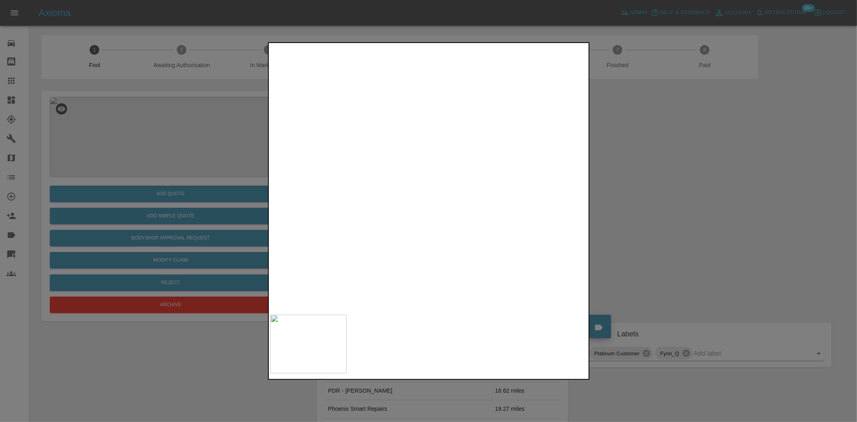
click at [441, 208] on img at bounding box center [391, 85] width 952 height 799
click at [165, 158] on div at bounding box center [428, 211] width 857 height 422
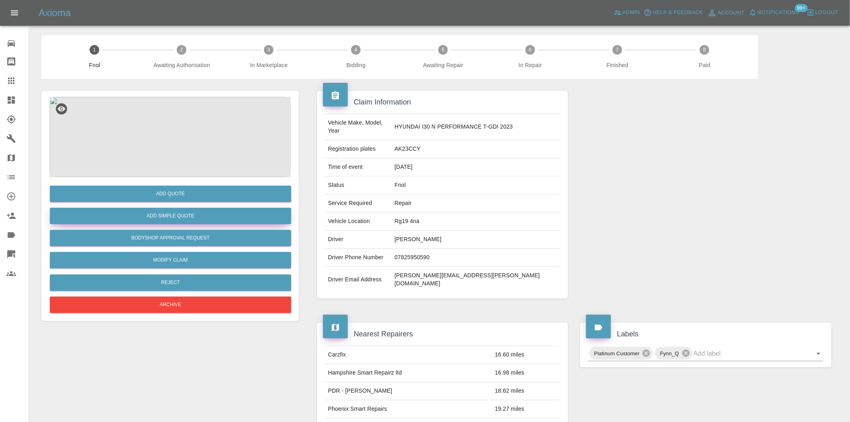
click at [168, 211] on button "Add Simple Quote" at bounding box center [171, 216] width 242 height 16
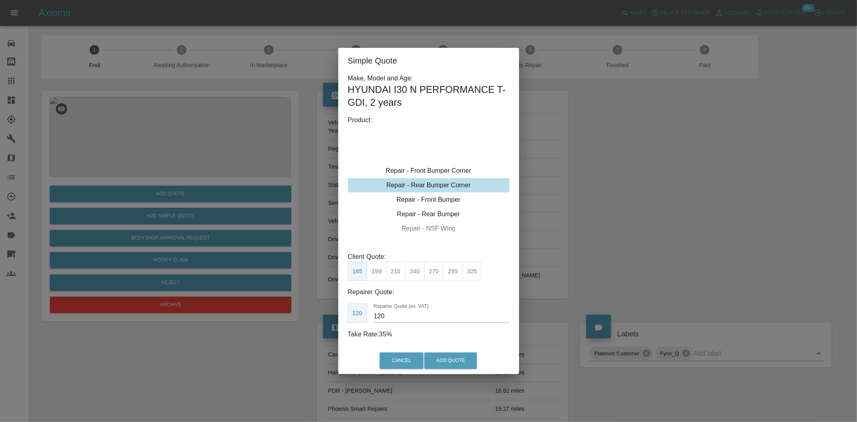
click at [427, 182] on div "Repair - Rear Bumper Corner" at bounding box center [429, 185] width 162 height 14
drag, startPoint x: 395, startPoint y: 312, endPoint x: 304, endPoint y: 324, distance: 91.6
click at [313, 323] on div "Simple Quote Make, Model and Age: HYUNDAI I30 N PERFORMANCE T-GDI , 2 years Pro…" at bounding box center [428, 211] width 857 height 422
type input "100"
click at [455, 359] on button "Add Quote" at bounding box center [450, 360] width 53 height 16
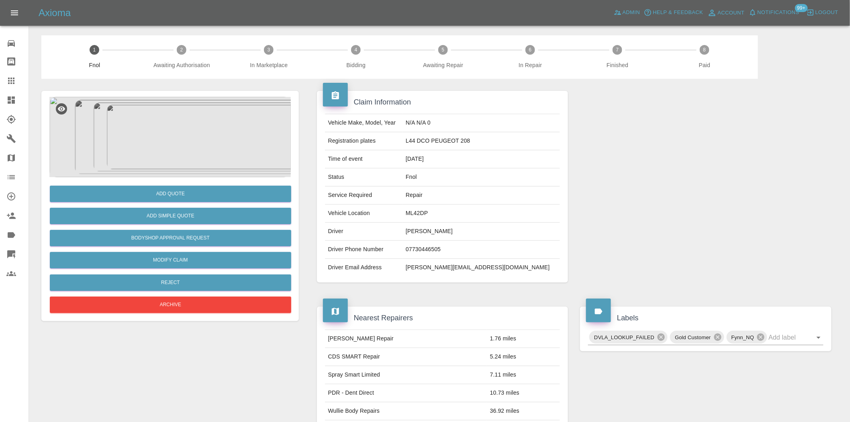
click at [193, 115] on img at bounding box center [170, 137] width 242 height 80
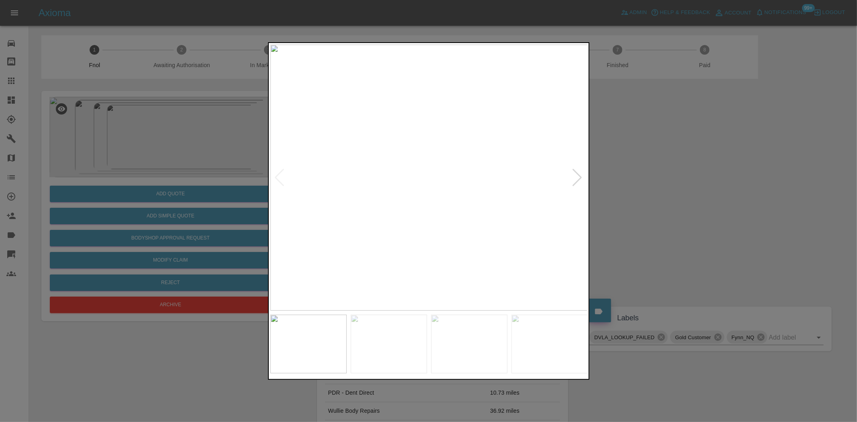
drag, startPoint x: 107, startPoint y: 165, endPoint x: 142, endPoint y: 247, distance: 88.9
click at [106, 169] on div at bounding box center [428, 211] width 857 height 422
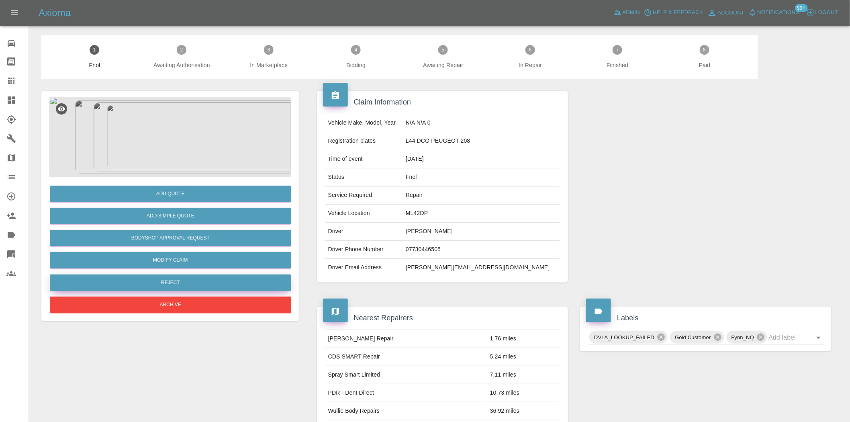
click at [170, 279] on button "Reject" at bounding box center [171, 282] width 242 height 16
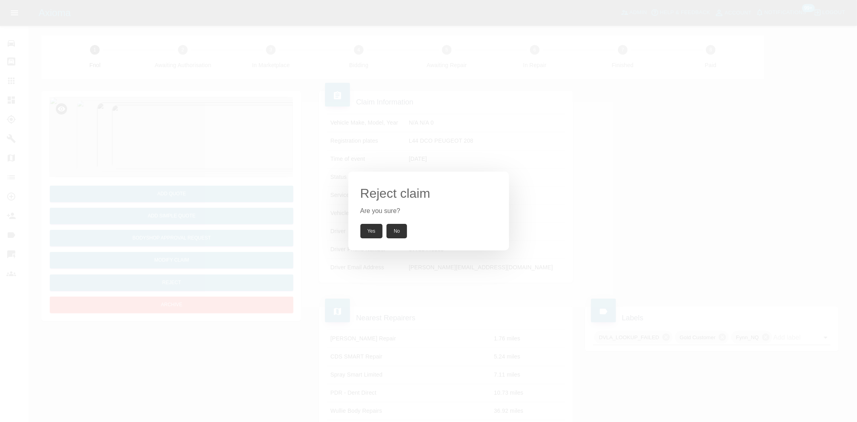
click at [366, 234] on button "Yes" at bounding box center [372, 231] width 23 height 14
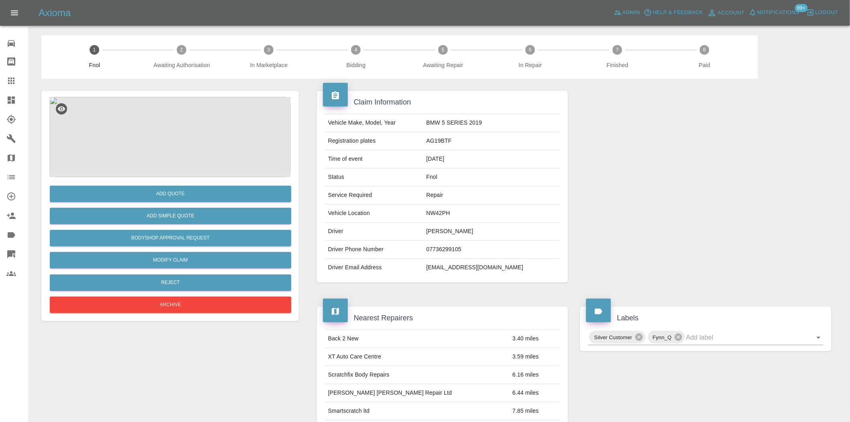
click at [193, 167] on img at bounding box center [170, 137] width 242 height 80
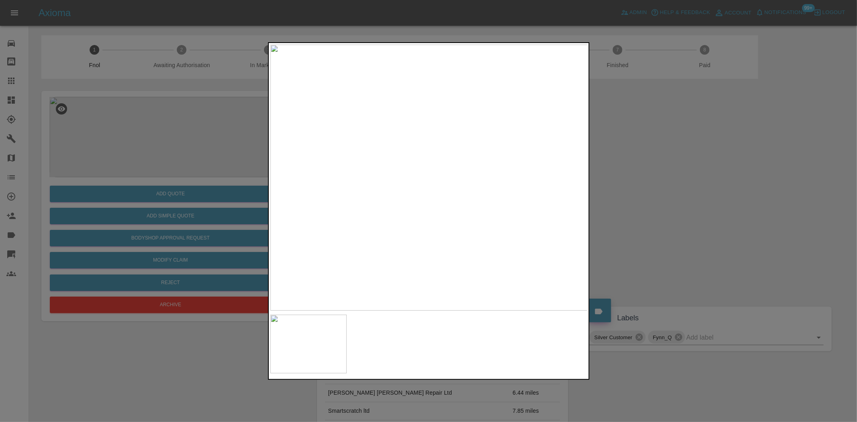
click at [412, 192] on img at bounding box center [428, 178] width 317 height 266
click at [421, 222] on img at bounding box center [480, 135] width 952 height 799
click at [346, 239] on img at bounding box center [428, 178] width 317 height 266
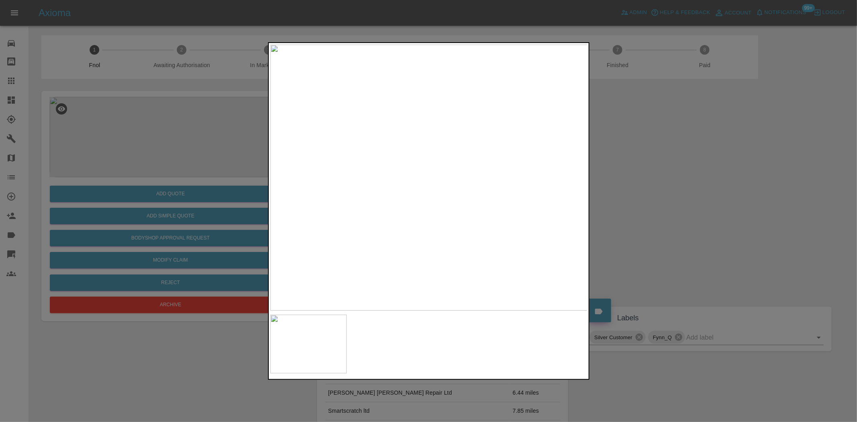
click at [416, 211] on img at bounding box center [428, 178] width 317 height 266
click at [415, 267] on img at bounding box center [386, 5] width 952 height 799
click at [137, 226] on div at bounding box center [428, 211] width 857 height 422
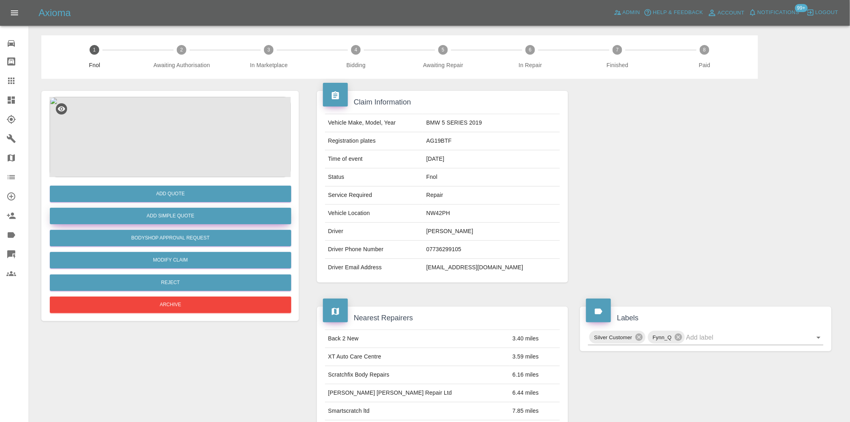
click at [150, 212] on button "Add Simple Quote" at bounding box center [171, 216] width 242 height 16
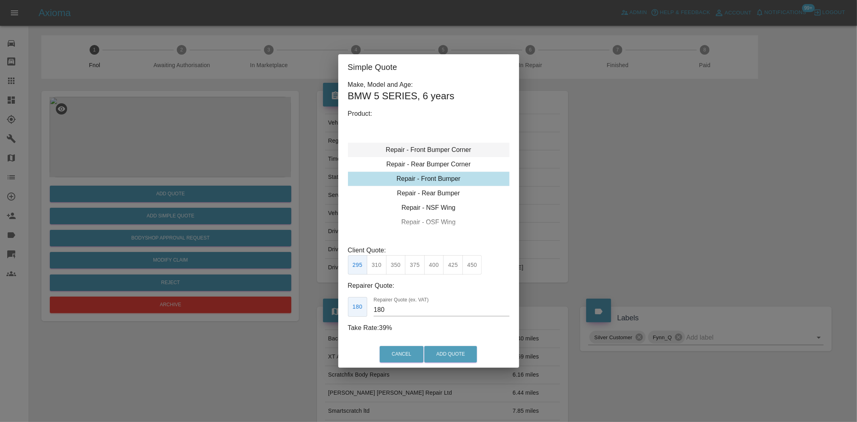
click at [438, 153] on div "Repair - Front Bumper Corner" at bounding box center [429, 150] width 162 height 14
type input "120"
click at [383, 264] on button "199" at bounding box center [377, 265] width 20 height 20
click at [449, 352] on button "Add Quote" at bounding box center [450, 354] width 53 height 16
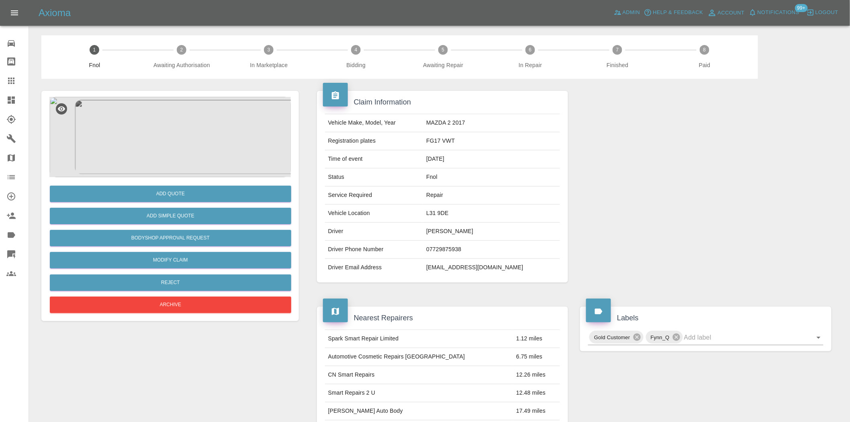
click at [184, 133] on img at bounding box center [170, 137] width 242 height 80
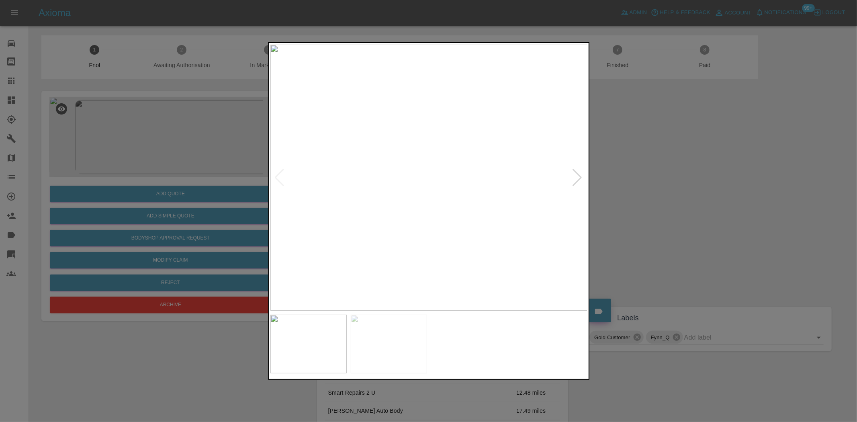
click at [376, 176] on img at bounding box center [428, 178] width 317 height 266
click at [293, 175] on img at bounding box center [428, 178] width 317 height 266
click at [397, 118] on img at bounding box center [428, 178] width 317 height 266
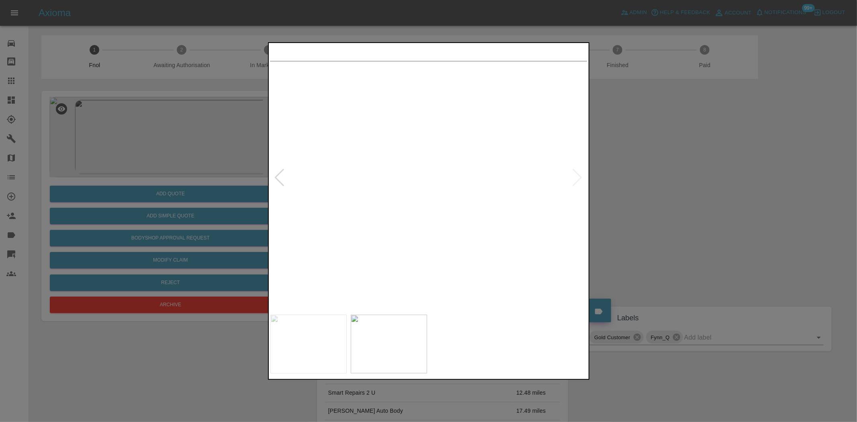
click at [398, 219] on img at bounding box center [400, 178] width 317 height 266
click at [475, 176] on img at bounding box center [428, 178] width 317 height 266
drag, startPoint x: 192, startPoint y: 226, endPoint x: 193, endPoint y: 216, distance: 9.7
click at [192, 226] on div at bounding box center [428, 211] width 857 height 422
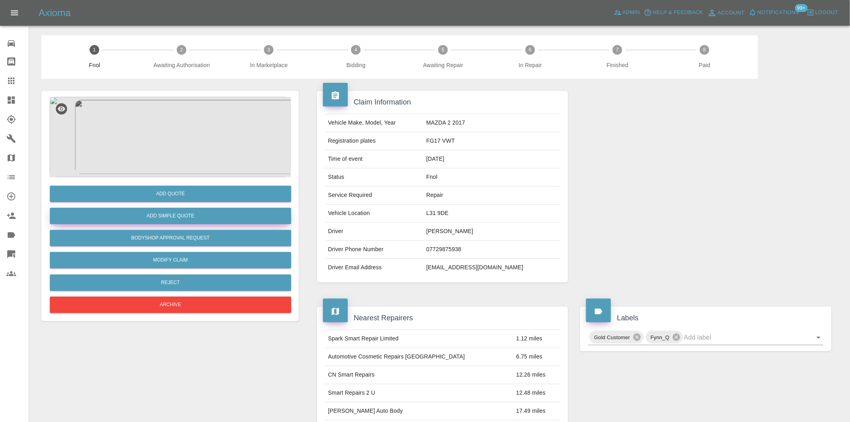
click at [191, 215] on button "Add Simple Quote" at bounding box center [171, 216] width 242 height 16
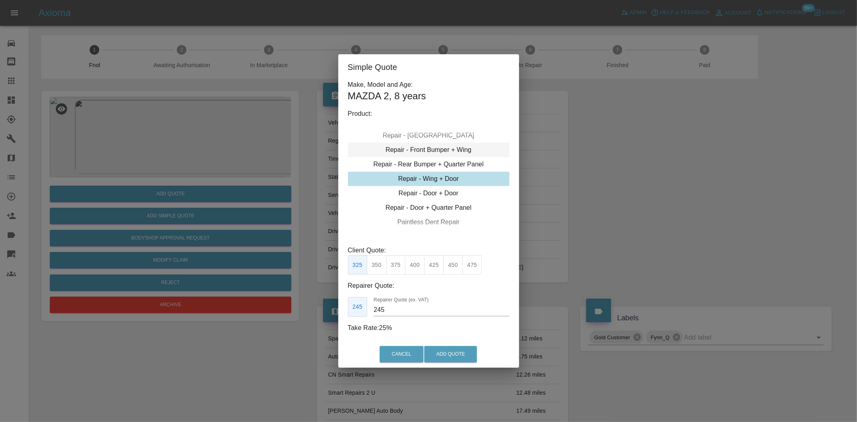
click at [440, 147] on div "Repair - Front Bumper + Wing" at bounding box center [429, 150] width 162 height 14
click at [433, 269] on button "395" at bounding box center [434, 265] width 20 height 20
type input "250"
click at [451, 354] on button "Add Quote" at bounding box center [450, 354] width 53 height 16
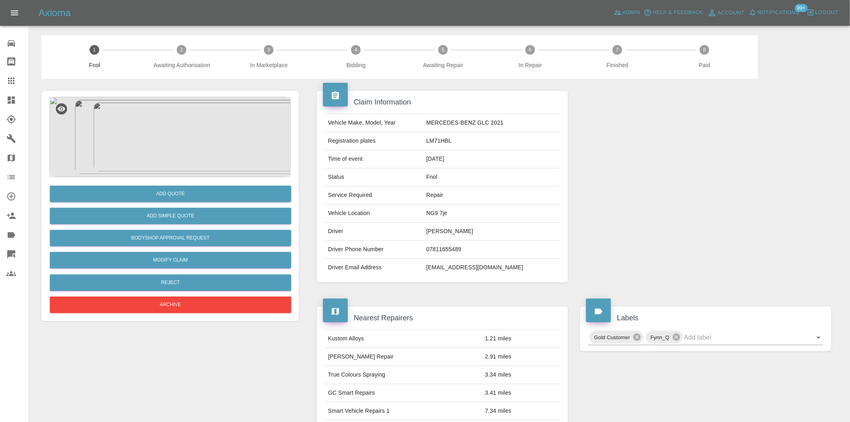
click at [204, 150] on img at bounding box center [170, 137] width 242 height 80
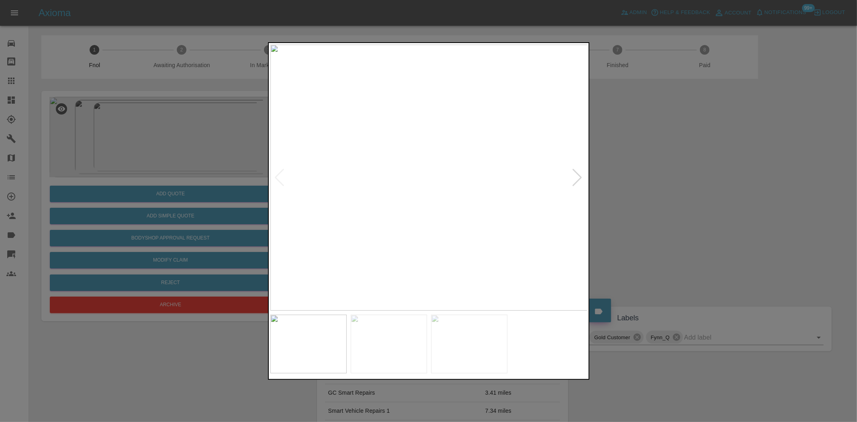
click at [402, 192] on img at bounding box center [428, 178] width 317 height 266
click at [414, 154] on img at bounding box center [428, 178] width 317 height 266
click at [453, 183] on img at bounding box center [504, 252] width 952 height 799
click at [448, 188] on img at bounding box center [504, 252] width 952 height 799
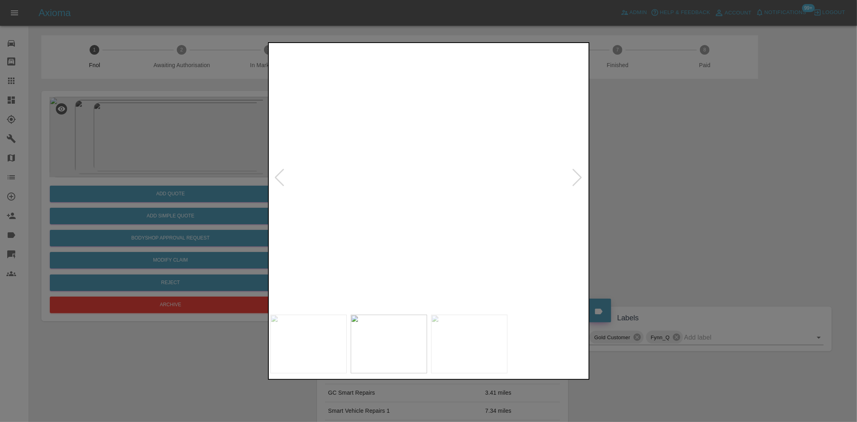
click at [448, 188] on img at bounding box center [504, 252] width 952 height 799
click at [326, 248] on img at bounding box center [428, 178] width 317 height 266
click at [359, 238] on img at bounding box center [428, 178] width 317 height 266
click at [436, 160] on img at bounding box center [428, 178] width 317 height 266
click at [435, 160] on img at bounding box center [428, 178] width 317 height 266
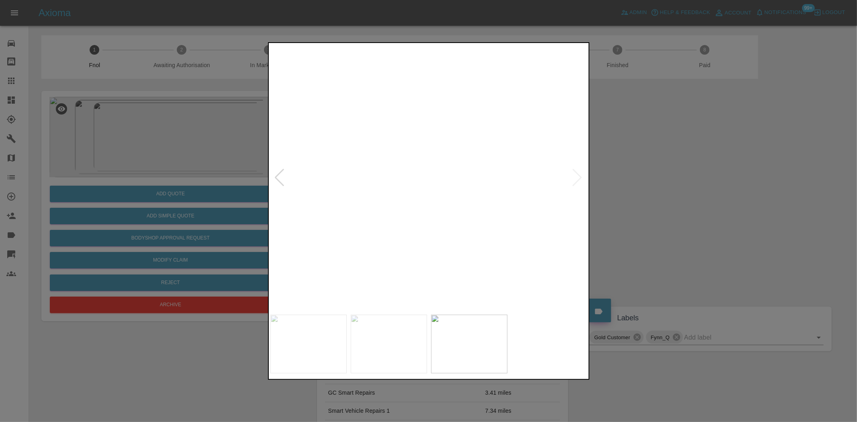
click at [140, 207] on div at bounding box center [428, 211] width 857 height 422
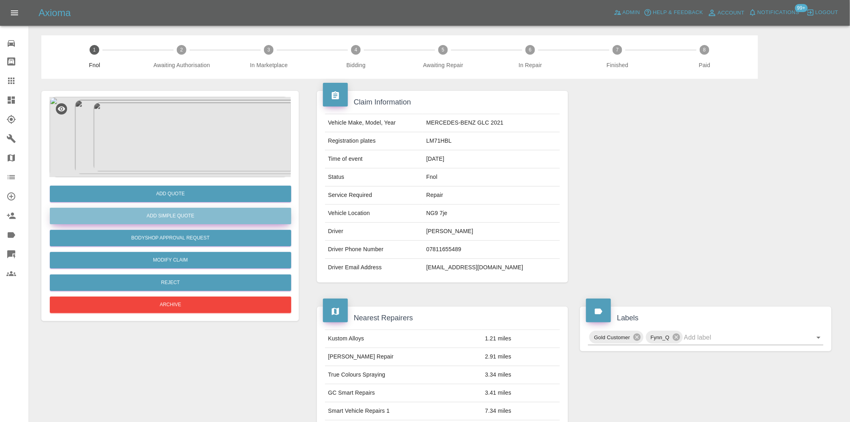
click at [154, 213] on button "Add Simple Quote" at bounding box center [171, 216] width 242 height 16
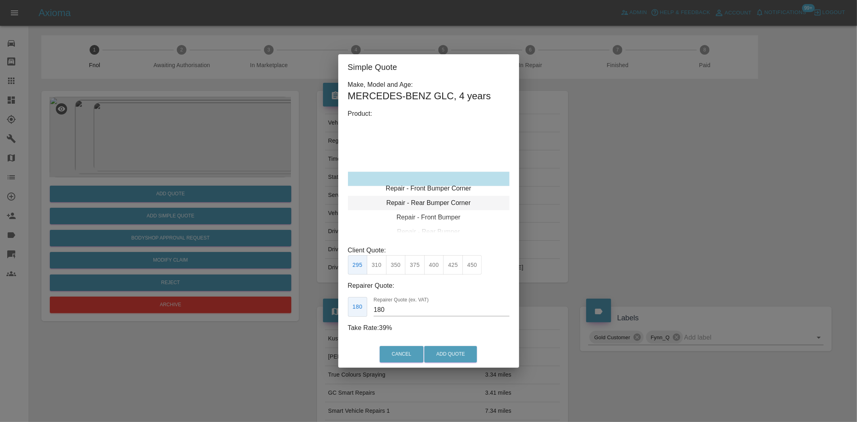
type input "120"
click at [429, 195] on div "Repair - Rear Bumper Corner" at bounding box center [429, 193] width 162 height 14
drag, startPoint x: 381, startPoint y: 266, endPoint x: 380, endPoint y: 272, distance: 6.1
click at [381, 266] on button "199" at bounding box center [377, 265] width 20 height 20
click at [451, 350] on button "Add Quote" at bounding box center [450, 354] width 53 height 16
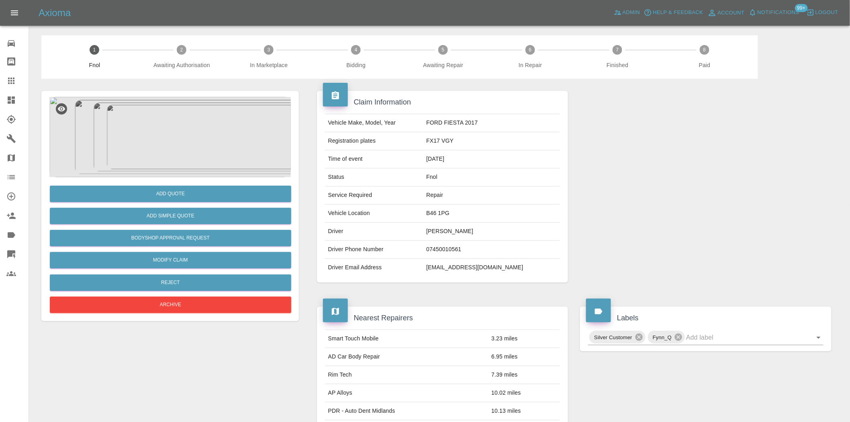
click at [177, 121] on img at bounding box center [170, 137] width 242 height 80
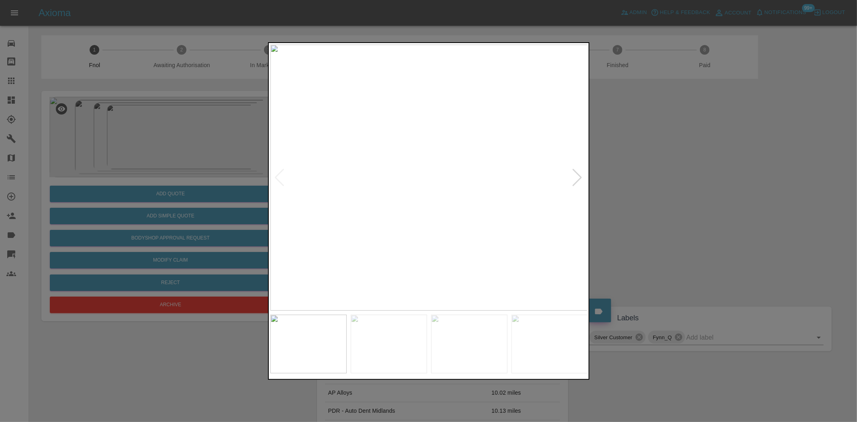
click at [349, 219] on img at bounding box center [428, 178] width 317 height 266
click at [372, 226] on img at bounding box center [428, 178] width 317 height 266
click at [330, 229] on img at bounding box center [428, 178] width 317 height 266
click at [302, 229] on img at bounding box center [426, 178] width 317 height 266
click at [262, 227] on div at bounding box center [428, 211] width 857 height 422
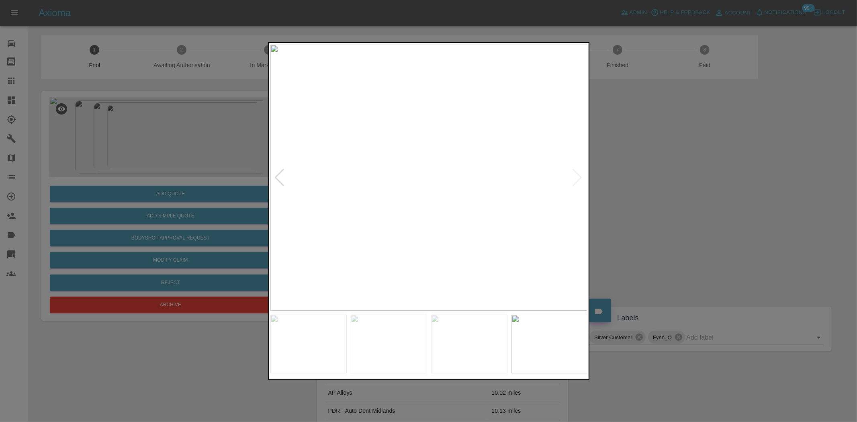
click at [393, 228] on img at bounding box center [428, 178] width 317 height 266
click at [427, 229] on img at bounding box center [428, 178] width 317 height 266
click at [482, 215] on img at bounding box center [428, 178] width 317 height 266
click at [551, 190] on img at bounding box center [428, 178] width 317 height 266
click at [275, 205] on img at bounding box center [428, 178] width 317 height 266
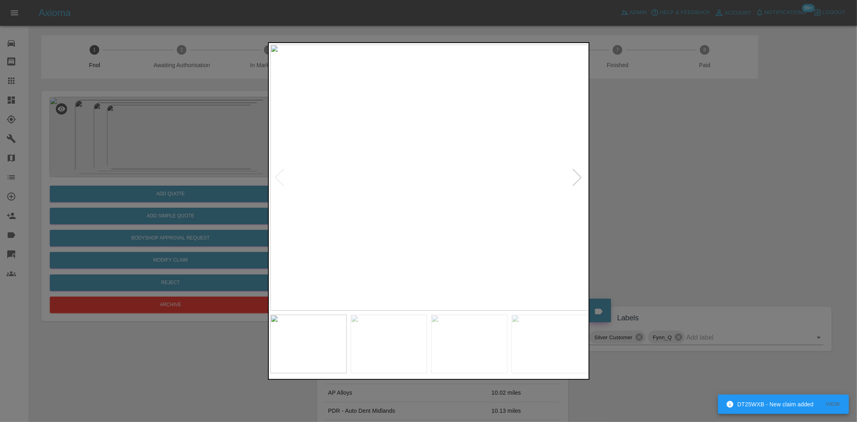
click at [374, 203] on img at bounding box center [428, 178] width 317 height 266
click at [427, 212] on img at bounding box center [428, 178] width 317 height 266
click at [379, 216] on img at bounding box center [392, 178] width 317 height 266
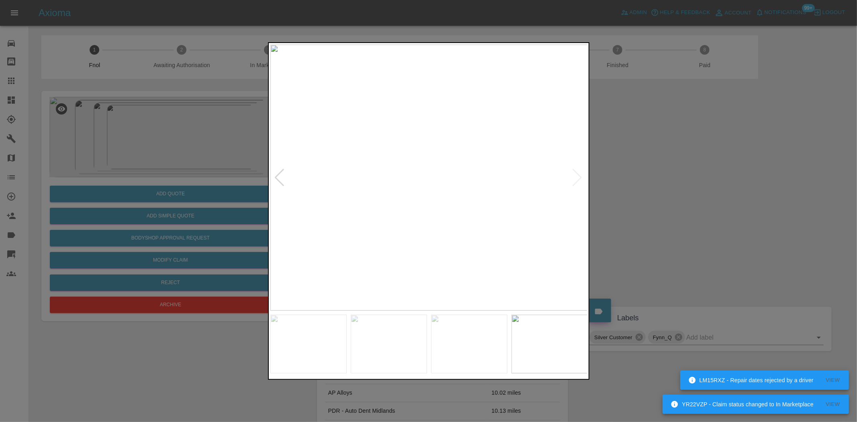
click at [425, 169] on img at bounding box center [428, 178] width 317 height 266
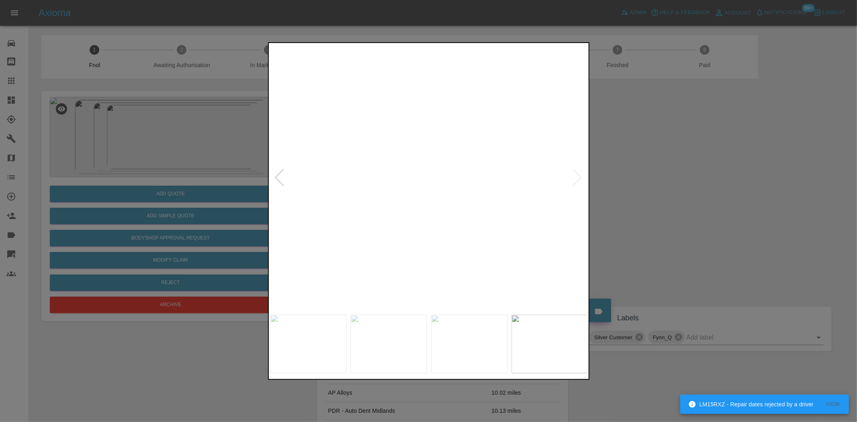
click at [427, 170] on img at bounding box center [438, 204] width 952 height 799
click at [427, 206] on img at bounding box center [428, 178] width 317 height 266
click at [309, 191] on img at bounding box center [396, 178] width 317 height 266
click at [334, 195] on img at bounding box center [428, 178] width 317 height 266
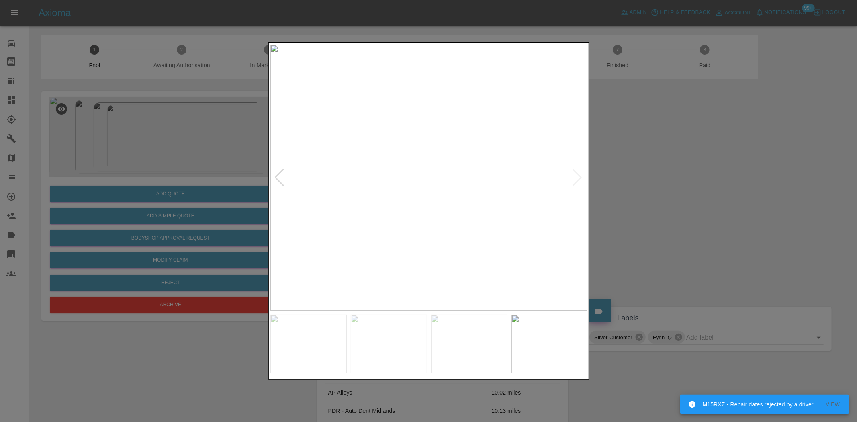
click at [475, 206] on img at bounding box center [428, 178] width 317 height 266
click at [492, 231] on img at bounding box center [428, 178] width 317 height 266
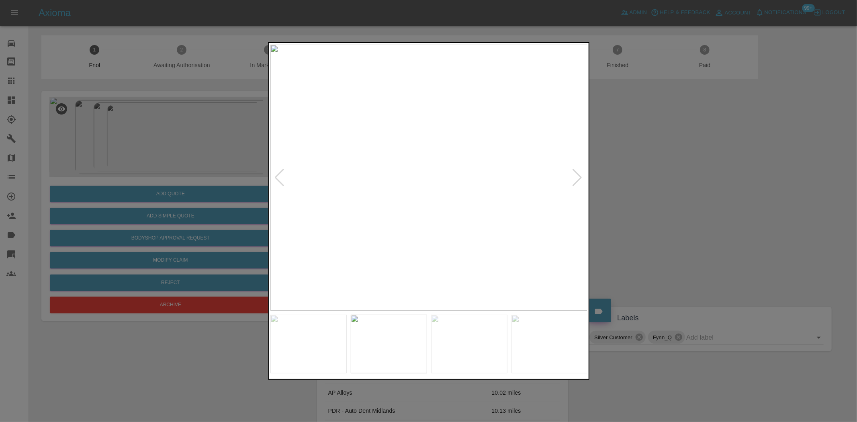
click at [447, 242] on img at bounding box center [428, 178] width 317 height 266
click at [499, 240] on img at bounding box center [428, 178] width 317 height 266
click at [386, 236] on img at bounding box center [428, 178] width 317 height 266
click at [198, 215] on div at bounding box center [428, 211] width 857 height 422
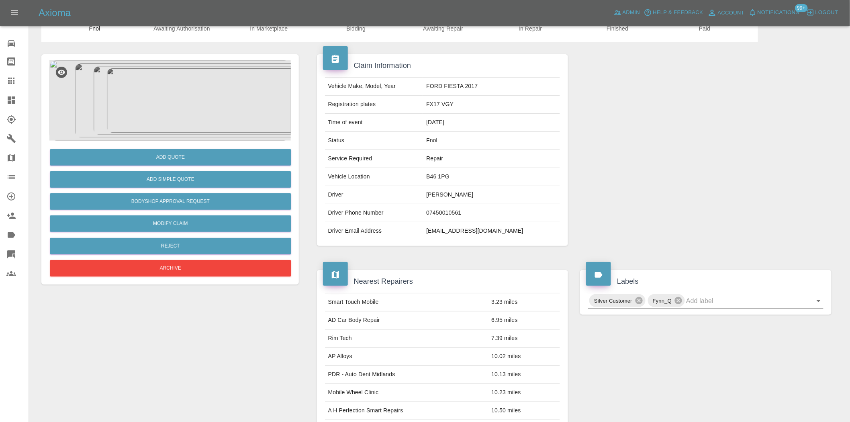
scroll to position [33, 0]
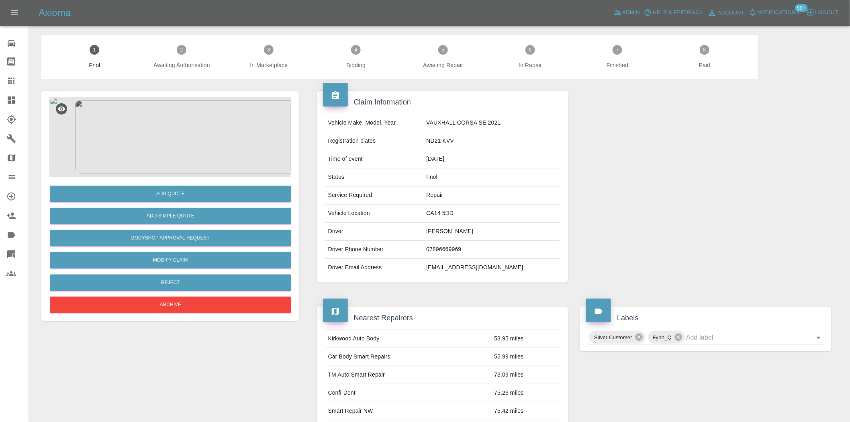
click at [184, 137] on img at bounding box center [170, 137] width 242 height 80
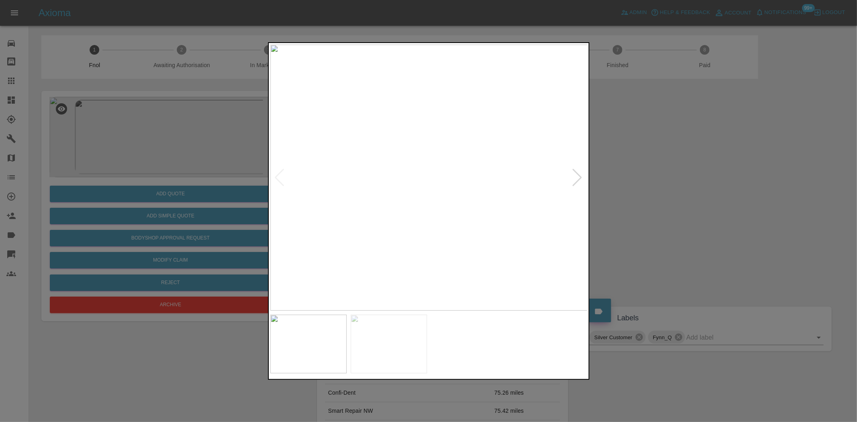
click at [448, 170] on img at bounding box center [428, 178] width 317 height 266
click at [403, 178] on img at bounding box center [320, 219] width 952 height 799
click at [467, 175] on img at bounding box center [320, 219] width 952 height 799
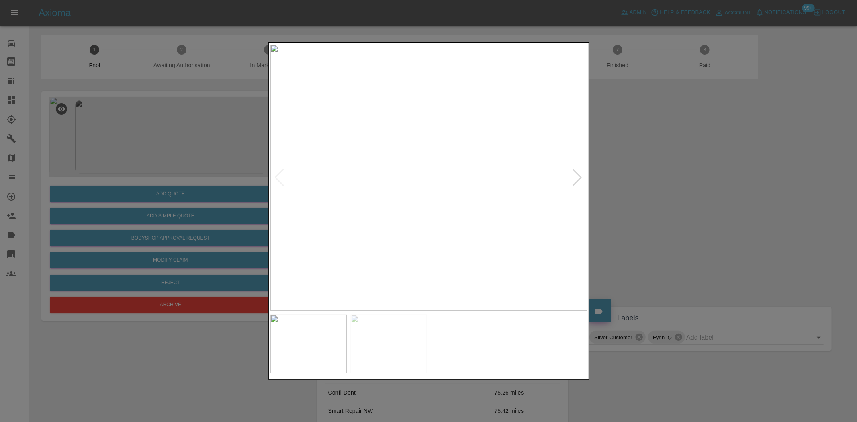
click at [369, 193] on img at bounding box center [428, 178] width 317 height 266
click at [322, 208] on img at bounding box center [428, 178] width 317 height 266
click at [419, 217] on img at bounding box center [428, 178] width 317 height 266
click at [420, 217] on img at bounding box center [428, 178] width 317 height 266
click at [420, 217] on img at bounding box center [456, 58] width 952 height 799
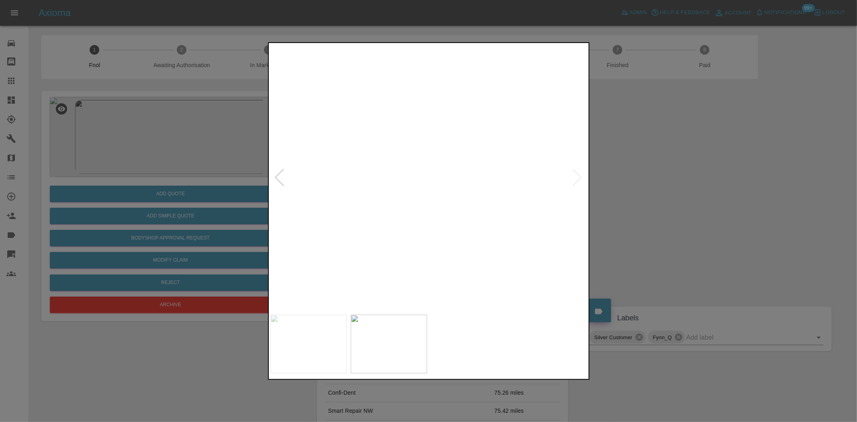
click at [420, 217] on img at bounding box center [456, 58] width 952 height 799
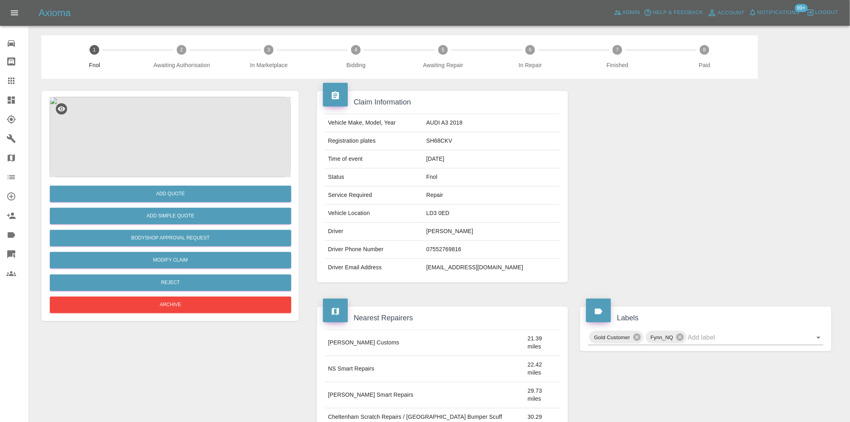
click at [196, 157] on img at bounding box center [170, 137] width 242 height 80
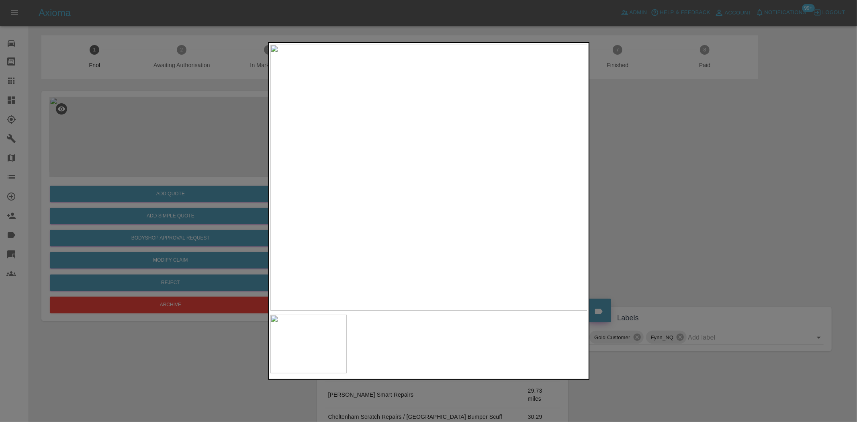
click at [479, 196] on img at bounding box center [428, 178] width 317 height 266
click at [433, 202] on img at bounding box center [277, 121] width 952 height 799
click at [432, 202] on img at bounding box center [277, 121] width 952 height 799
click at [189, 155] on div at bounding box center [428, 211] width 857 height 422
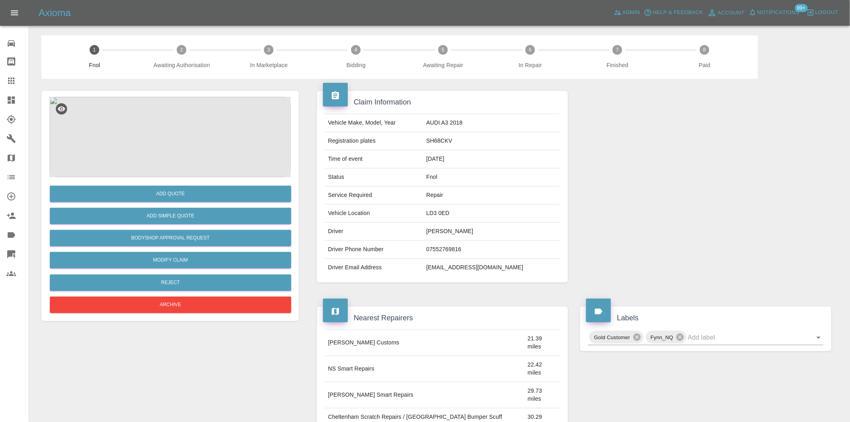
click at [174, 147] on img at bounding box center [170, 137] width 242 height 80
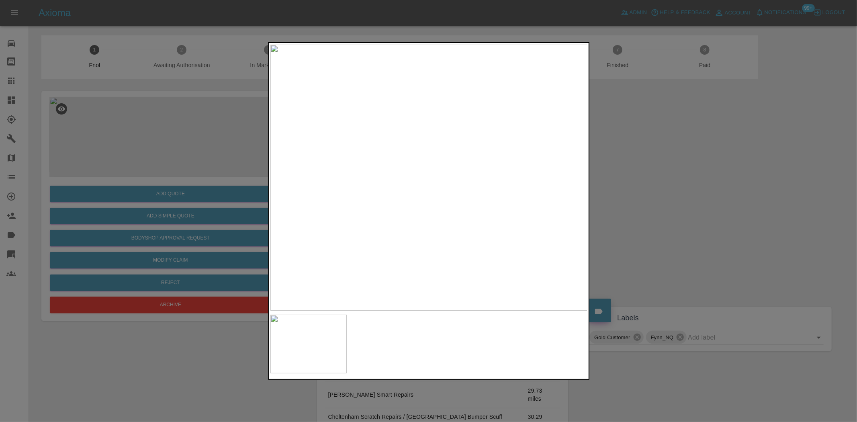
click at [475, 207] on img at bounding box center [428, 178] width 317 height 266
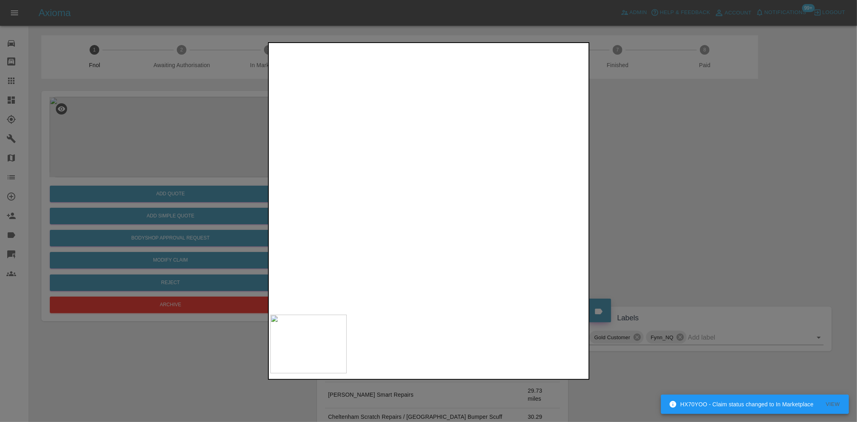
click at [442, 228] on img at bounding box center [293, 154] width 952 height 799
click at [442, 228] on img at bounding box center [293, 155] width 952 height 799
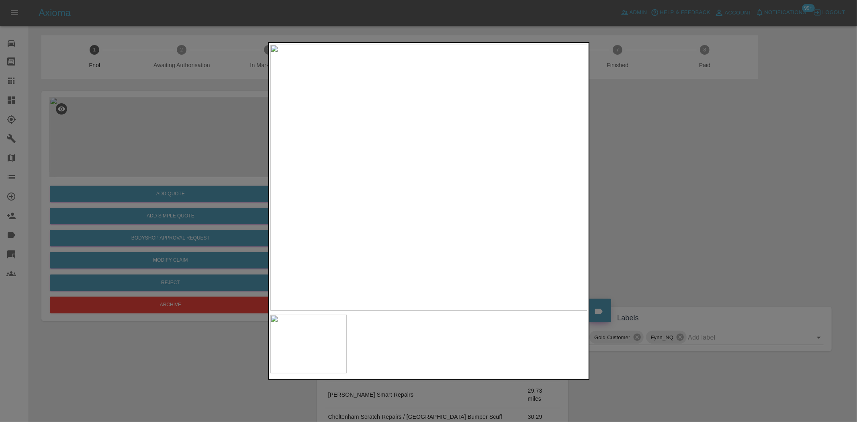
click at [191, 157] on div at bounding box center [428, 211] width 857 height 422
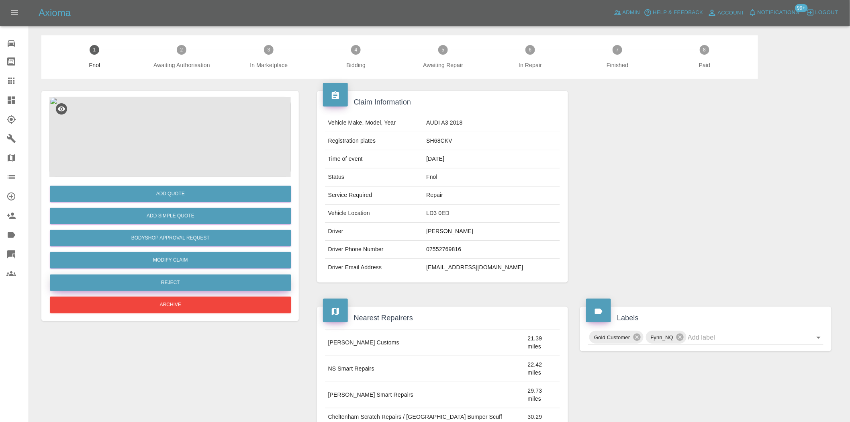
click at [176, 284] on button "Reject" at bounding box center [171, 282] width 242 height 16
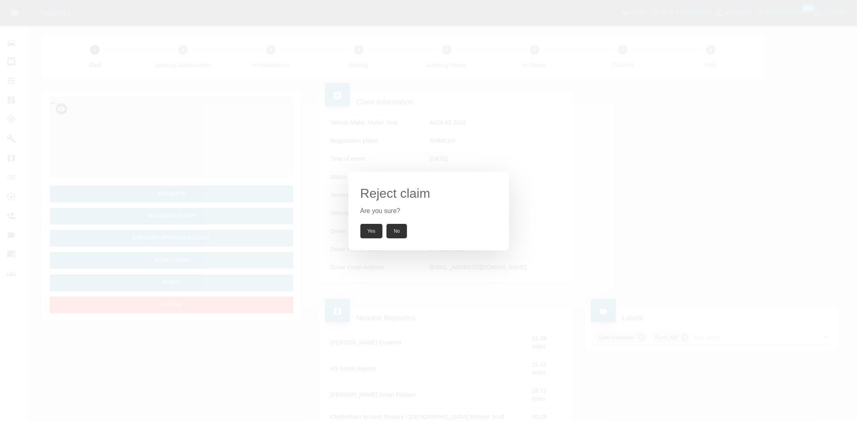
click at [225, 165] on div "Reject claim Are you sure? Yes No" at bounding box center [428, 211] width 857 height 422
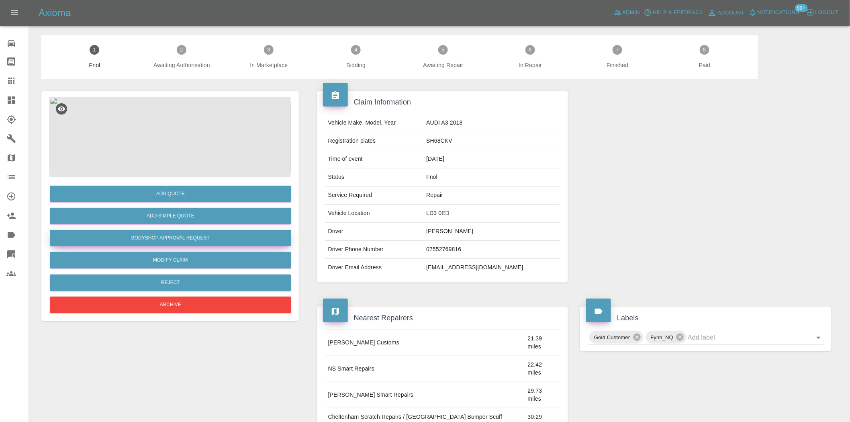
click at [178, 233] on button "Bodyshop Approval Request" at bounding box center [171, 238] width 242 height 16
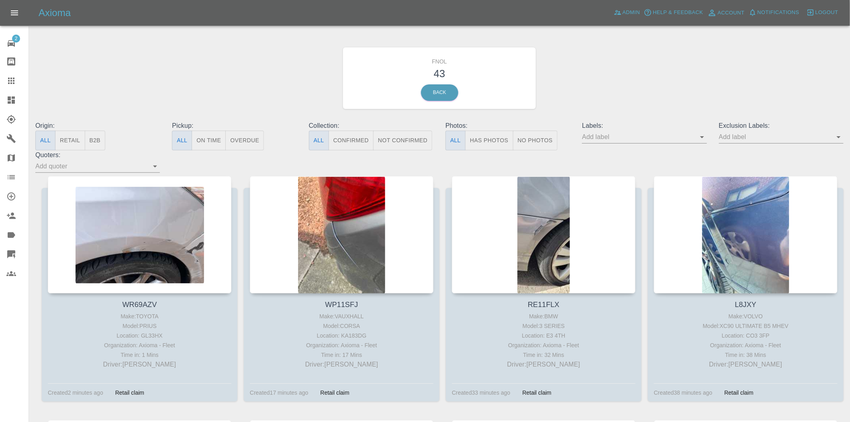
click at [496, 145] on button "Has Photos" at bounding box center [489, 141] width 48 height 20
click at [743, 133] on input "text" at bounding box center [775, 137] width 113 height 12
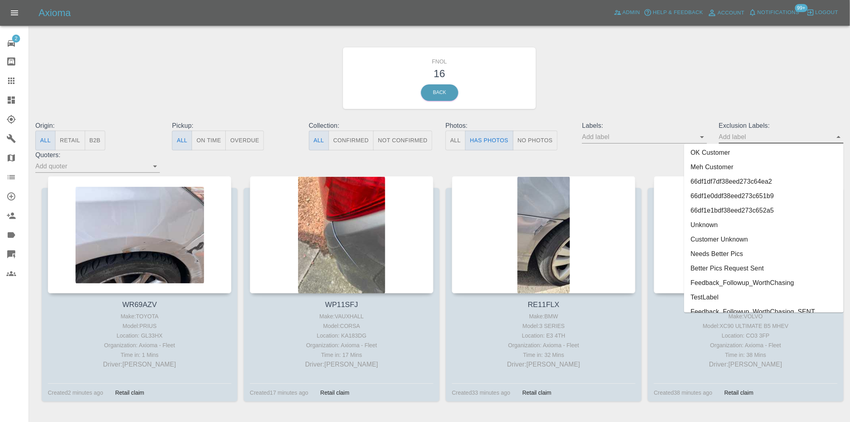
scroll to position [1718, 0]
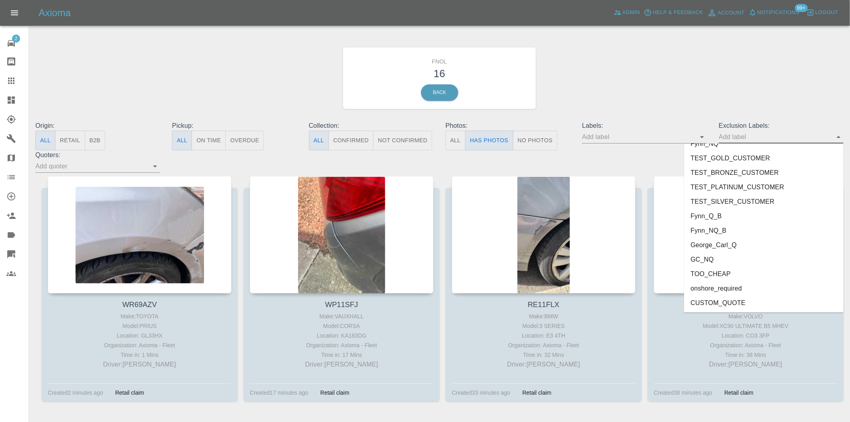
click at [721, 242] on li "George_Carl_Q" at bounding box center [764, 245] width 160 height 14
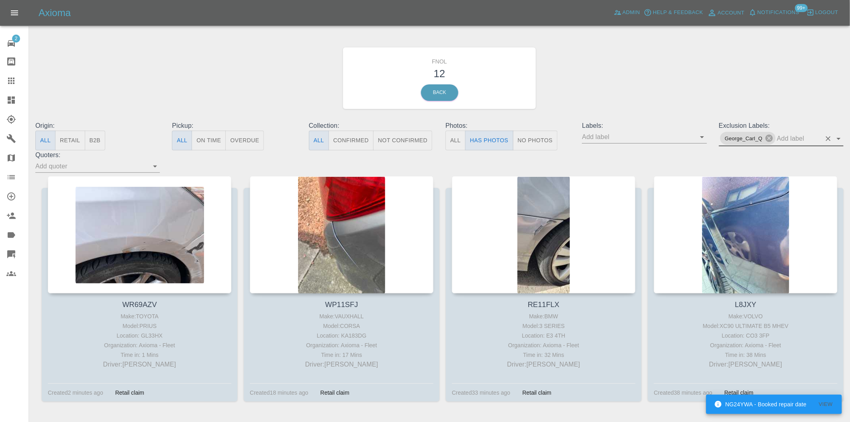
drag, startPoint x: 14, startPoint y: 100, endPoint x: 156, endPoint y: 6, distance: 169.9
click at [14, 100] on icon at bounding box center [11, 99] width 7 height 7
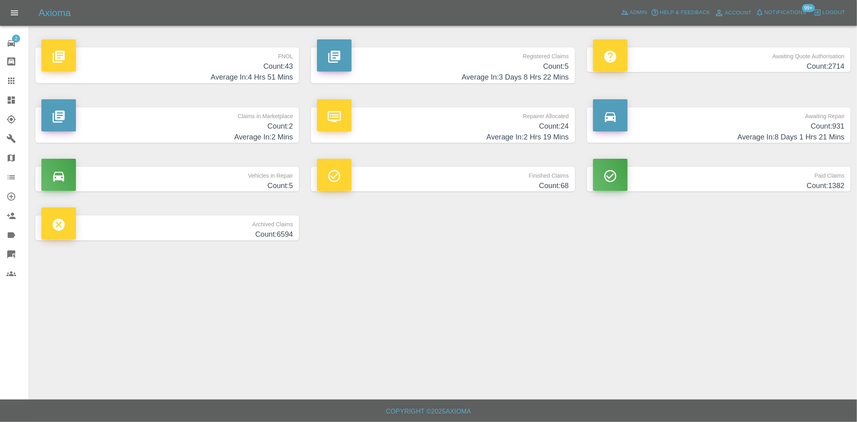
click at [283, 74] on h4 "Average In: 4 Hrs 51 Mins" at bounding box center [167, 77] width 252 height 11
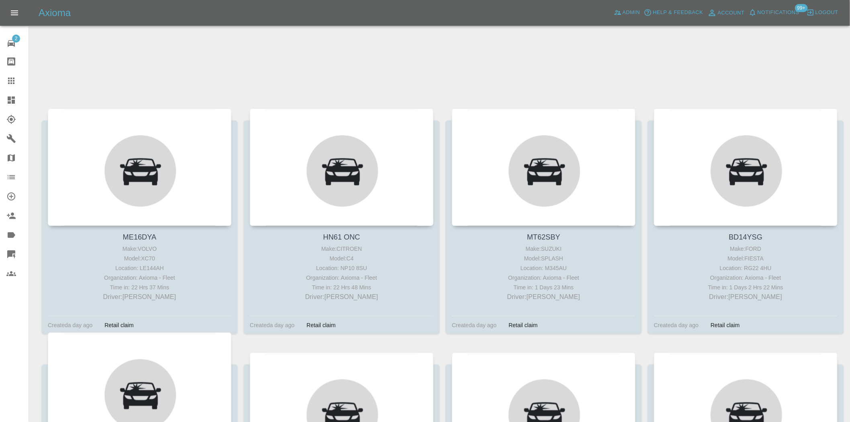
scroll to position [2198, 0]
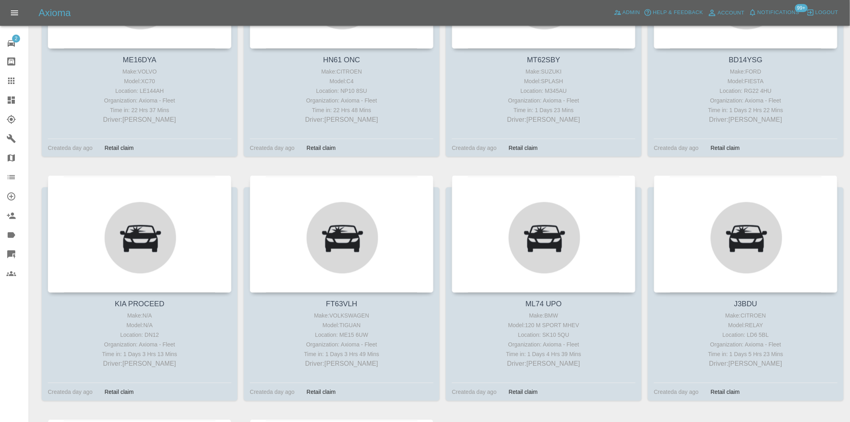
click at [11, 97] on icon at bounding box center [11, 100] width 10 height 10
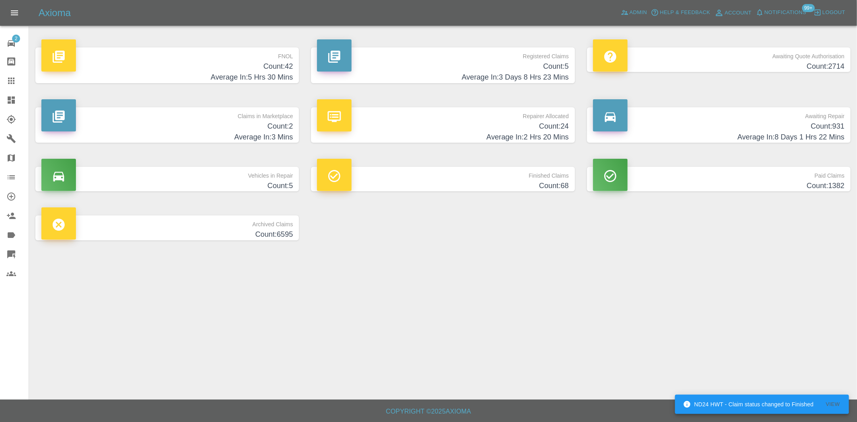
drag, startPoint x: 520, startPoint y: 70, endPoint x: 459, endPoint y: 120, distance: 78.8
click at [520, 70] on h4 "Count: 5" at bounding box center [443, 66] width 252 height 11
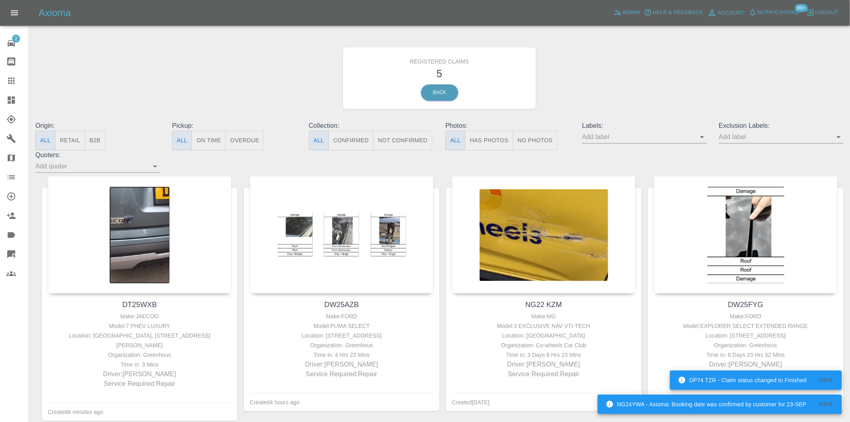
click at [16, 96] on div at bounding box center [17, 100] width 23 height 10
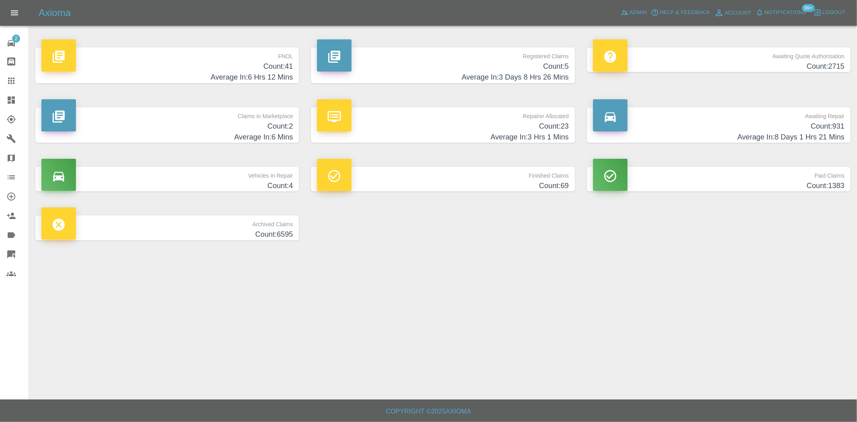
click at [268, 74] on h4 "Average In: 6 Hrs 12 Mins" at bounding box center [167, 77] width 252 height 11
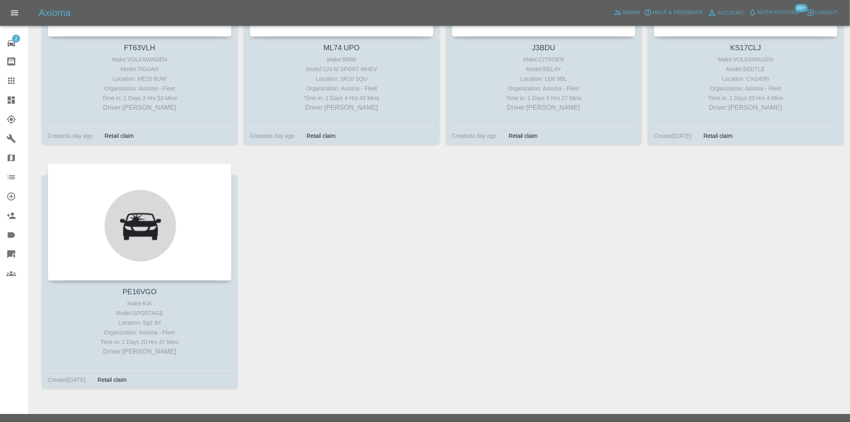
scroll to position [2468, 0]
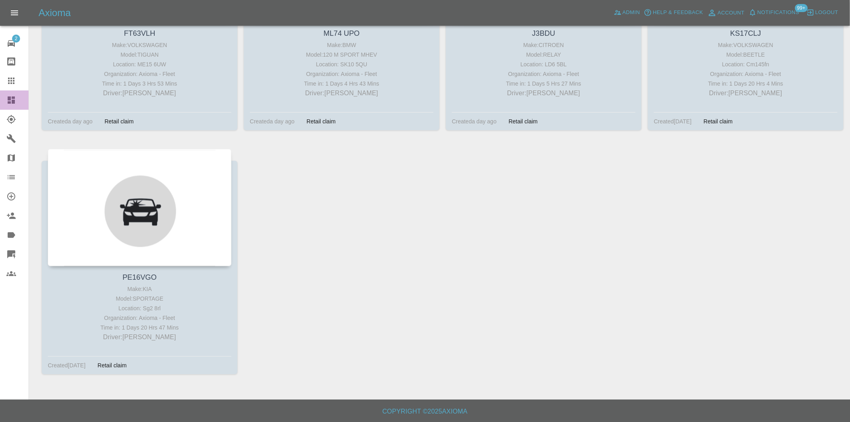
click at [13, 102] on icon at bounding box center [11, 99] width 7 height 7
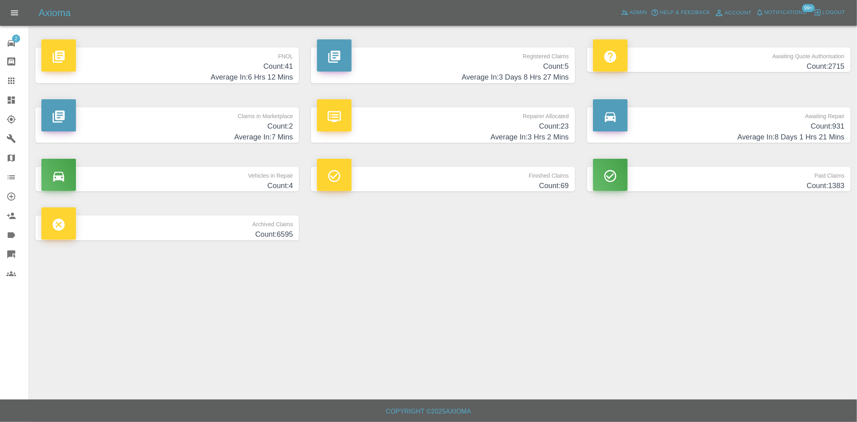
click at [259, 71] on h4 "Count: 41" at bounding box center [167, 66] width 252 height 11
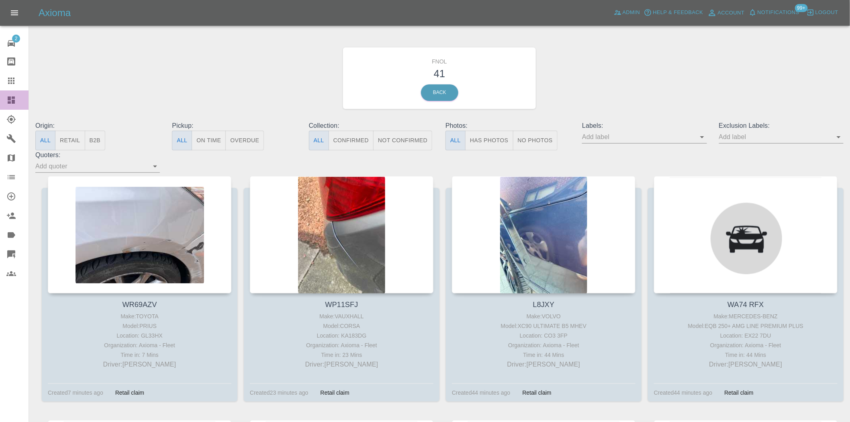
click at [12, 97] on icon at bounding box center [11, 99] width 7 height 7
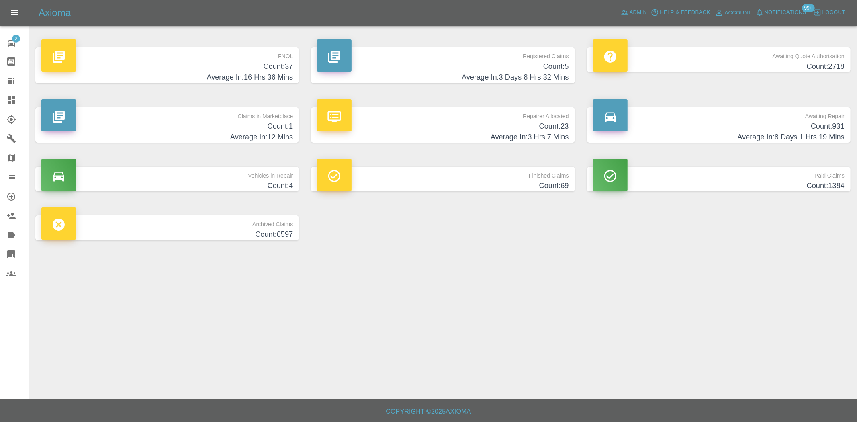
click at [518, 70] on h4 "Count: 5" at bounding box center [443, 66] width 252 height 11
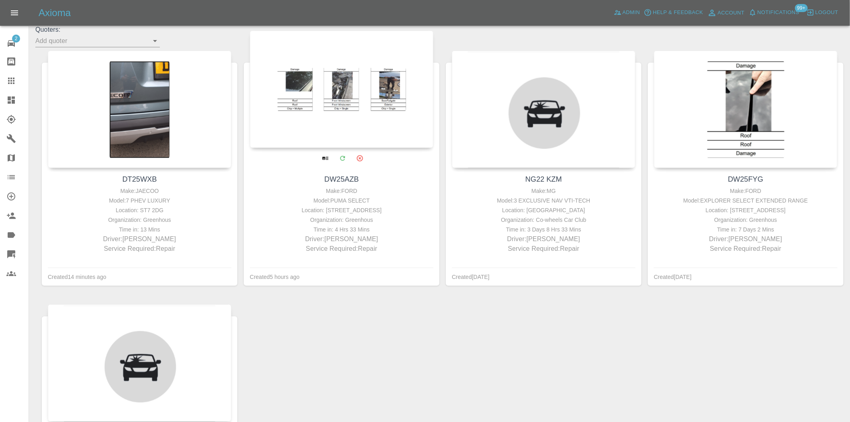
scroll to position [134, 0]
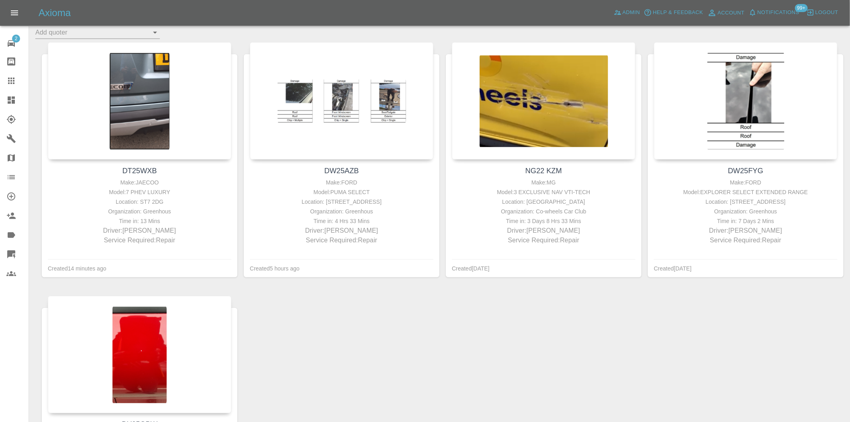
click at [3, 99] on link "Dashboard" at bounding box center [14, 99] width 29 height 19
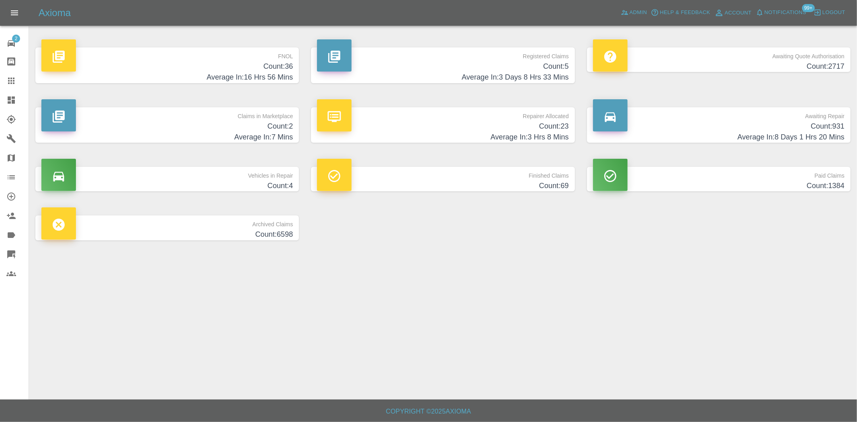
click at [8, 103] on icon at bounding box center [11, 99] width 7 height 7
click at [254, 61] on h4 "Count: 36" at bounding box center [167, 66] width 252 height 11
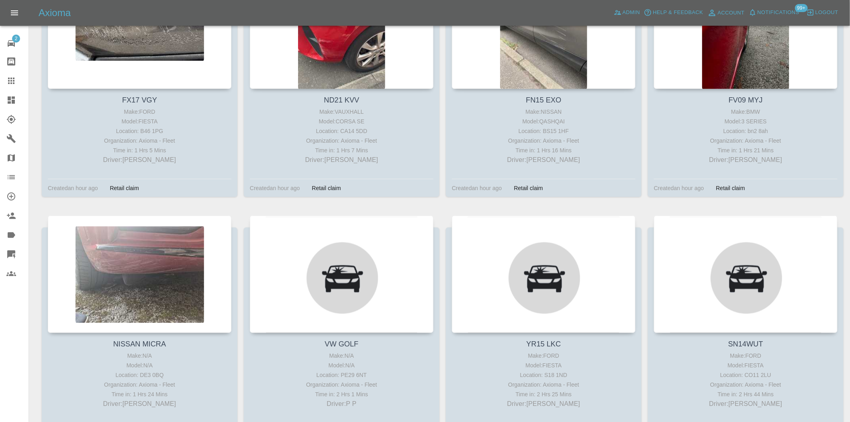
scroll to position [312, 0]
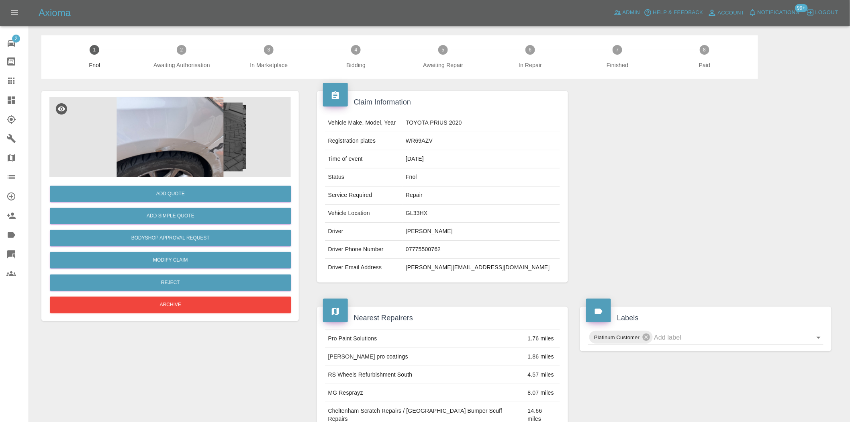
click at [177, 146] on img at bounding box center [170, 137] width 242 height 80
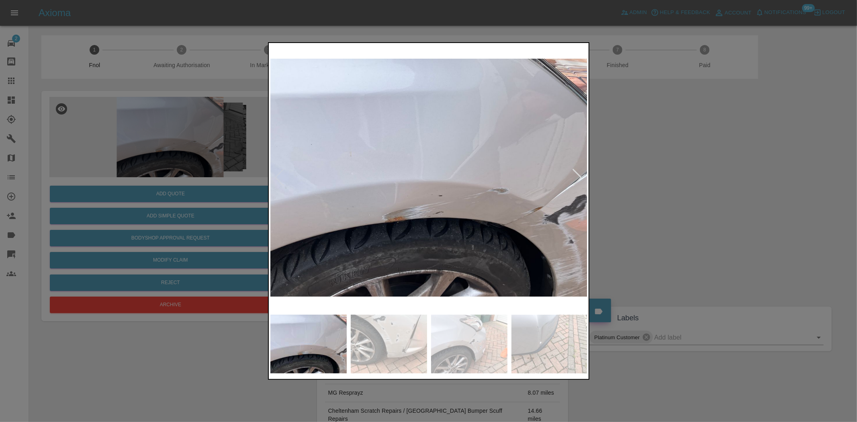
click at [420, 250] on img at bounding box center [428, 178] width 317 height 266
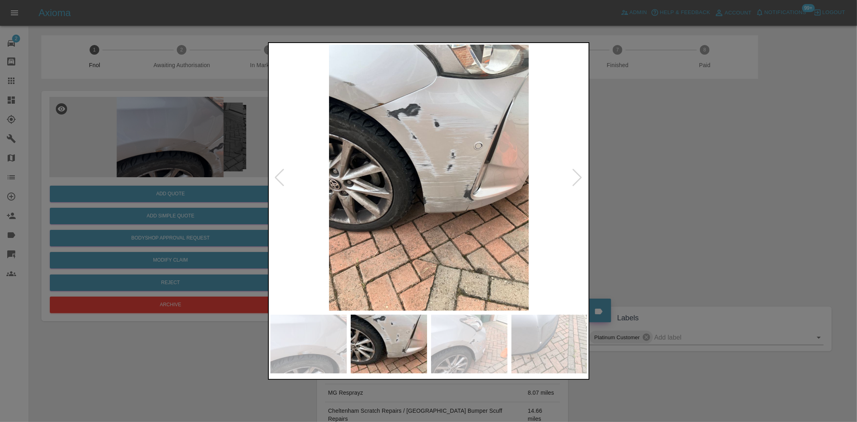
click at [408, 256] on img at bounding box center [428, 178] width 317 height 266
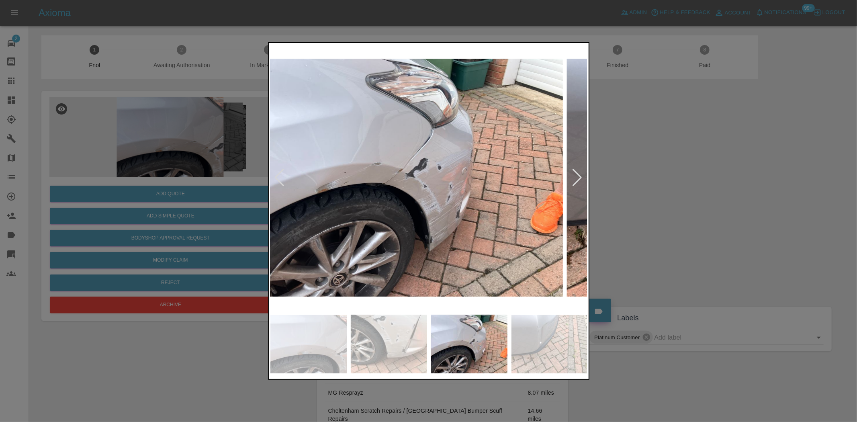
click at [326, 245] on img at bounding box center [403, 178] width 317 height 266
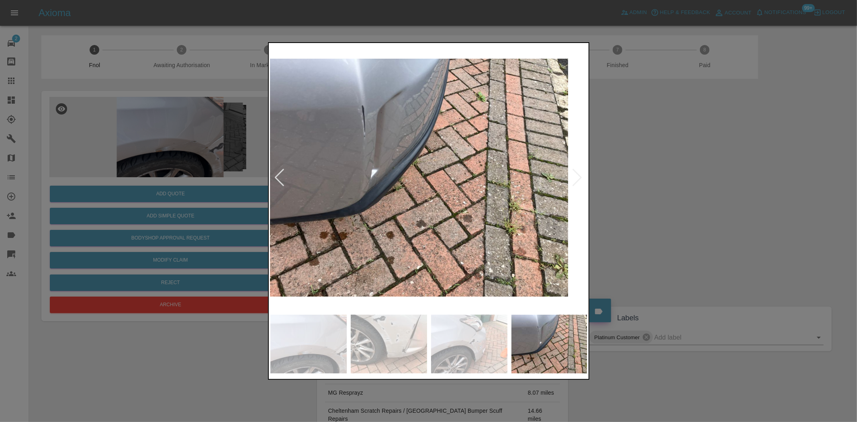
click at [327, 241] on img at bounding box center [408, 178] width 317 height 266
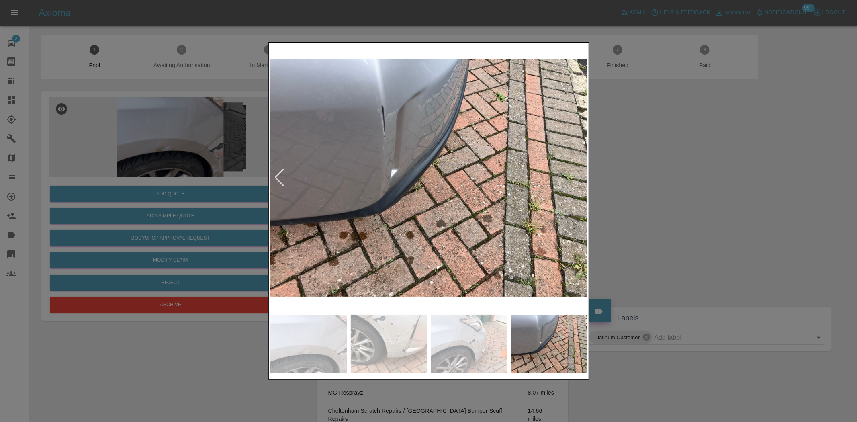
click at [389, 155] on img at bounding box center [428, 178] width 317 height 266
click at [437, 172] on img at bounding box center [428, 178] width 317 height 266
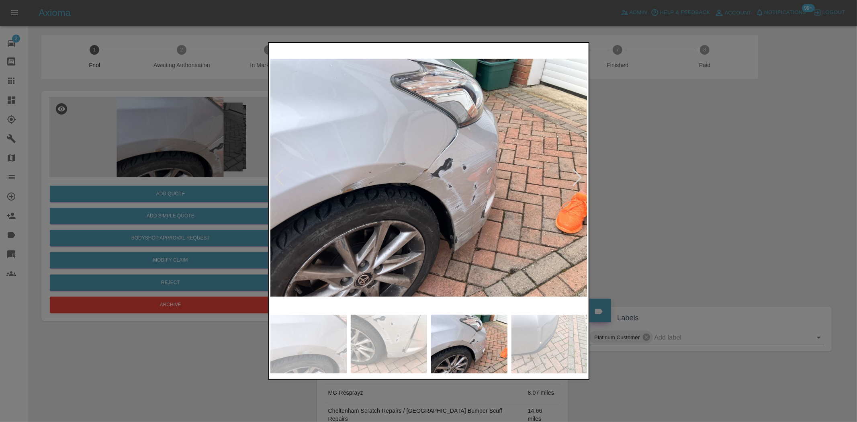
click at [416, 185] on img at bounding box center [428, 178] width 317 height 266
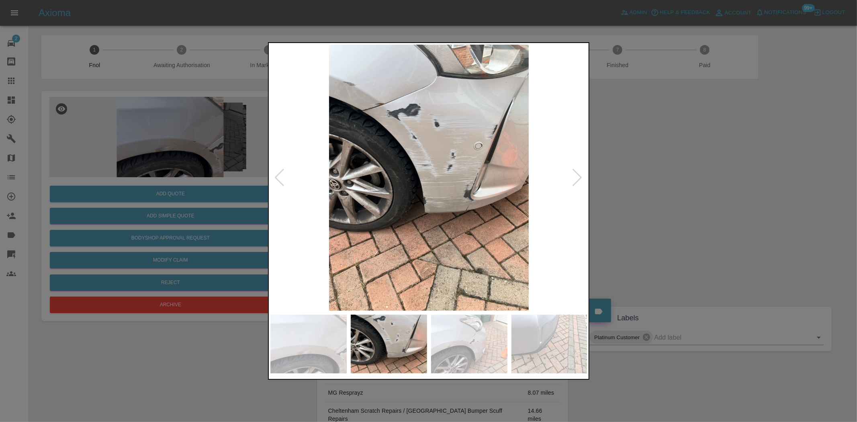
click at [442, 199] on img at bounding box center [428, 178] width 317 height 266
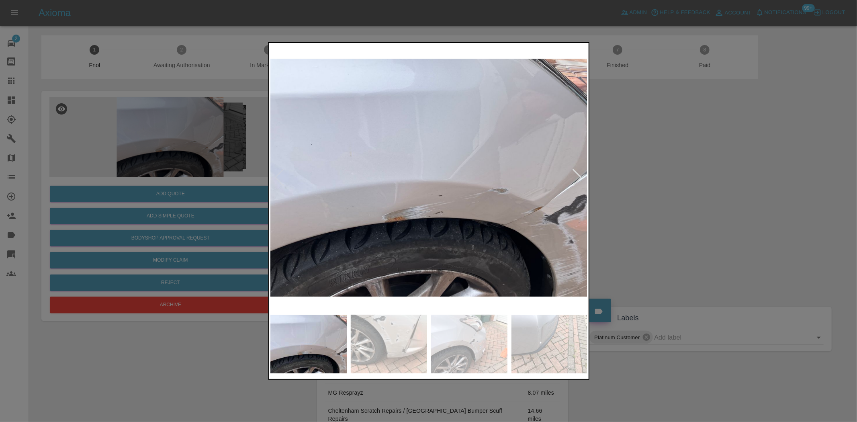
click at [472, 207] on img at bounding box center [428, 178] width 317 height 266
drag, startPoint x: 90, startPoint y: 200, endPoint x: 105, endPoint y: 204, distance: 15.7
click at [91, 200] on div at bounding box center [428, 211] width 857 height 422
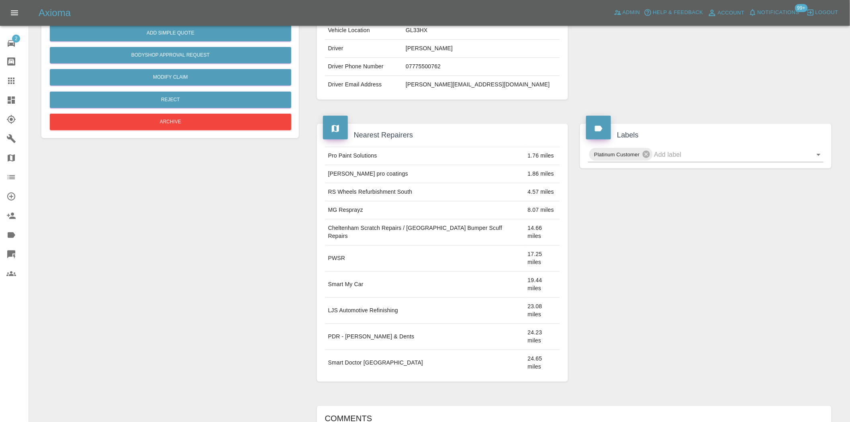
scroll to position [336, 0]
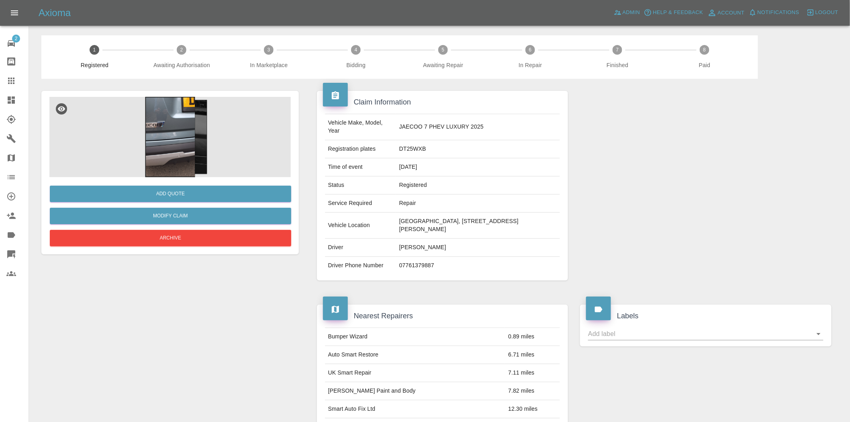
click at [183, 151] on img at bounding box center [170, 137] width 242 height 80
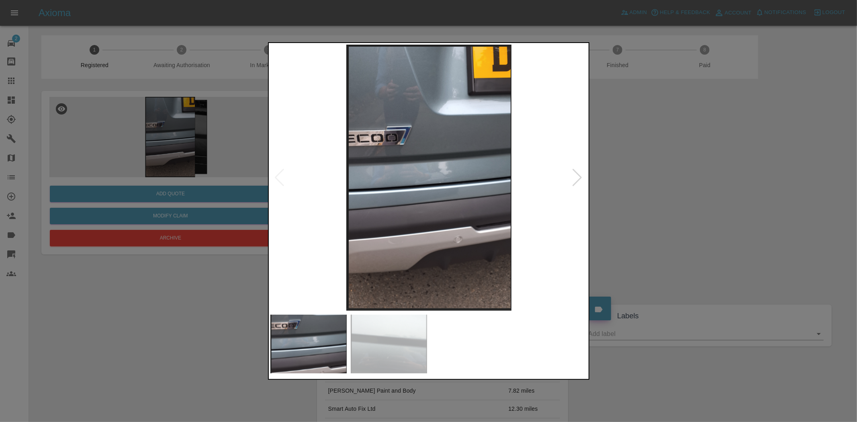
click at [436, 190] on img at bounding box center [428, 178] width 317 height 266
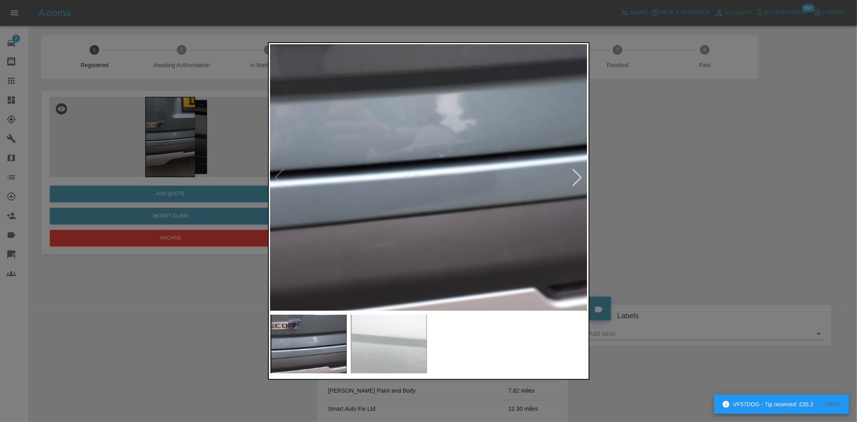
click at [436, 191] on img at bounding box center [407, 141] width 952 height 799
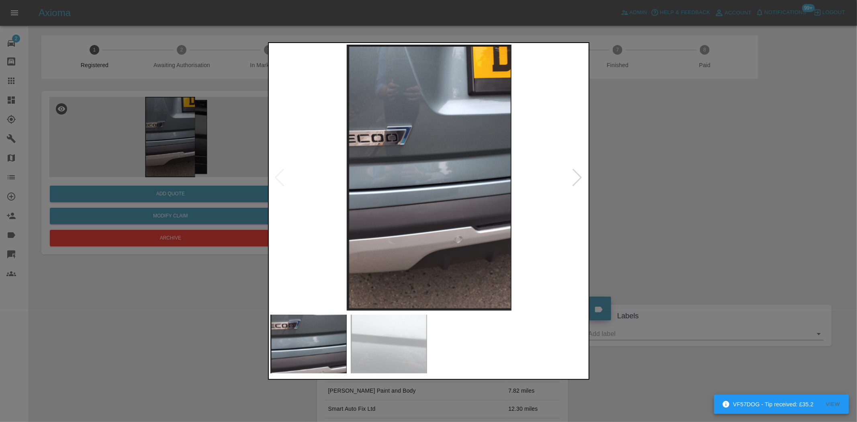
click at [405, 198] on img at bounding box center [428, 178] width 317 height 266
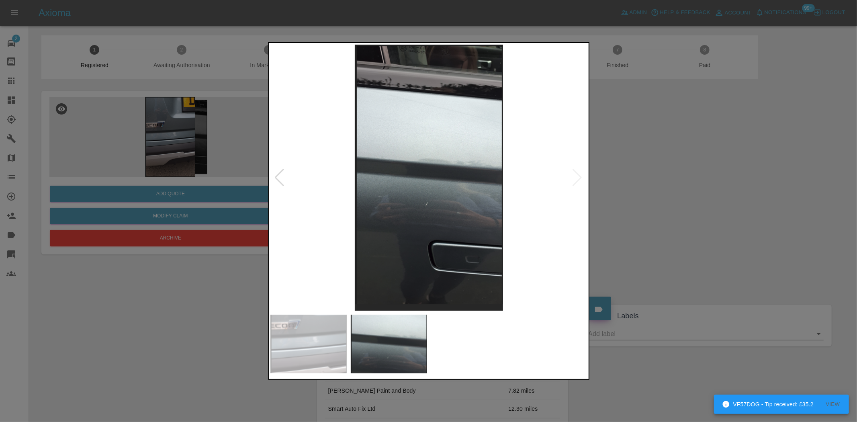
click at [455, 223] on img at bounding box center [428, 178] width 317 height 266
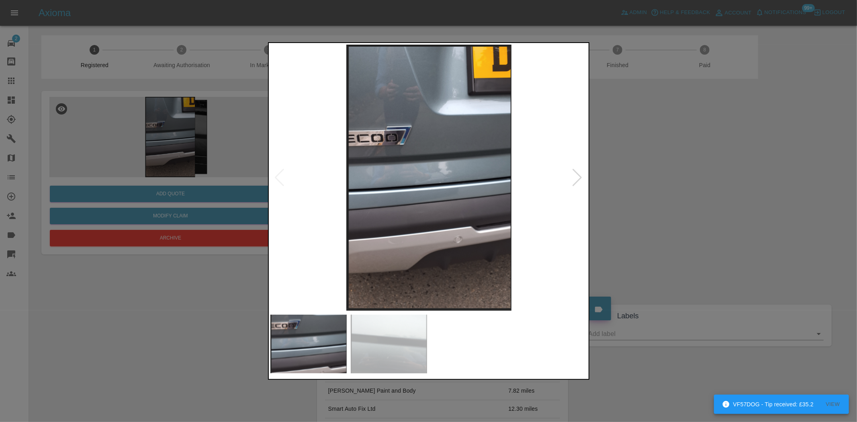
click at [175, 148] on div at bounding box center [428, 211] width 857 height 422
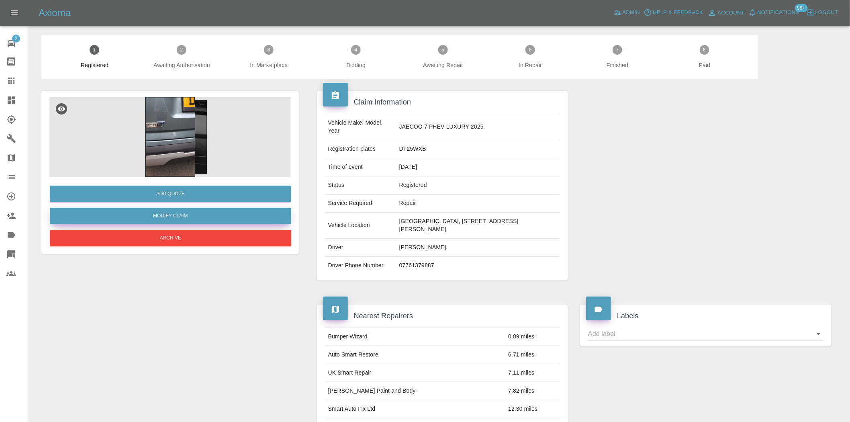
click at [193, 209] on link "Modify Claim" at bounding box center [171, 216] width 242 height 16
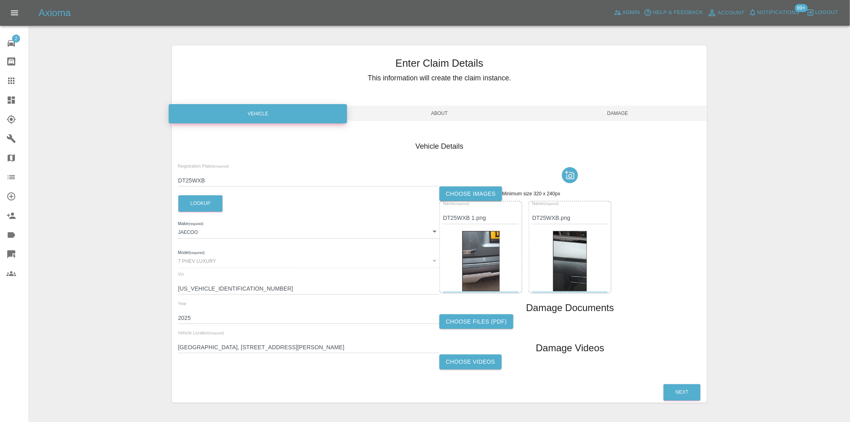
scroll to position [23, 0]
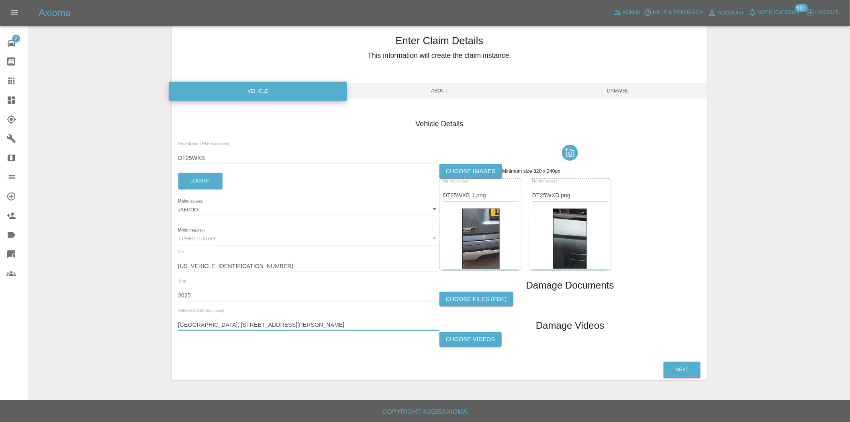
drag, startPoint x: 404, startPoint y: 323, endPoint x: 144, endPoint y: 325, distance: 260.0
click at [144, 325] on div "Enter Claim Details This information will create the claim instance. Vehicle Ab…" at bounding box center [439, 201] width 821 height 377
click at [387, 330] on input "[GEOGRAPHIC_DATA], [STREET_ADDRESS][PERSON_NAME]" at bounding box center [309, 325] width 262 height 12
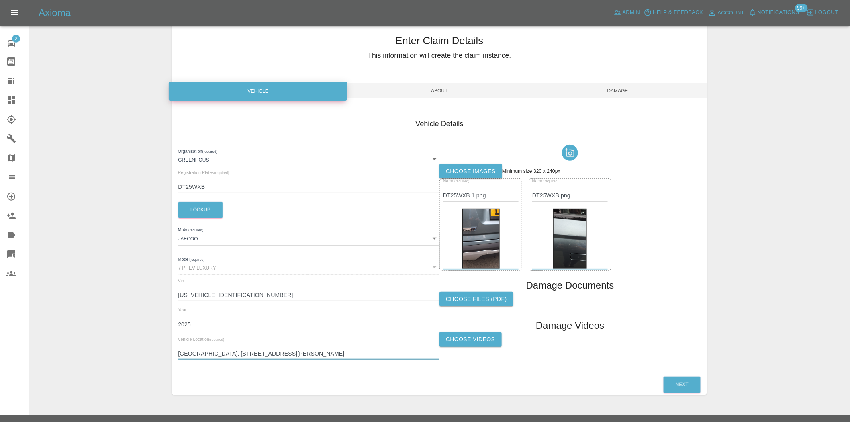
drag, startPoint x: 371, startPoint y: 354, endPoint x: 151, endPoint y: 357, distance: 219.9
click at [151, 357] on div "Enter Claim Details This information will create the claim instance. Vehicle Ab…" at bounding box center [439, 209] width 821 height 392
type input "ST7 2DG"
click at [686, 382] on button "Next" at bounding box center [682, 385] width 37 height 16
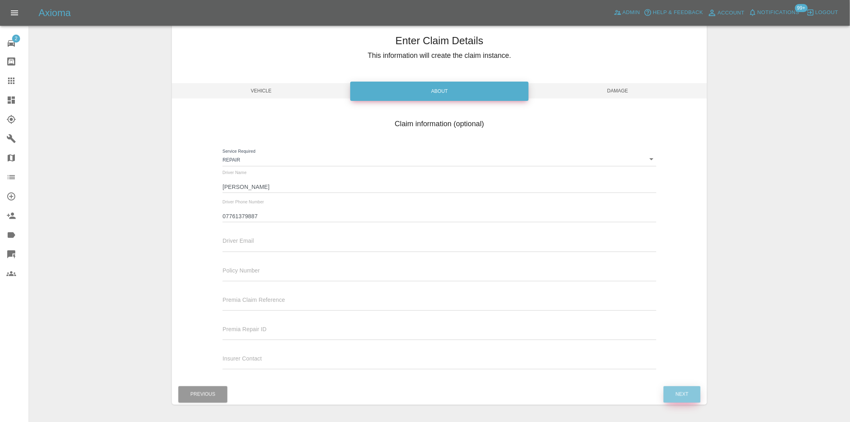
click at [680, 395] on button "Next" at bounding box center [682, 394] width 37 height 16
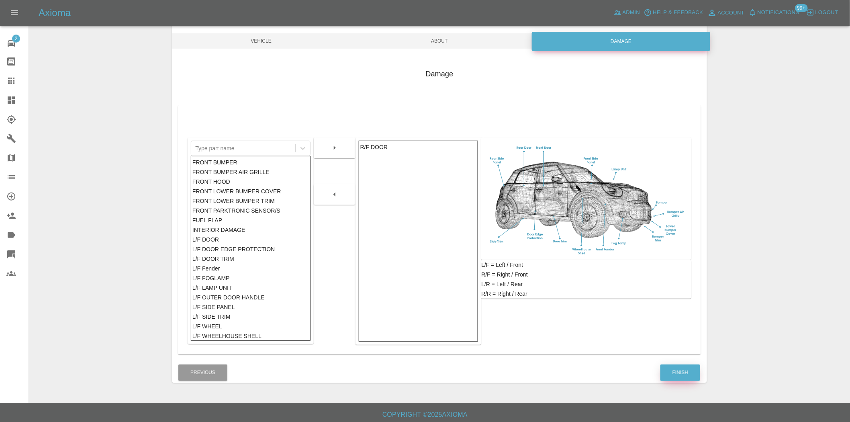
scroll to position [75, 0]
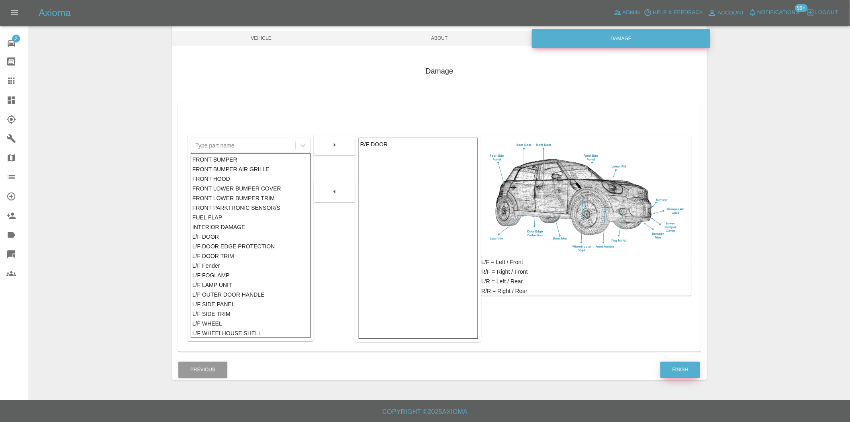
click at [687, 371] on button "Finish" at bounding box center [681, 370] width 40 height 16
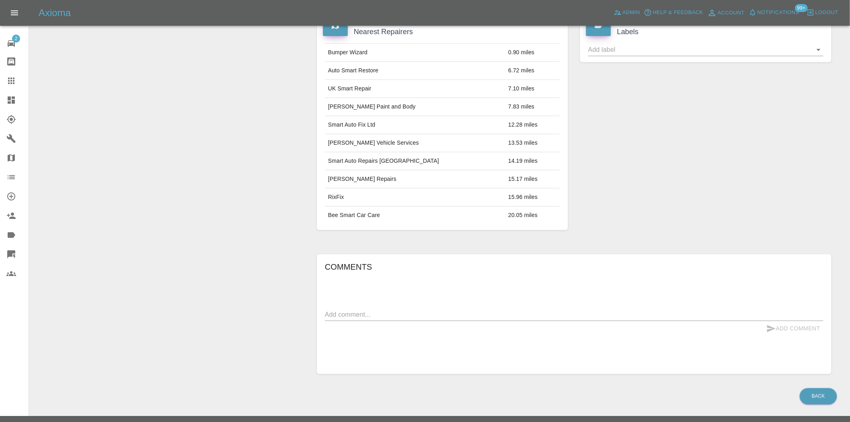
scroll to position [286, 0]
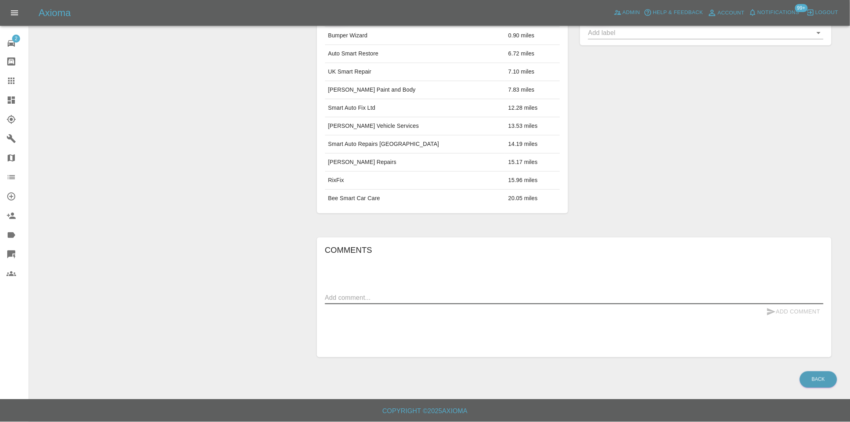
click at [377, 297] on textarea at bounding box center [574, 297] width 499 height 9
paste textarea "[GEOGRAPHIC_DATA], [STREET_ADDRESS][PERSON_NAME]"
type textarea "[GEOGRAPHIC_DATA], [STREET_ADDRESS][PERSON_NAME]"
click at [776, 310] on icon "submit" at bounding box center [772, 312] width 10 height 10
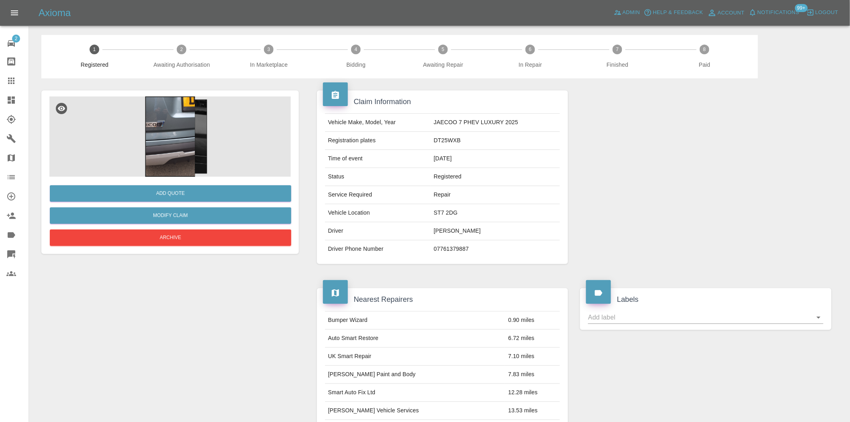
scroll to position [0, 0]
click at [177, 139] on img at bounding box center [170, 137] width 242 height 80
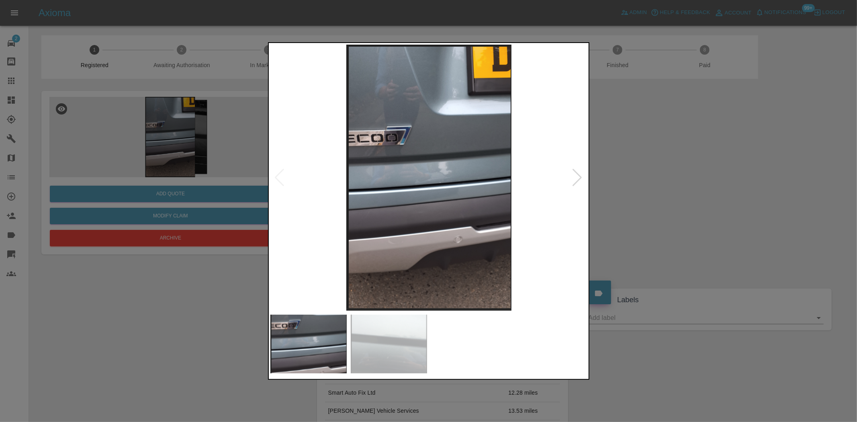
click at [434, 185] on img at bounding box center [428, 178] width 317 height 266
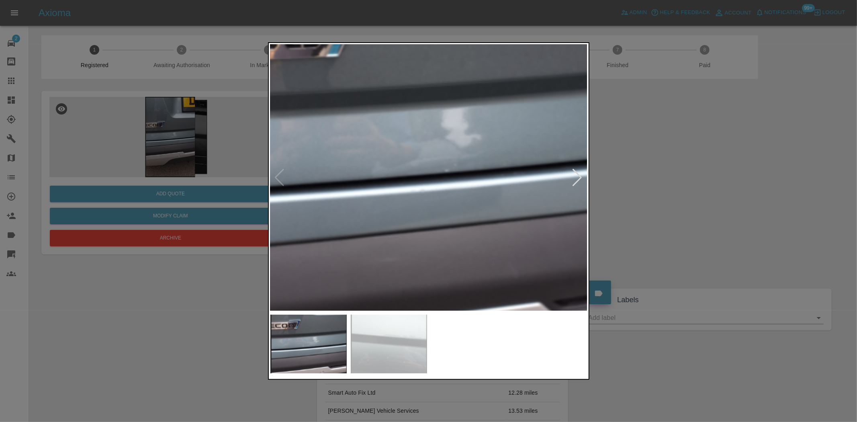
click at [442, 262] on img at bounding box center [413, 156] width 952 height 799
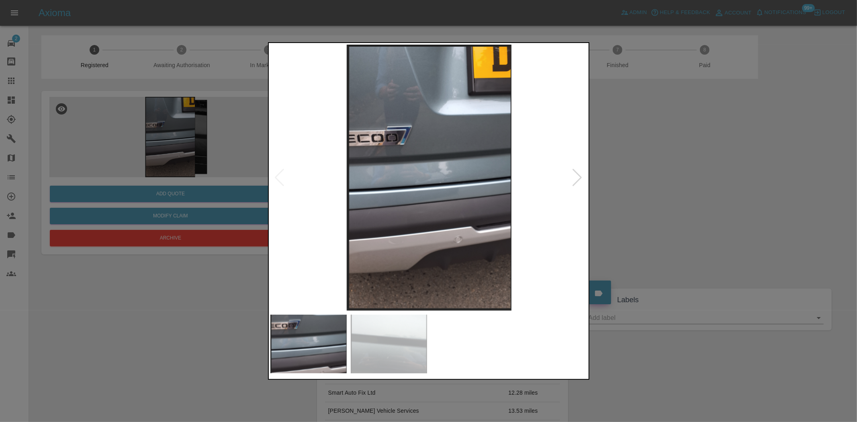
click at [391, 226] on img at bounding box center [428, 178] width 317 height 266
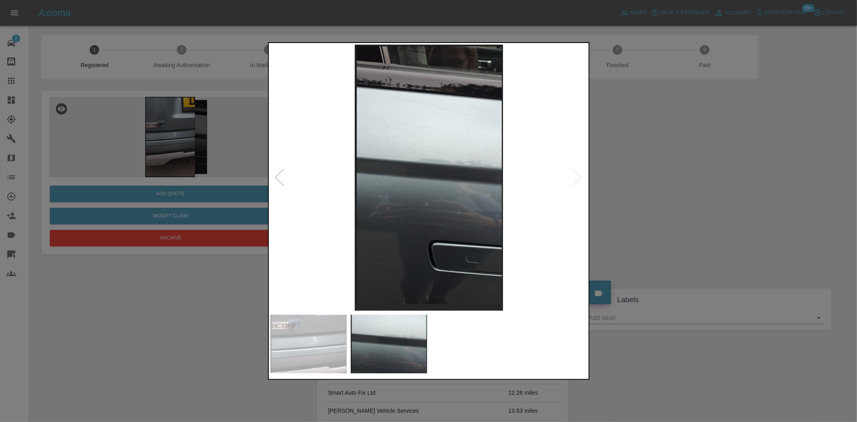
click at [426, 216] on img at bounding box center [428, 178] width 317 height 266
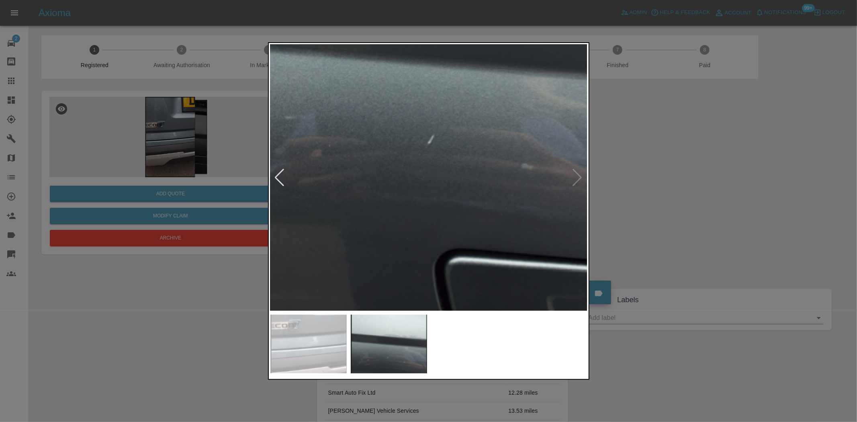
click at [424, 216] on img at bounding box center [437, 61] width 952 height 799
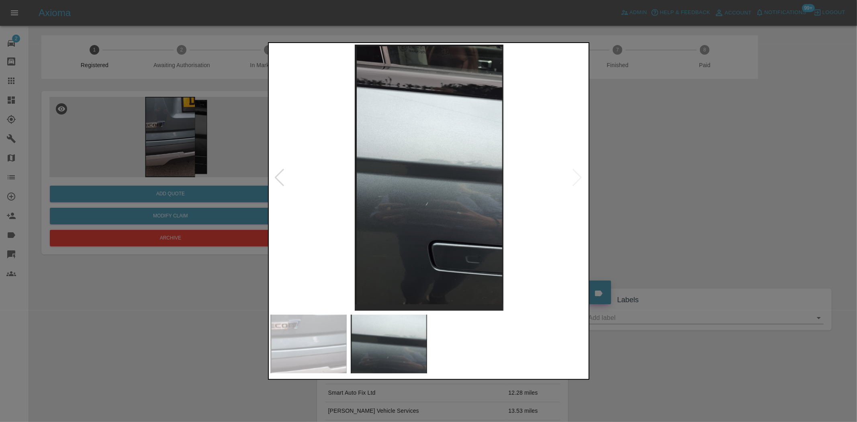
click at [332, 233] on img at bounding box center [428, 178] width 317 height 266
click at [458, 210] on img at bounding box center [428, 178] width 317 height 266
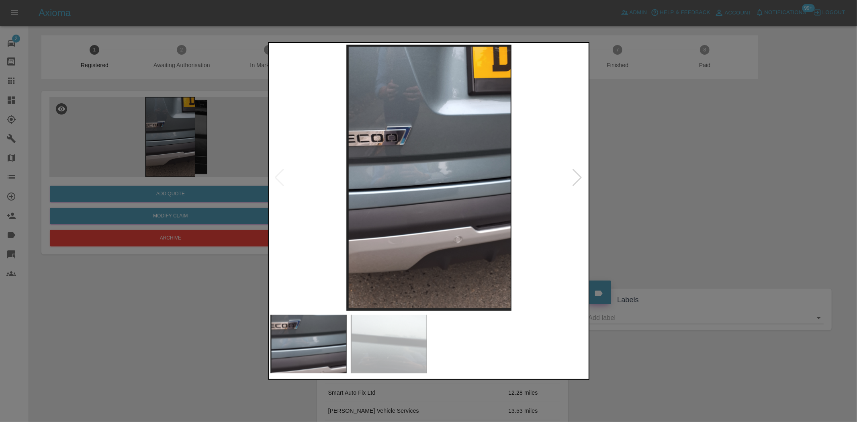
click at [432, 200] on img at bounding box center [428, 178] width 317 height 266
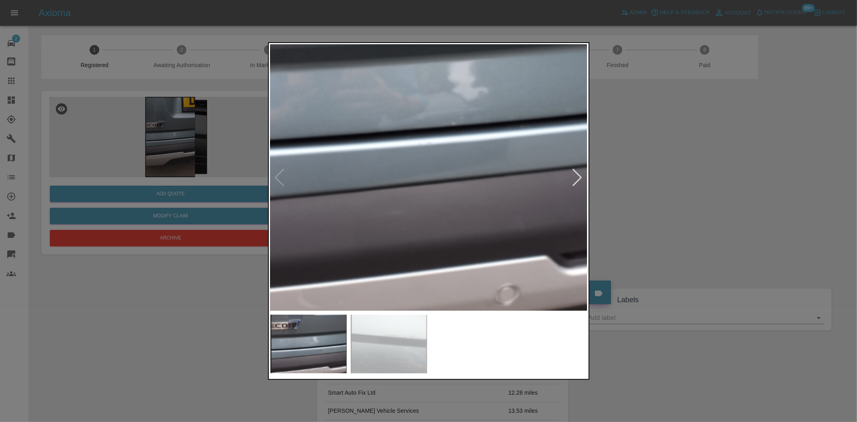
click at [432, 200] on img at bounding box center [419, 109] width 952 height 799
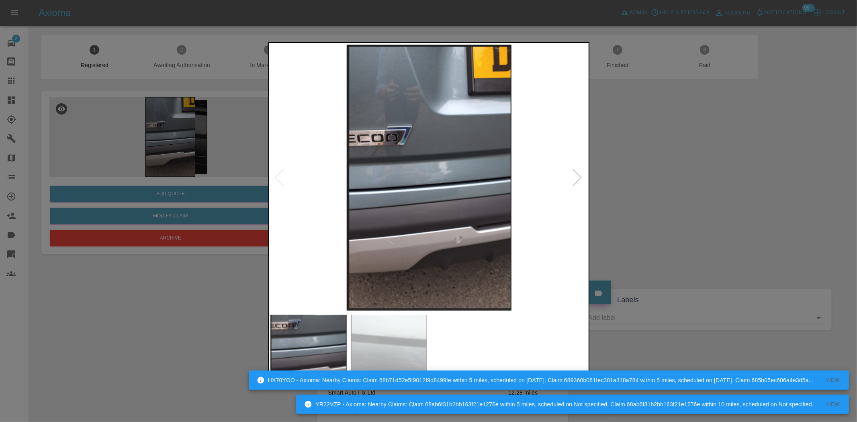
click at [435, 182] on img at bounding box center [428, 178] width 317 height 266
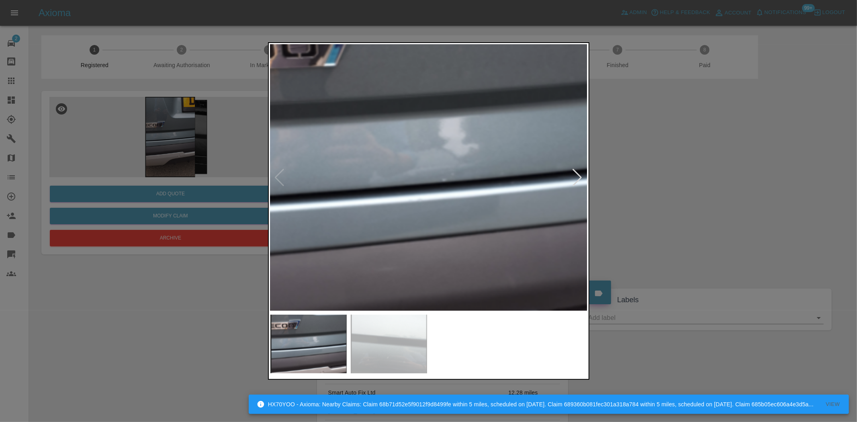
click at [435, 182] on img at bounding box center [410, 165] width 952 height 799
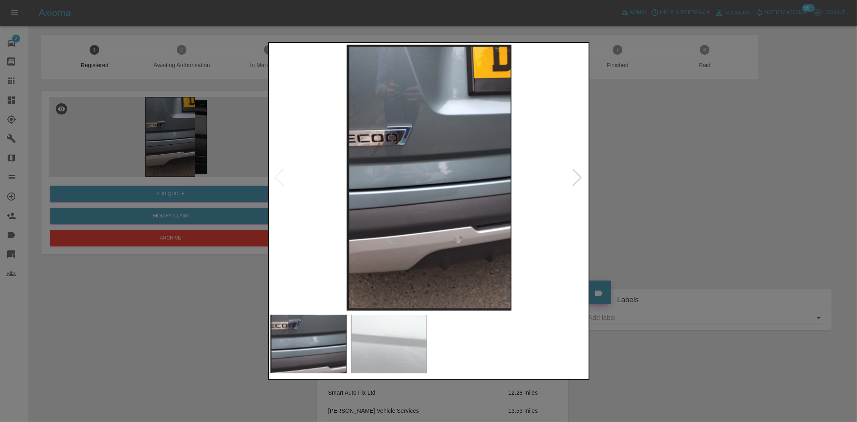
click at [403, 243] on img at bounding box center [428, 178] width 317 height 266
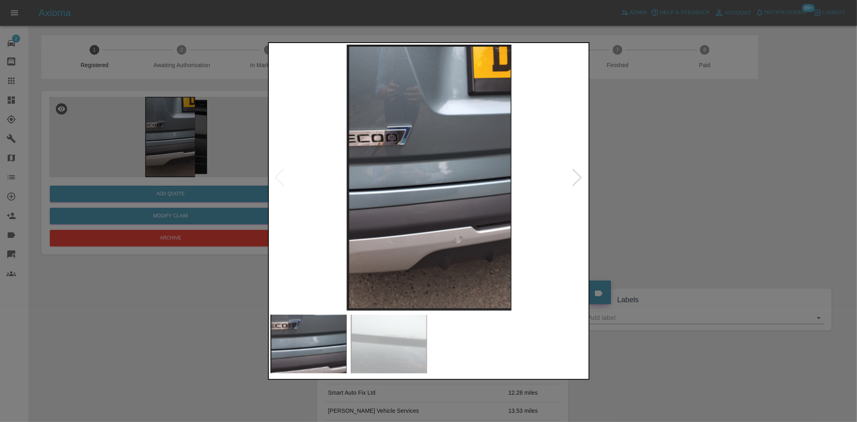
click at [433, 187] on img at bounding box center [428, 178] width 317 height 266
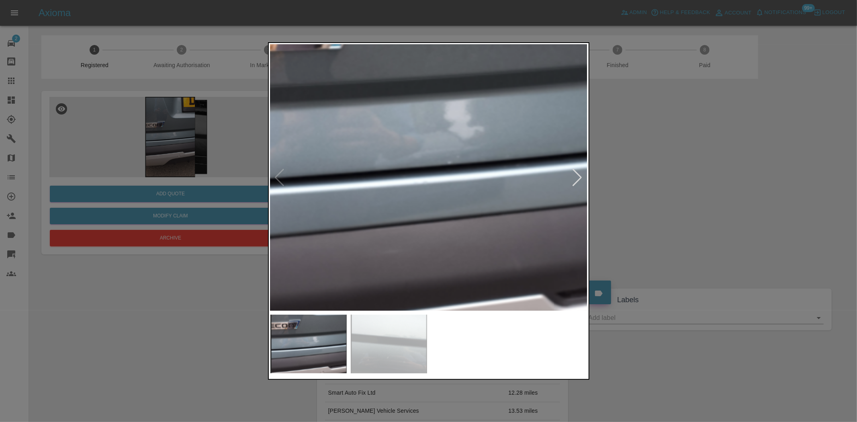
click at [420, 199] on img at bounding box center [415, 148] width 952 height 799
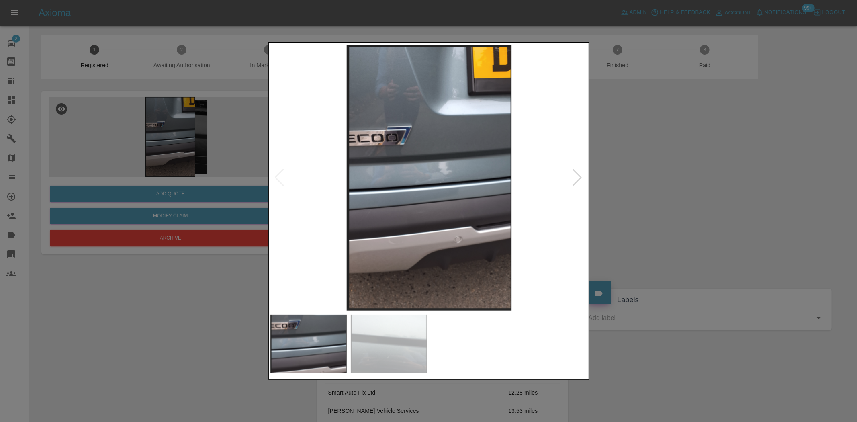
click at [480, 214] on img at bounding box center [428, 178] width 317 height 266
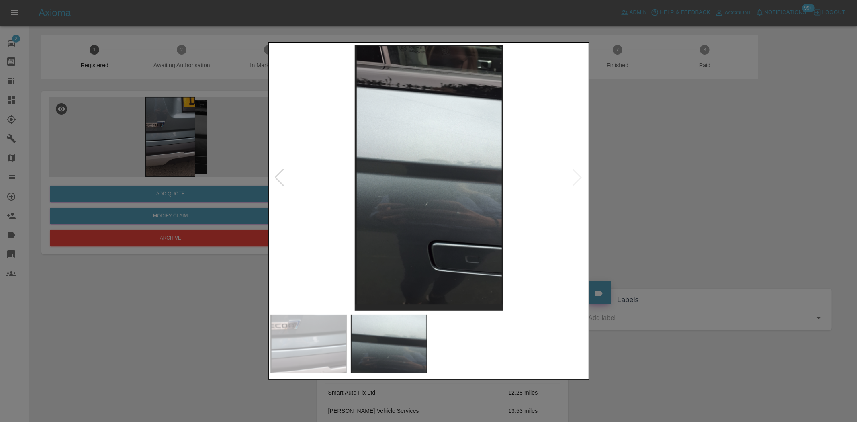
click at [452, 216] on img at bounding box center [428, 178] width 317 height 266
click at [187, 265] on div at bounding box center [428, 211] width 857 height 422
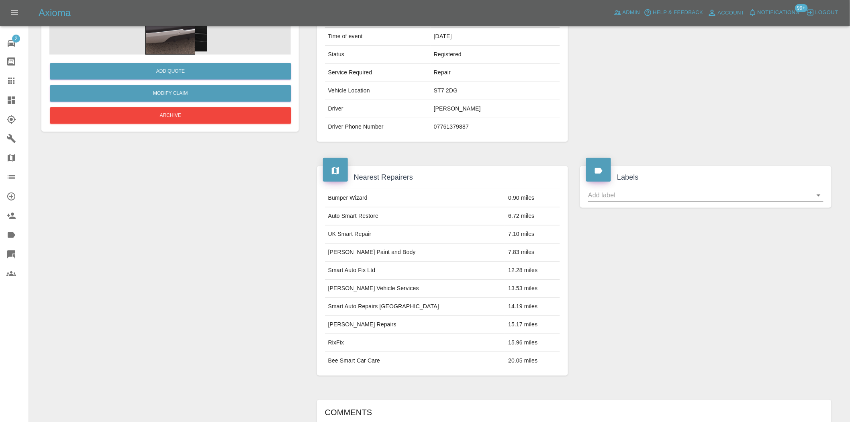
scroll to position [319, 0]
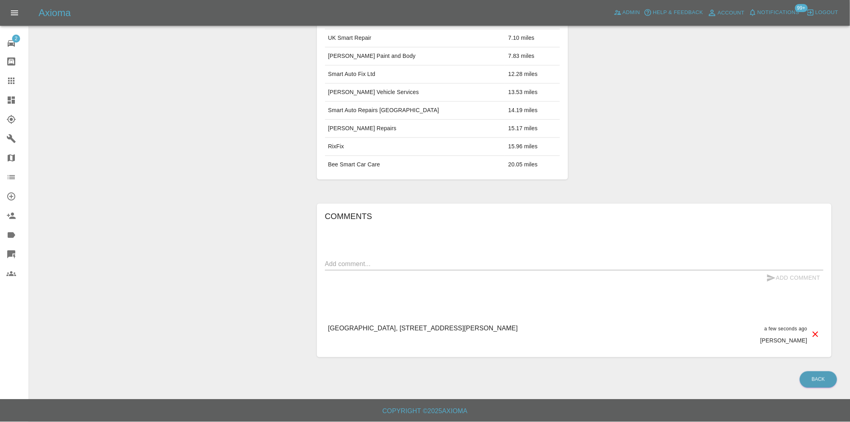
click at [348, 262] on textarea at bounding box center [574, 263] width 499 height 9
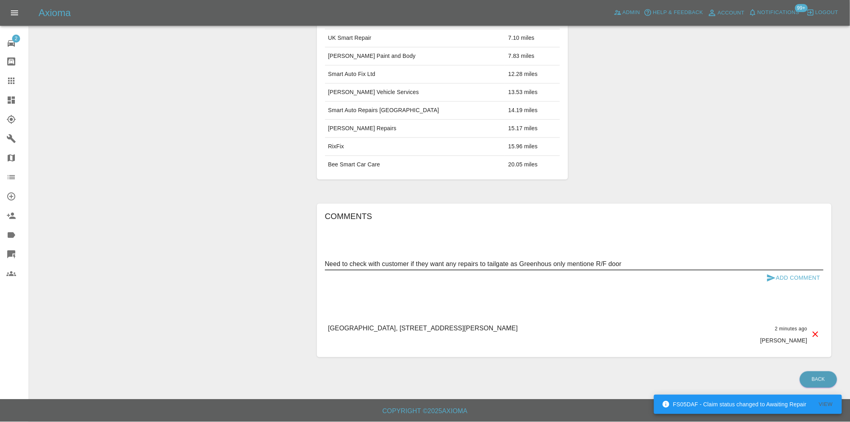
click at [637, 264] on textarea "Need to check with customer if they want any repairs to tailgate as Greenhous o…" at bounding box center [574, 263] width 499 height 9
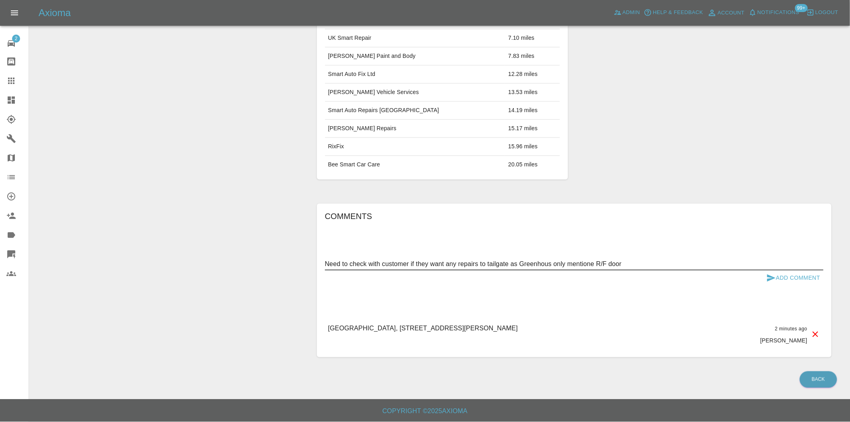
click at [632, 265] on textarea "Need to check with customer if they want any repairs to tailgate as Greenhous o…" at bounding box center [574, 263] width 499 height 9
type textarea "Need to check with customer if they want any repairs to tailgate as Greenhous o…"
drag, startPoint x: 800, startPoint y: 277, endPoint x: 801, endPoint y: 262, distance: 15.3
click at [801, 268] on form "Need to check with customer if they want any repairs to tailgate as Greenhous o…" at bounding box center [574, 272] width 499 height 28
click at [795, 275] on button "Add Comment" at bounding box center [794, 277] width 60 height 15
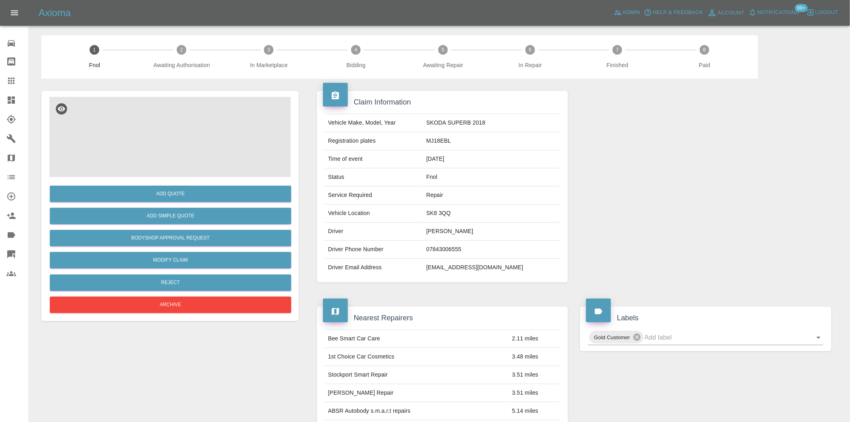
click at [190, 158] on img at bounding box center [170, 137] width 242 height 80
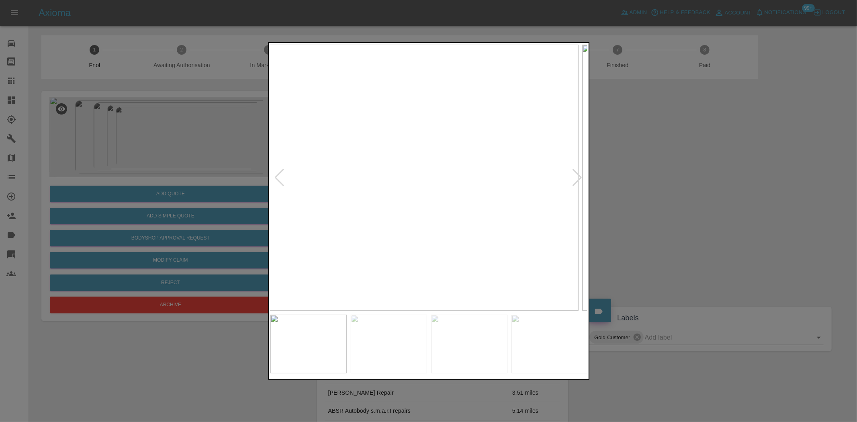
click at [377, 179] on img at bounding box center [419, 178] width 317 height 266
click at [376, 186] on img at bounding box center [428, 178] width 317 height 266
click at [331, 184] on img at bounding box center [428, 178] width 317 height 266
click at [322, 182] on img at bounding box center [428, 178] width 317 height 266
click at [291, 195] on img at bounding box center [428, 178] width 317 height 266
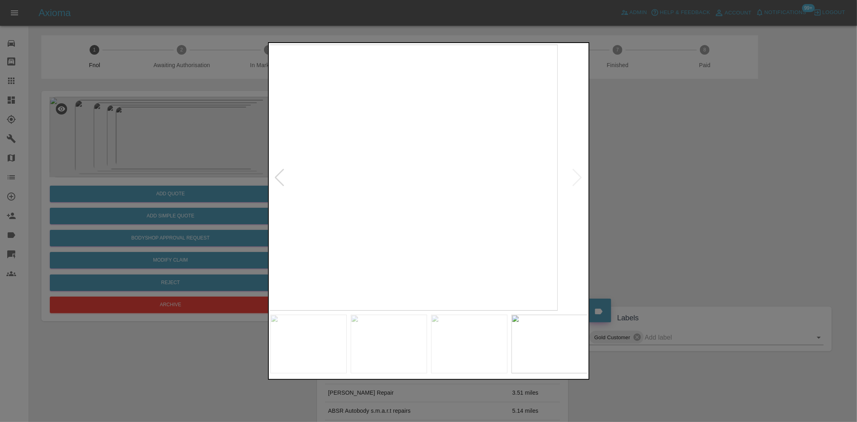
click at [336, 191] on img at bounding box center [398, 178] width 317 height 266
click at [384, 173] on img at bounding box center [428, 178] width 317 height 266
click at [432, 181] on img at bounding box center [428, 178] width 317 height 266
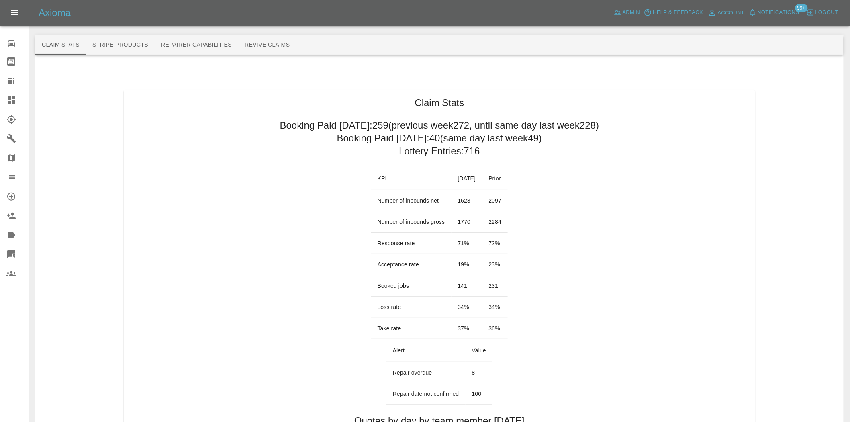
click at [9, 101] on icon at bounding box center [11, 99] width 7 height 7
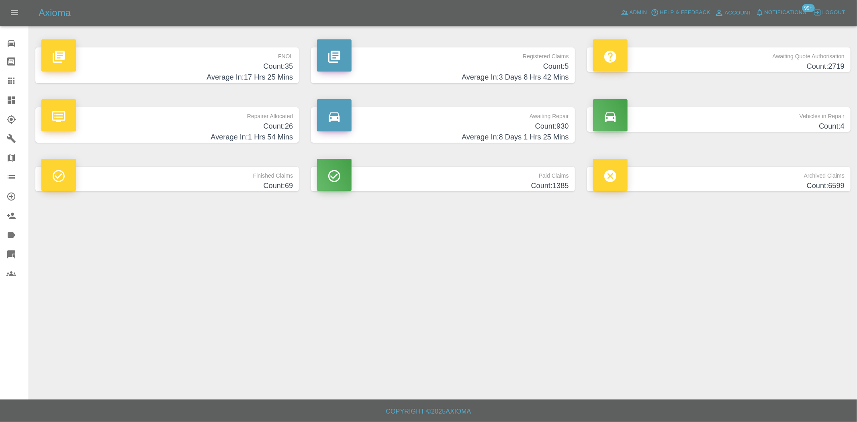
click at [252, 73] on h4 "Average In: 17 Hrs 25 Mins" at bounding box center [167, 77] width 252 height 11
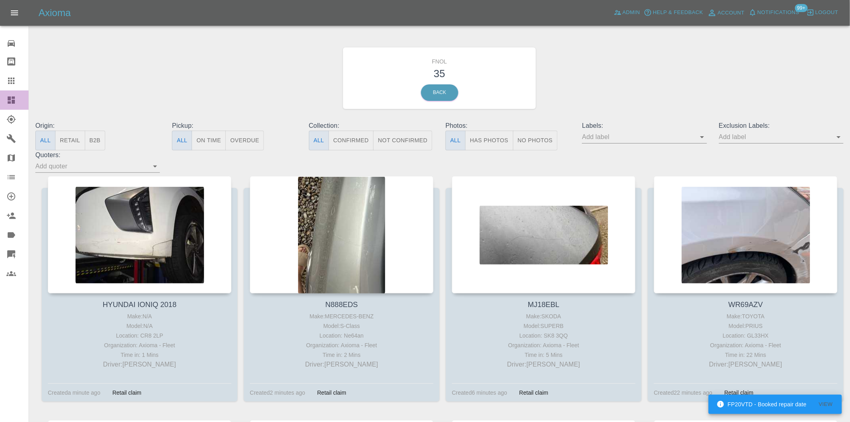
click at [14, 105] on link "Dashboard" at bounding box center [14, 99] width 29 height 19
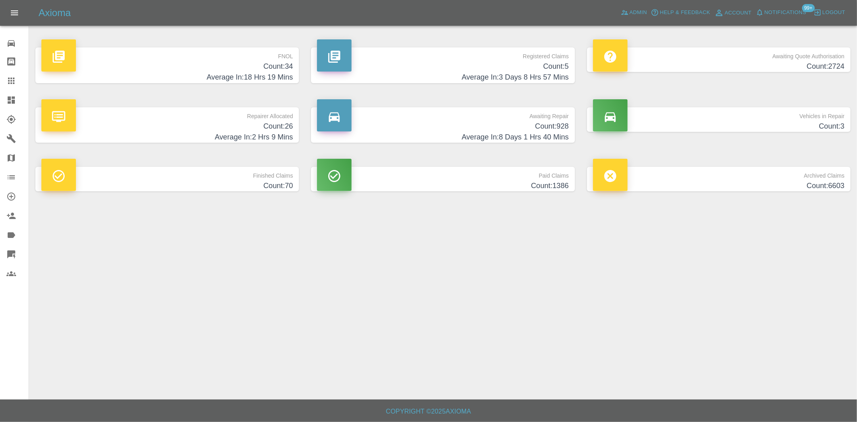
click at [264, 70] on h4 "Count: 34" at bounding box center [167, 66] width 252 height 11
